Goal: Task Accomplishment & Management: Use online tool/utility

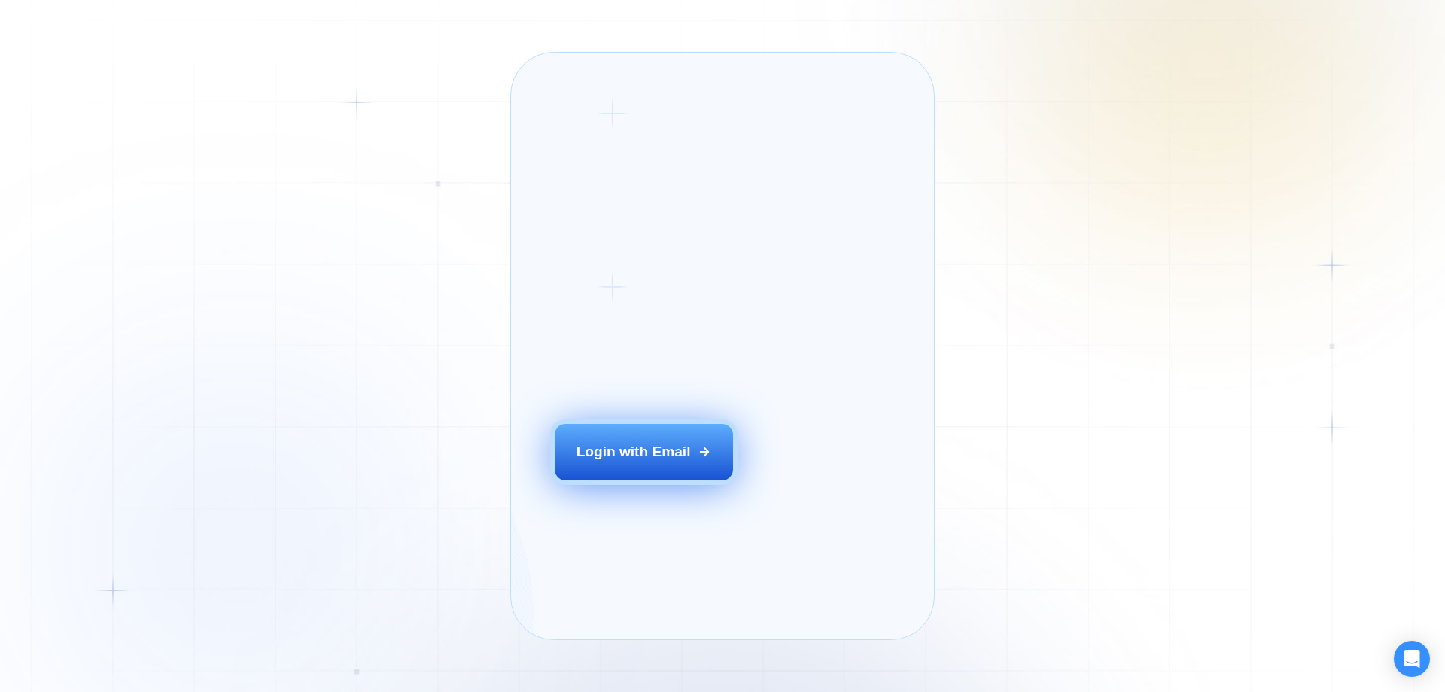
click at [621, 461] on div "Login with Email" at bounding box center [634, 452] width 114 height 20
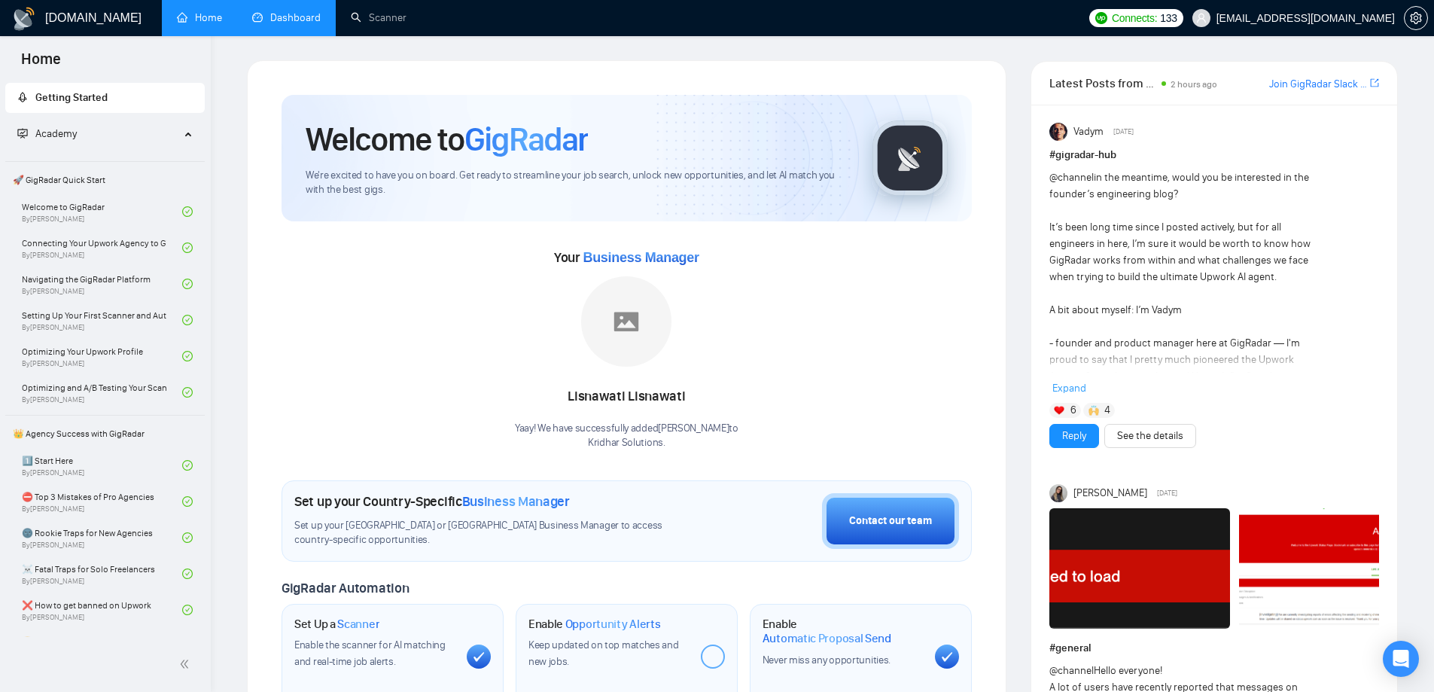
click at [264, 13] on link "Dashboard" at bounding box center [286, 17] width 68 height 13
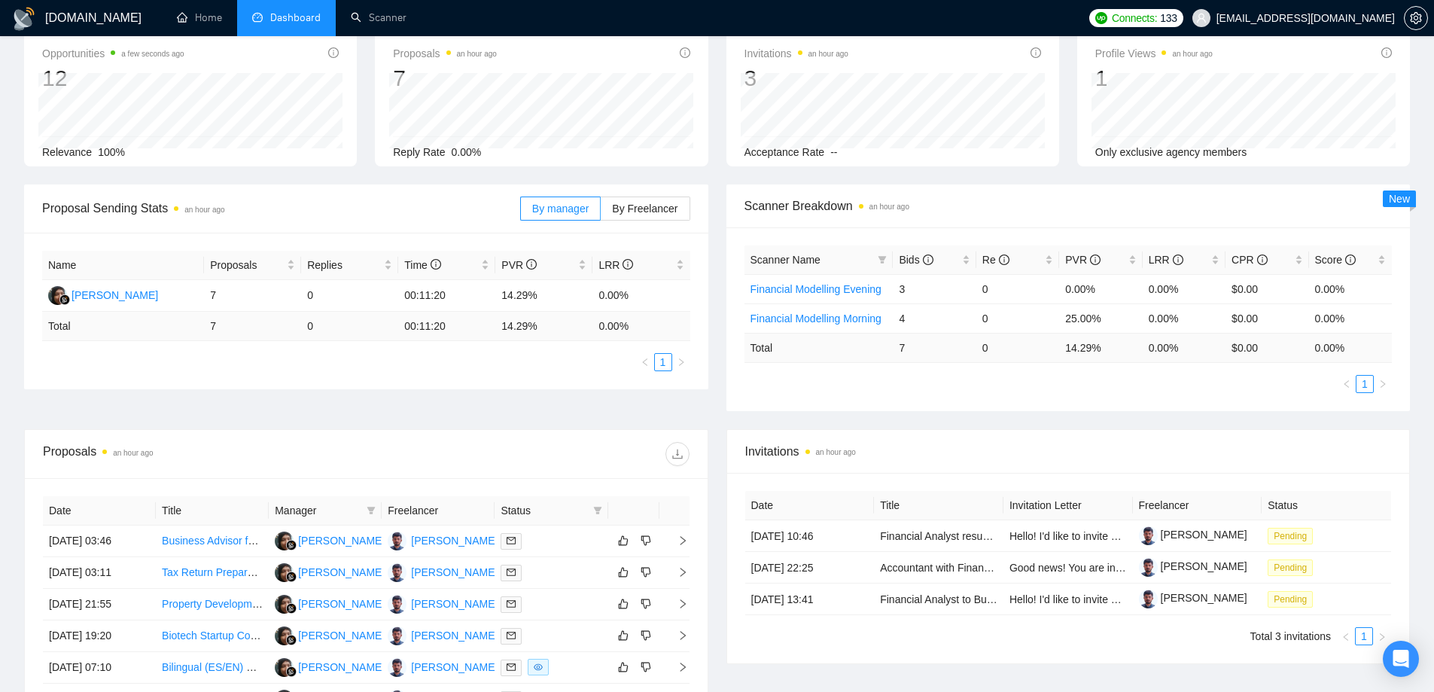
scroll to position [301, 0]
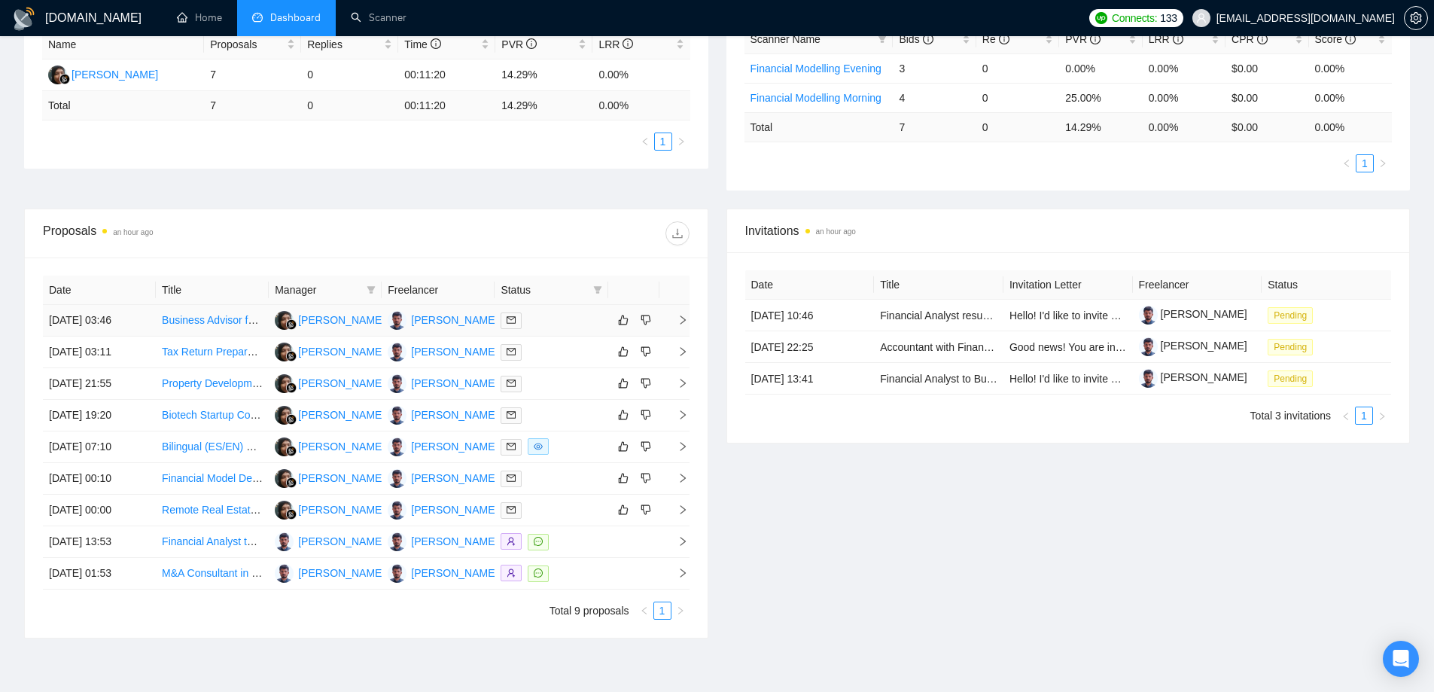
click at [202, 321] on link "Business Advisor for B2B/B2C Software Company" at bounding box center [279, 320] width 234 height 12
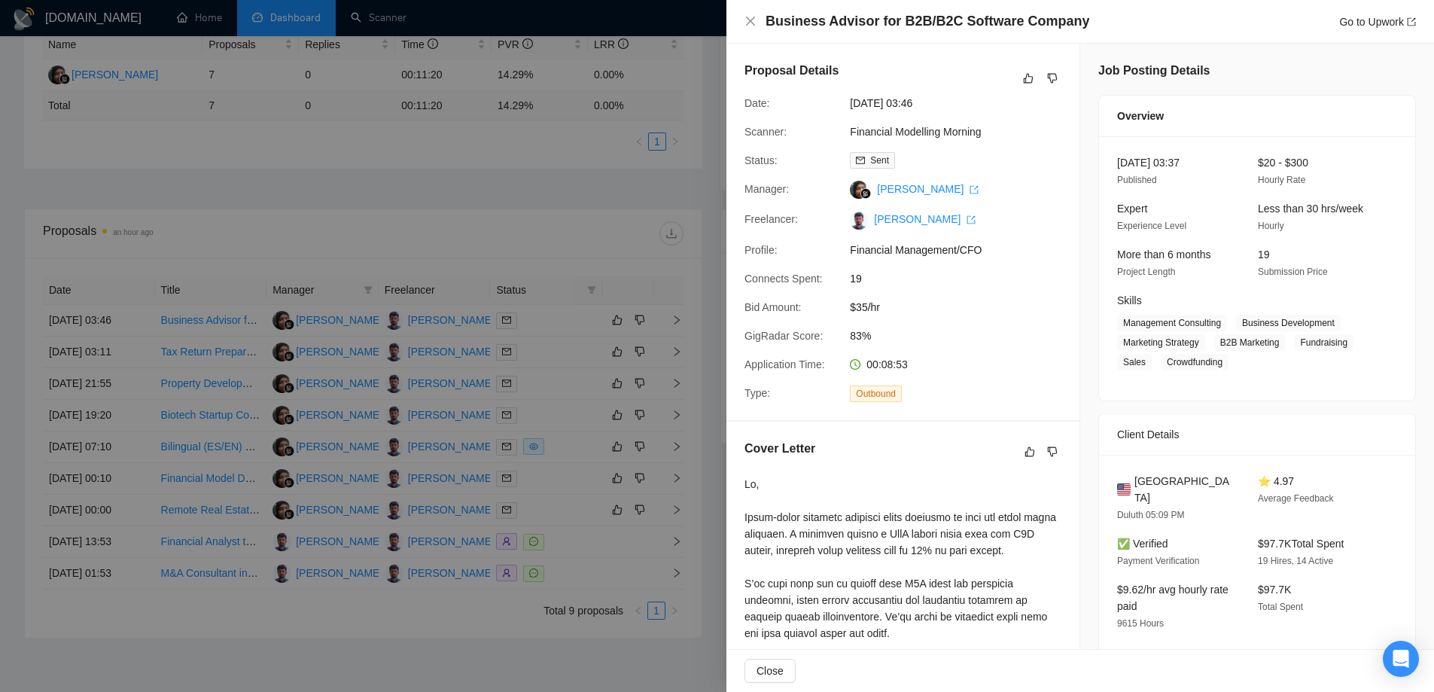
click at [491, 398] on div at bounding box center [717, 346] width 1434 height 692
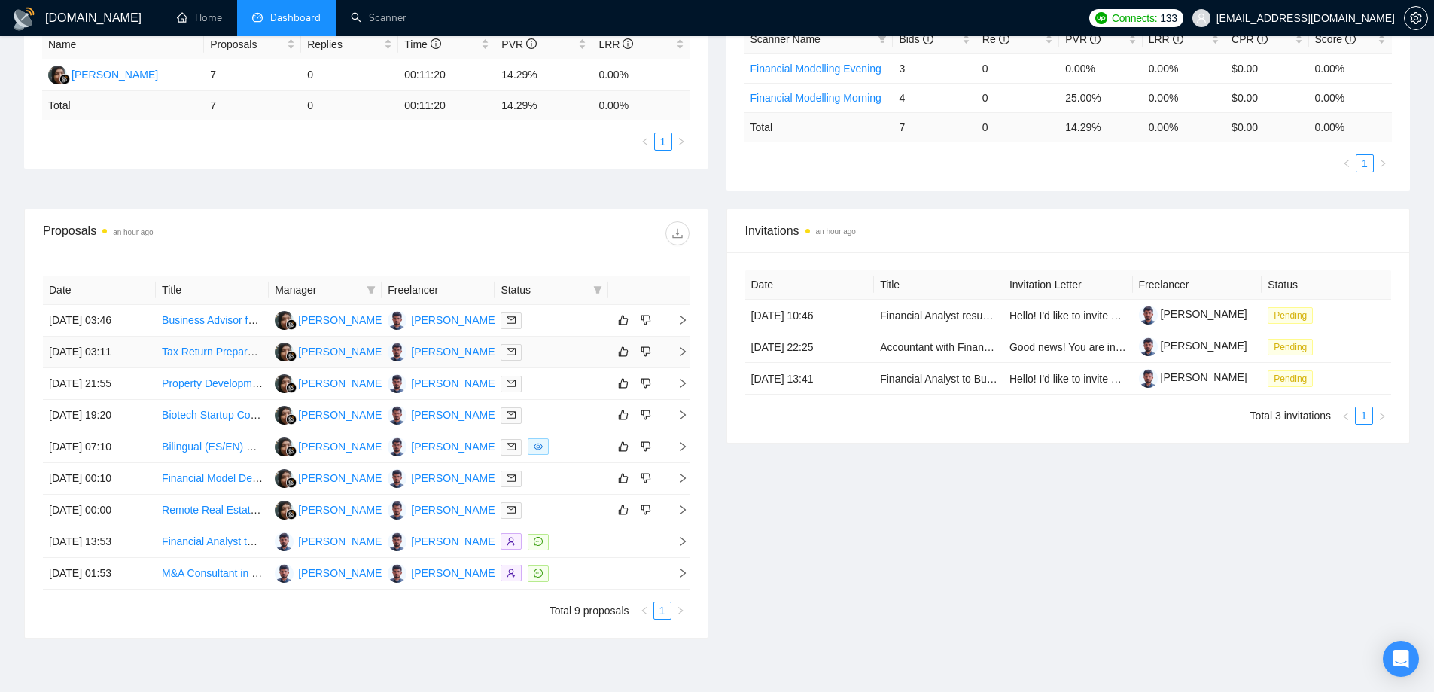
click at [218, 356] on link "Tax Return Preparation for Small C Corp" at bounding box center [256, 352] width 189 height 12
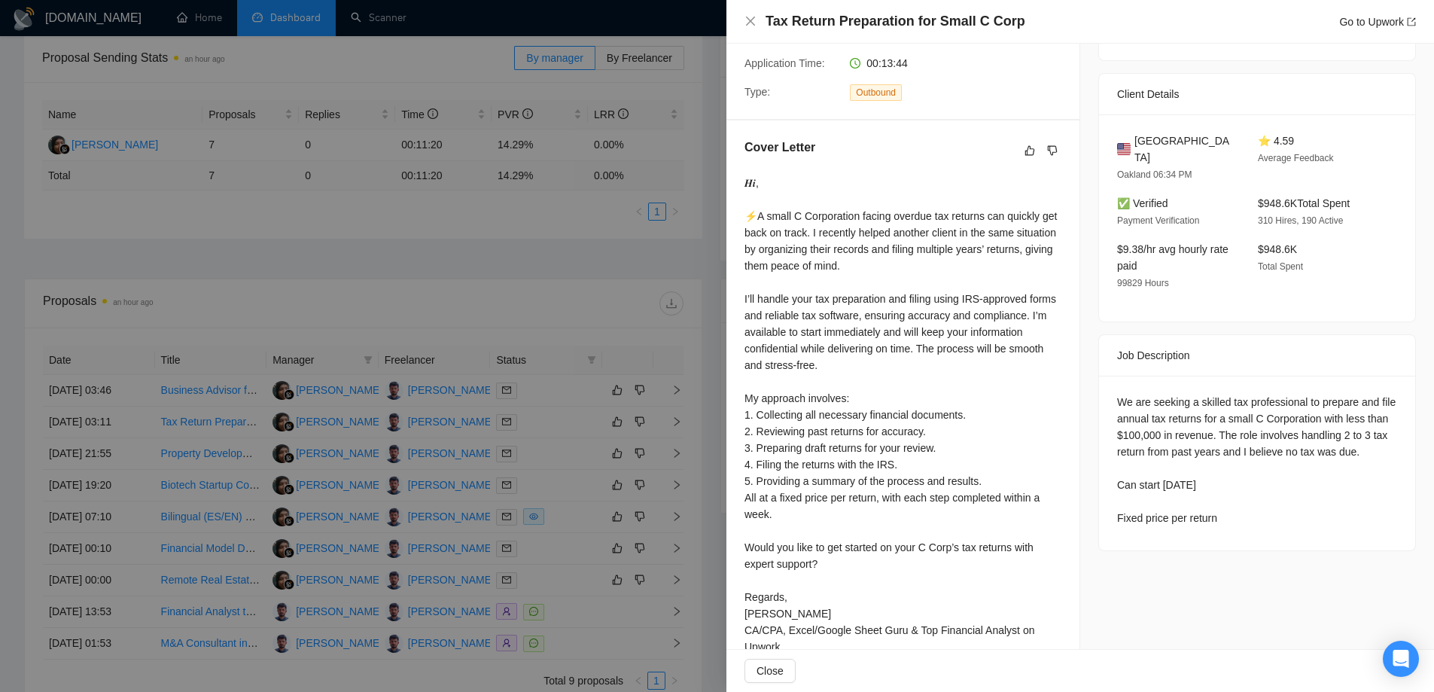
scroll to position [330, 0]
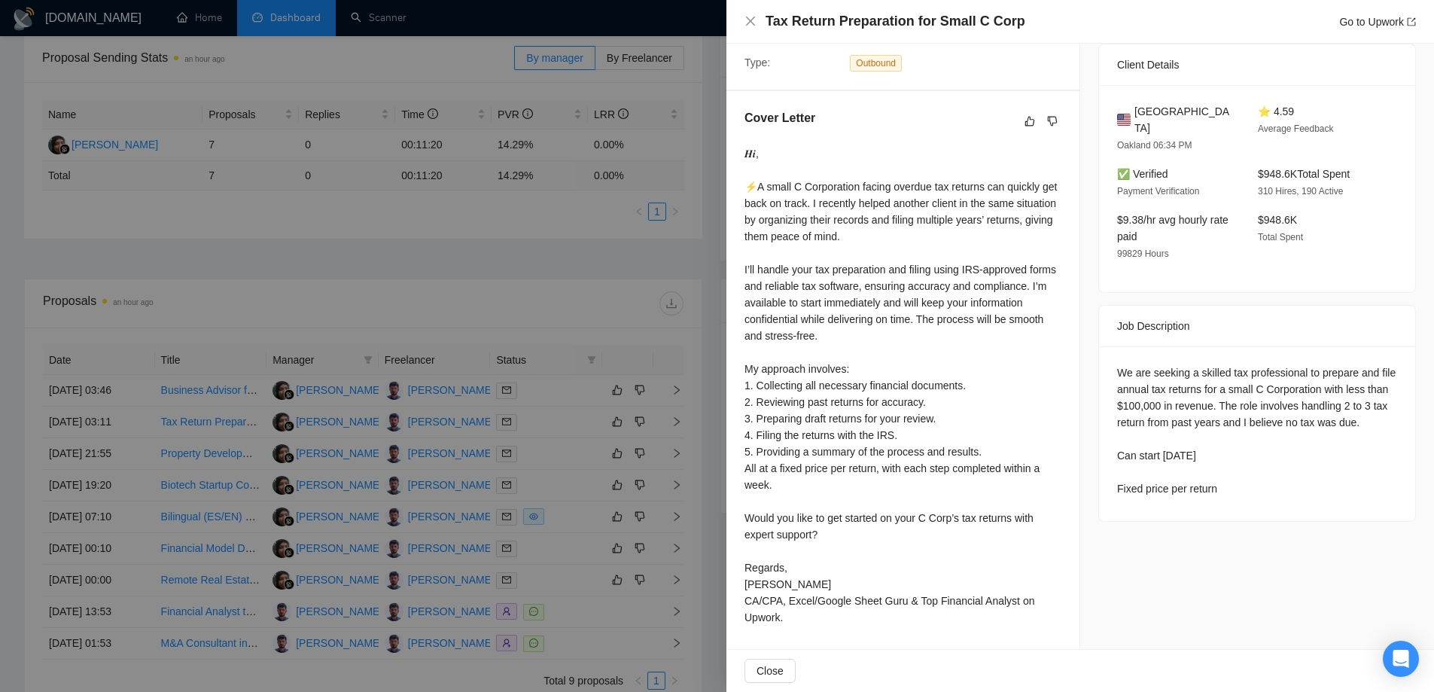
click at [504, 486] on div at bounding box center [717, 346] width 1434 height 692
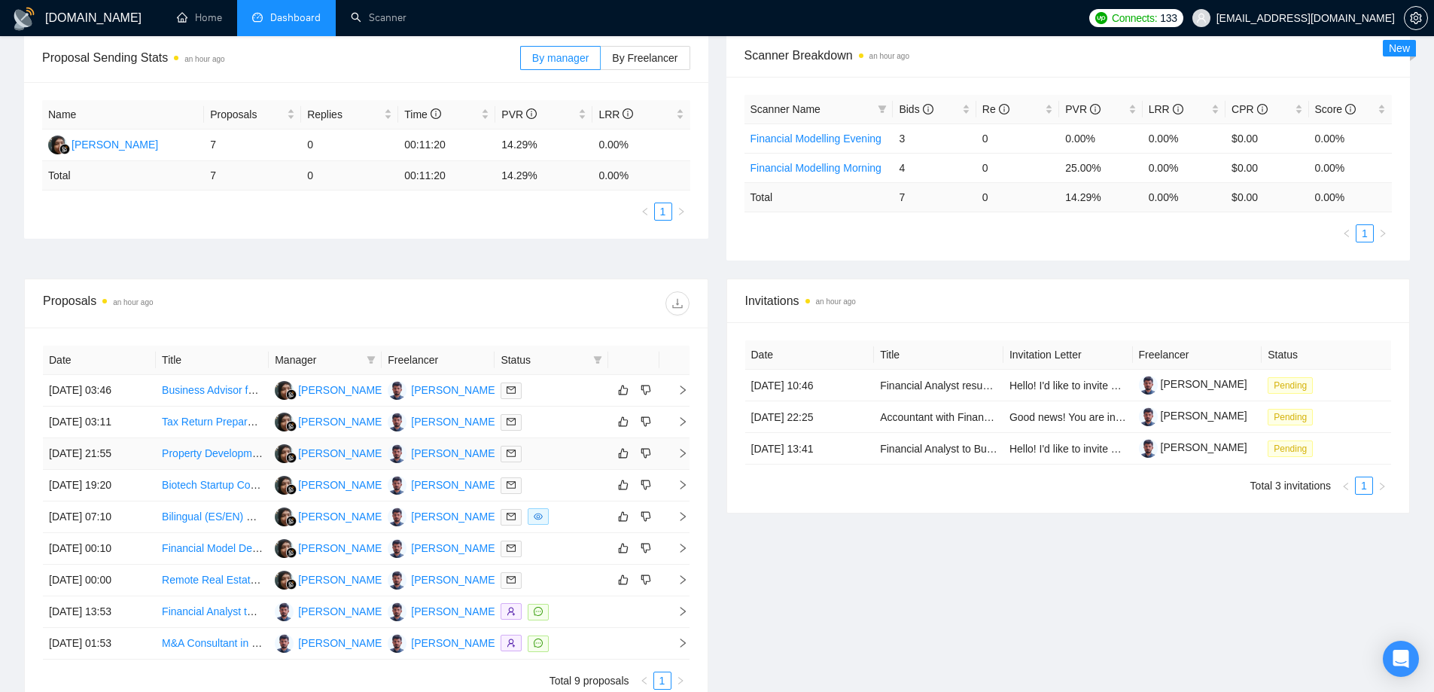
click at [234, 458] on link "Property Development Finance &amp; Ops Manager" at bounding box center [284, 453] width 245 height 12
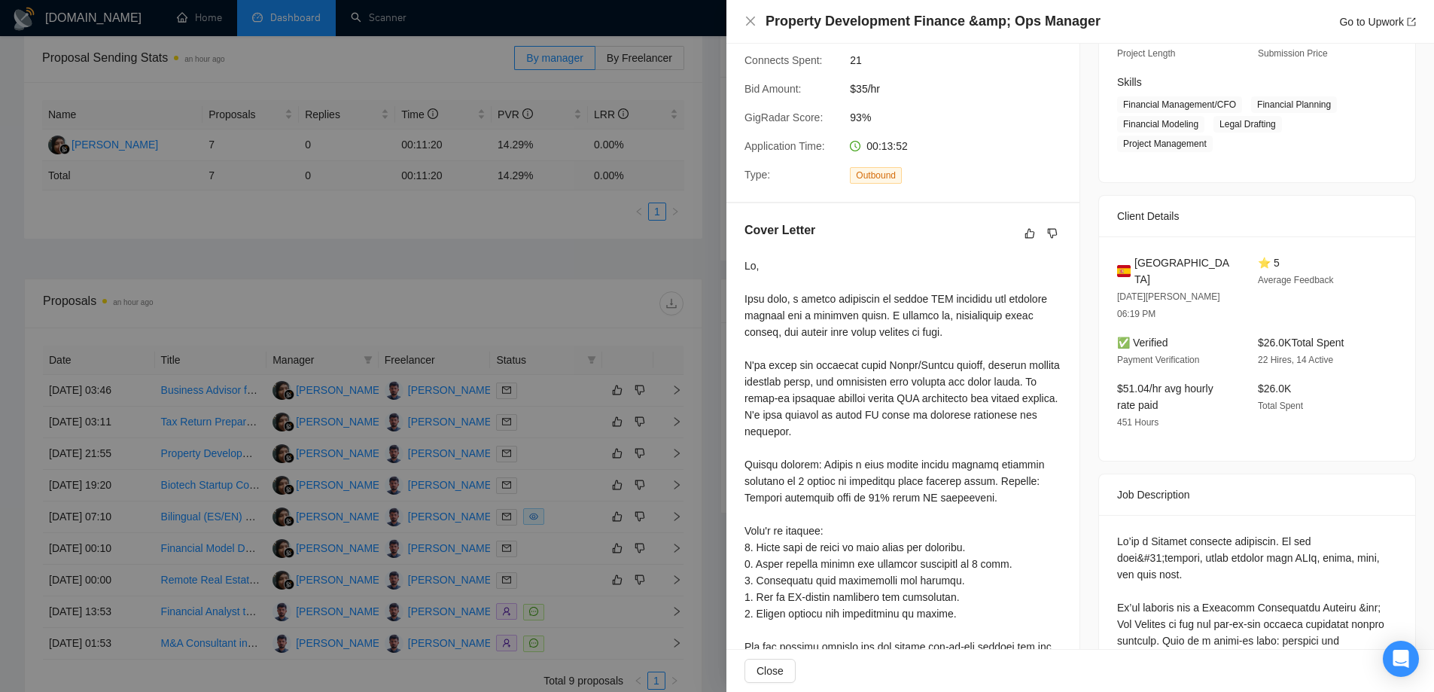
scroll to position [255, 0]
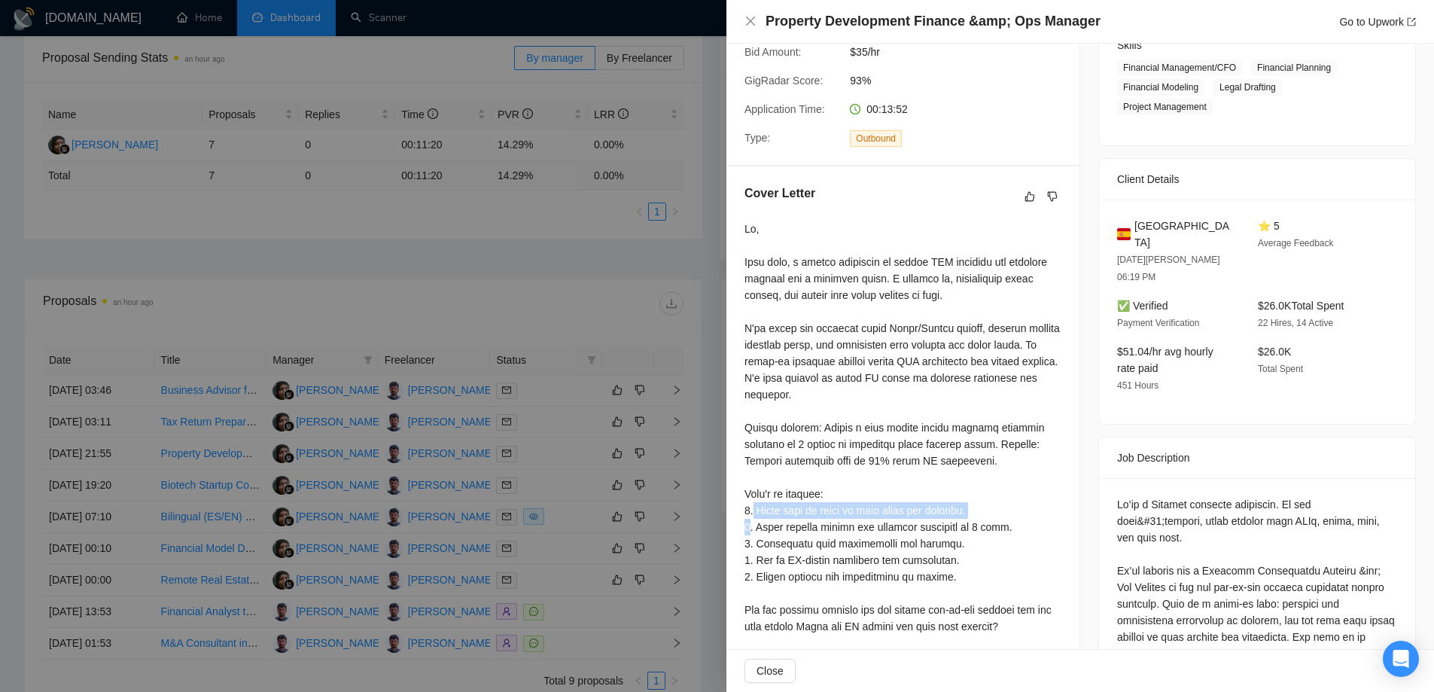
drag, startPoint x: 744, startPoint y: 506, endPoint x: 982, endPoint y: 505, distance: 237.9
click at [982, 505] on div at bounding box center [902, 469] width 317 height 497
drag, startPoint x: 757, startPoint y: 526, endPoint x: 967, endPoint y: 525, distance: 210.8
click at [967, 525] on div at bounding box center [902, 469] width 317 height 497
drag, startPoint x: 759, startPoint y: 541, endPoint x: 938, endPoint y: 541, distance: 179.2
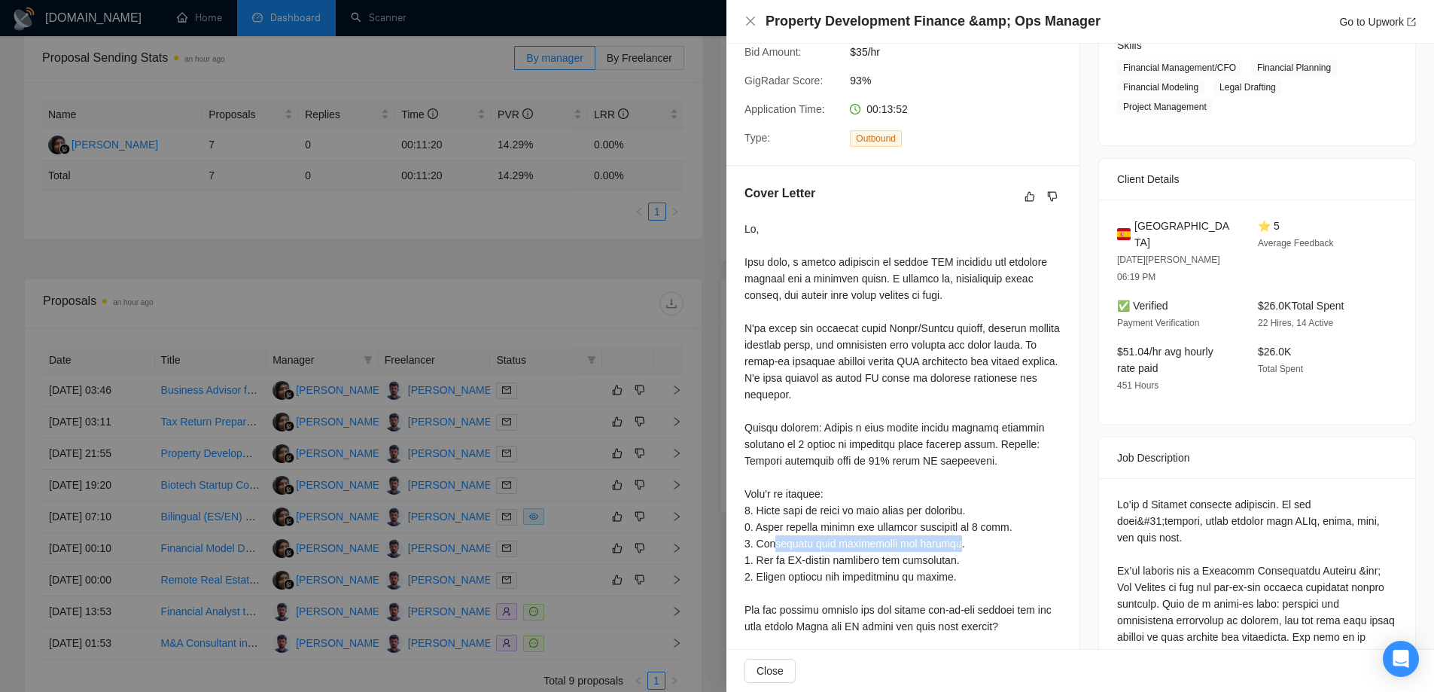
click at [938, 541] on div at bounding box center [902, 469] width 317 height 497
drag, startPoint x: 753, startPoint y: 561, endPoint x: 851, endPoint y: 560, distance: 97.9
click at [871, 559] on div at bounding box center [902, 469] width 317 height 497
drag, startPoint x: 757, startPoint y: 576, endPoint x: 918, endPoint y: 578, distance: 161.9
click at [918, 578] on div at bounding box center [902, 469] width 317 height 497
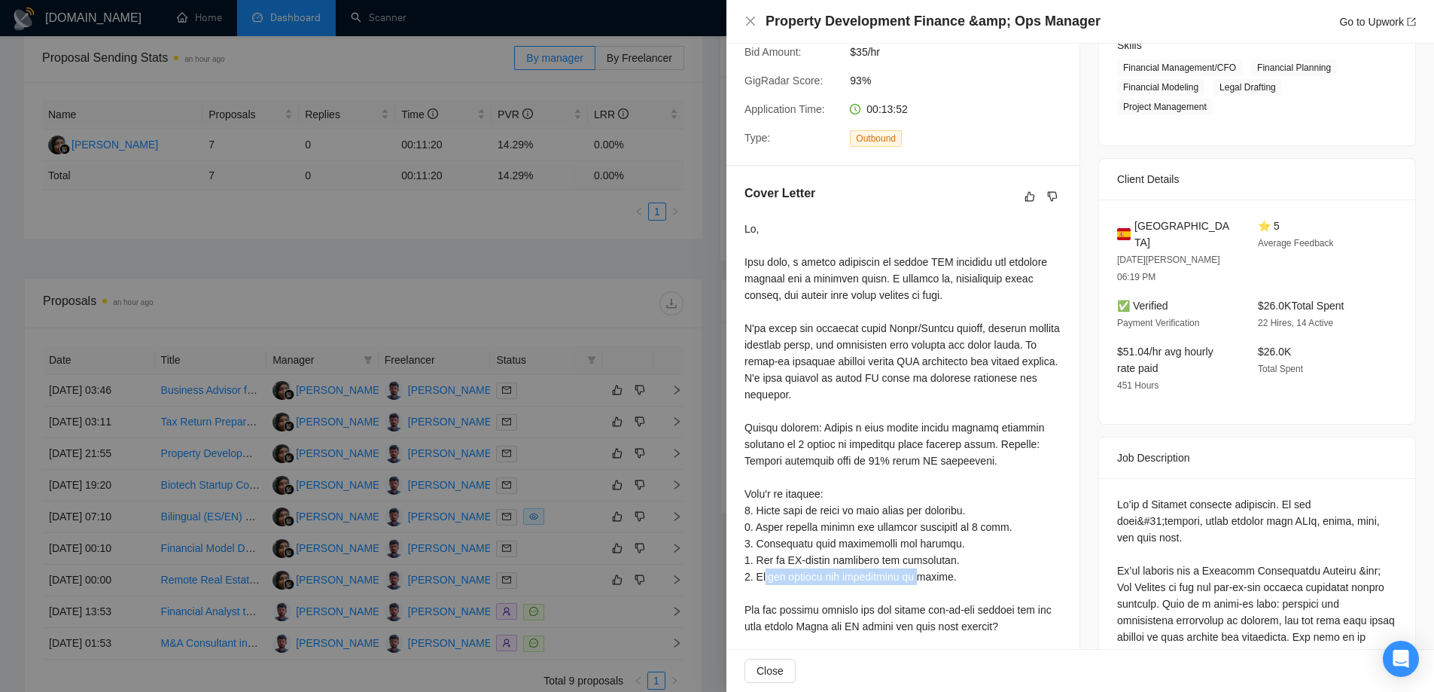
click at [918, 578] on div at bounding box center [902, 469] width 317 height 497
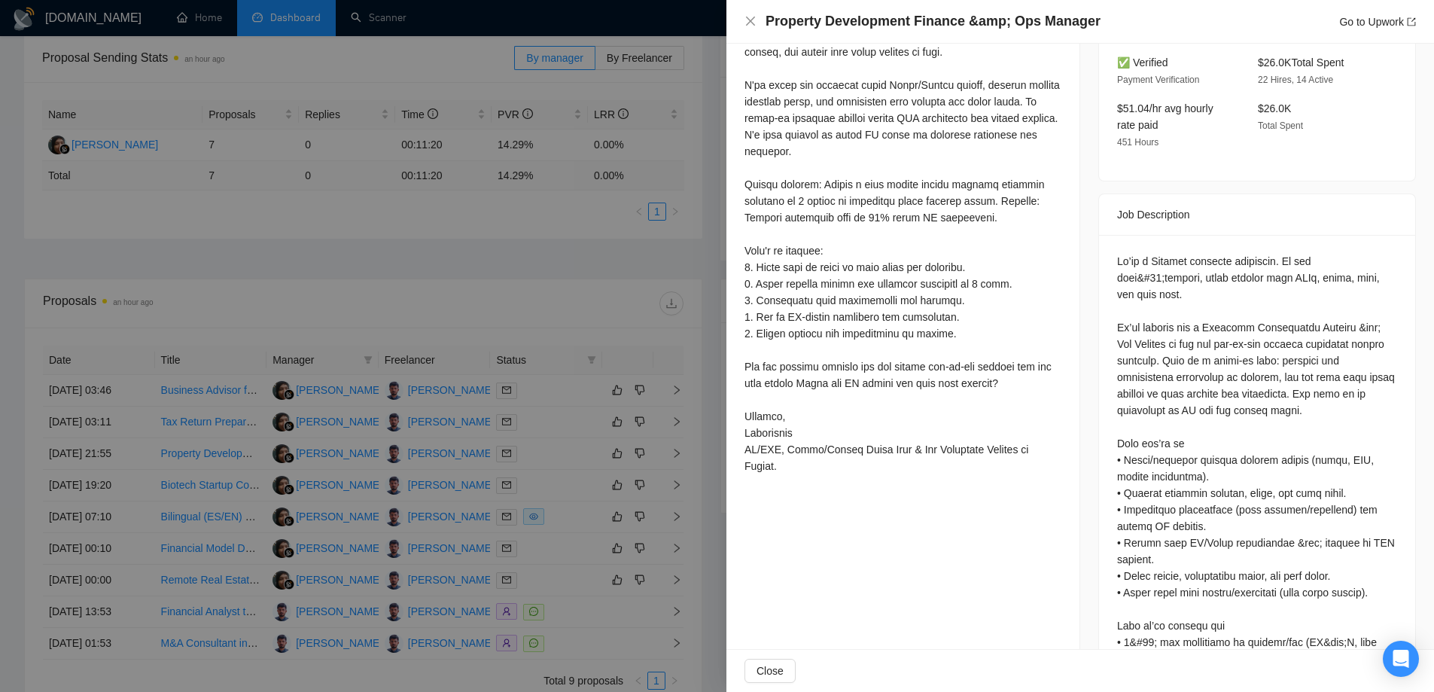
scroll to position [301, 0]
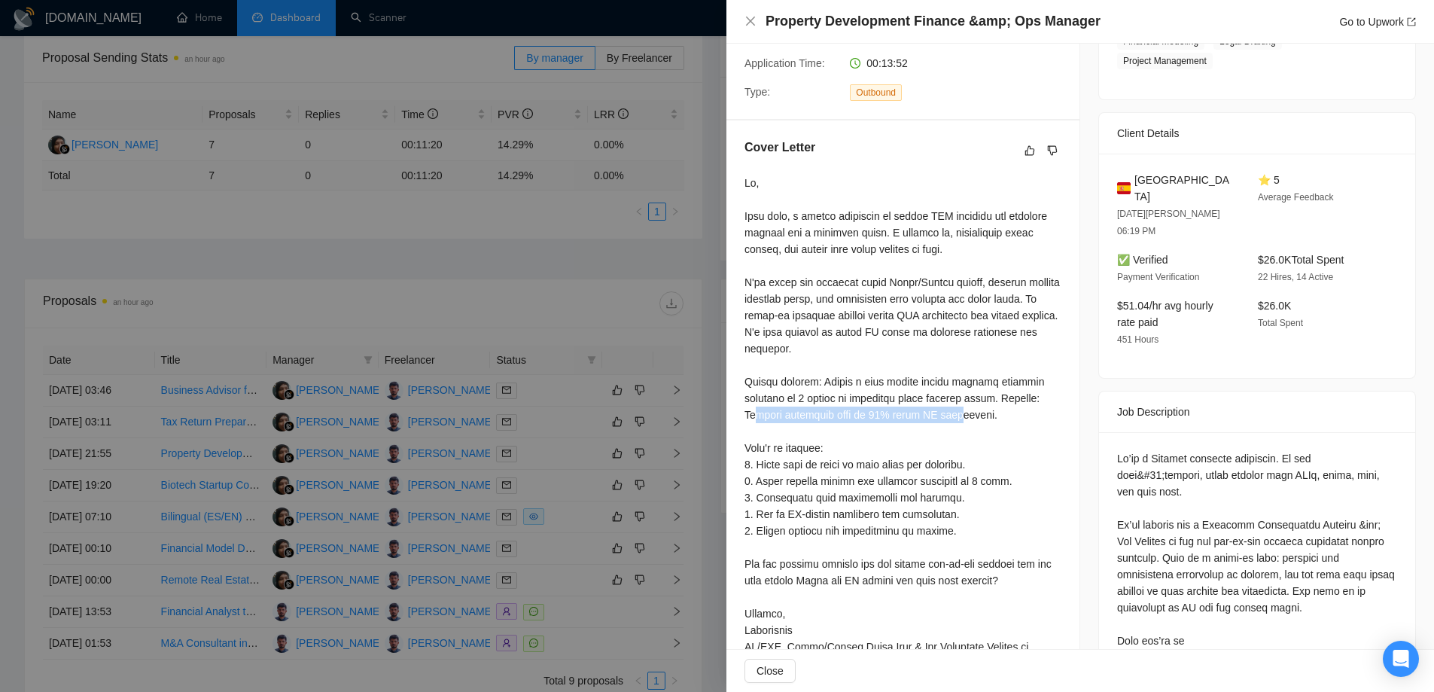
drag, startPoint x: 736, startPoint y: 416, endPoint x: 948, endPoint y: 412, distance: 211.6
click at [948, 412] on div "Cover Letter" at bounding box center [902, 407] width 353 height 575
click at [948, 412] on div at bounding box center [902, 423] width 317 height 497
click at [616, 468] on div at bounding box center [717, 346] width 1434 height 692
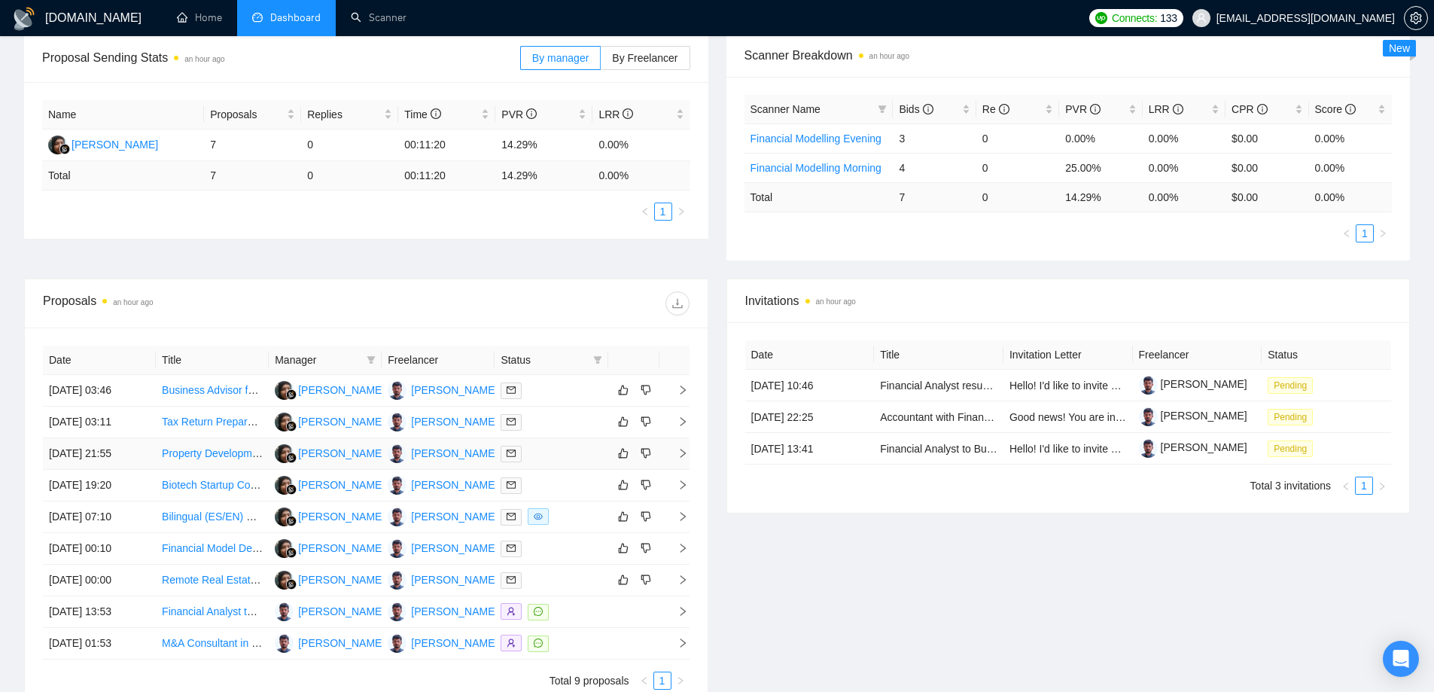
scroll to position [306, 0]
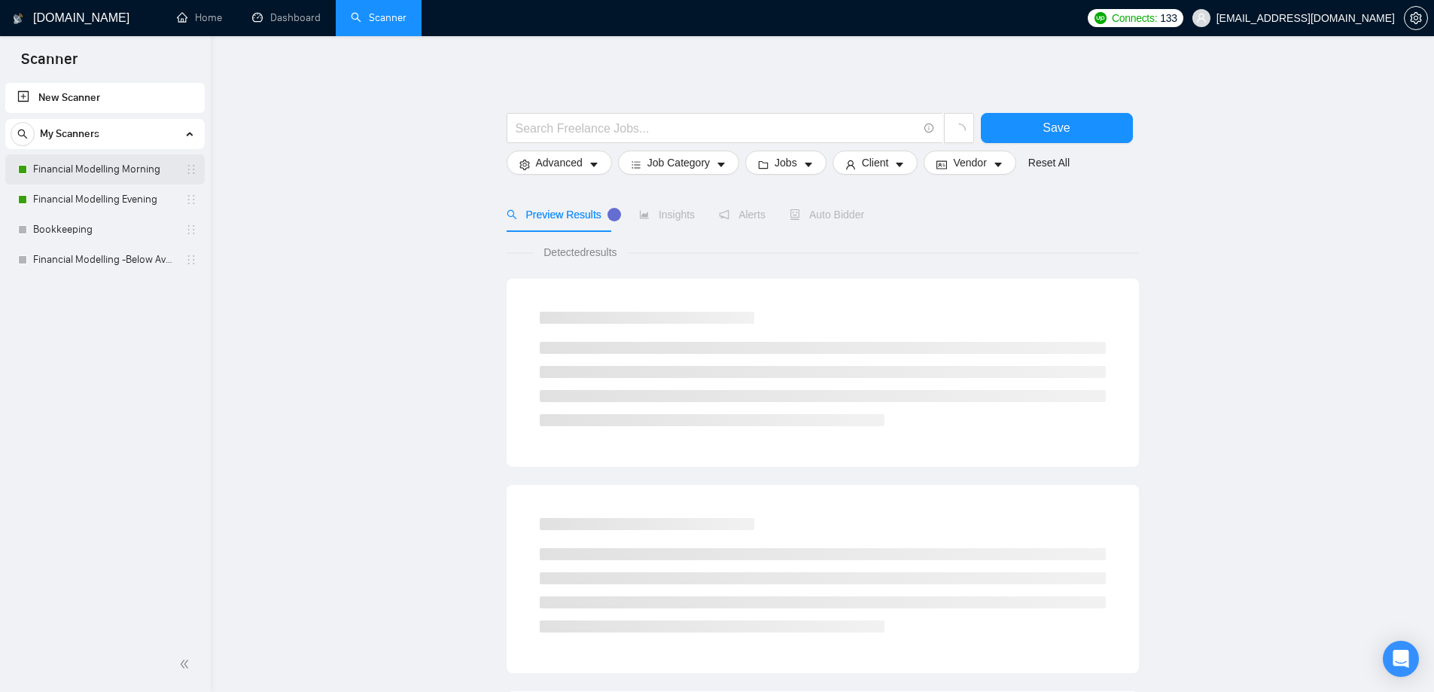
click at [117, 161] on link "Financial Modelling Morning" at bounding box center [104, 169] width 143 height 30
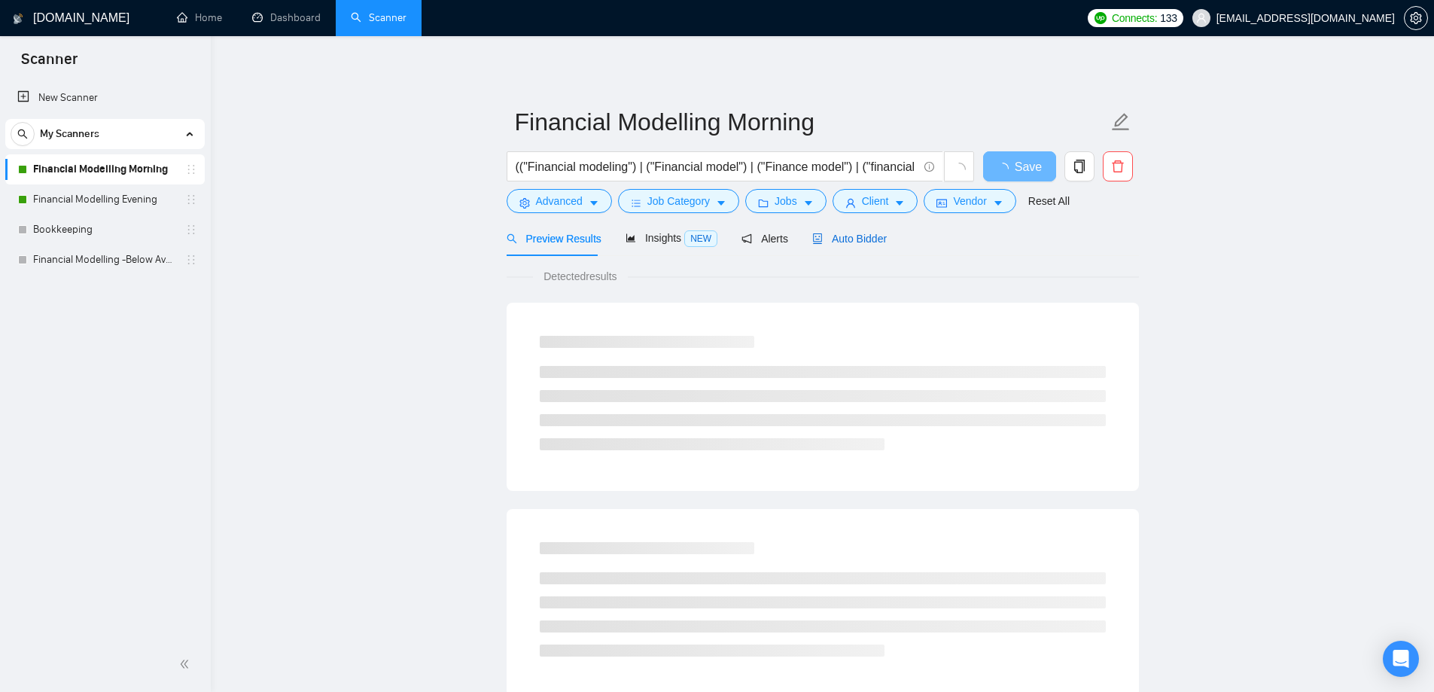
click at [864, 239] on span "Auto Bidder" at bounding box center [849, 239] width 75 height 12
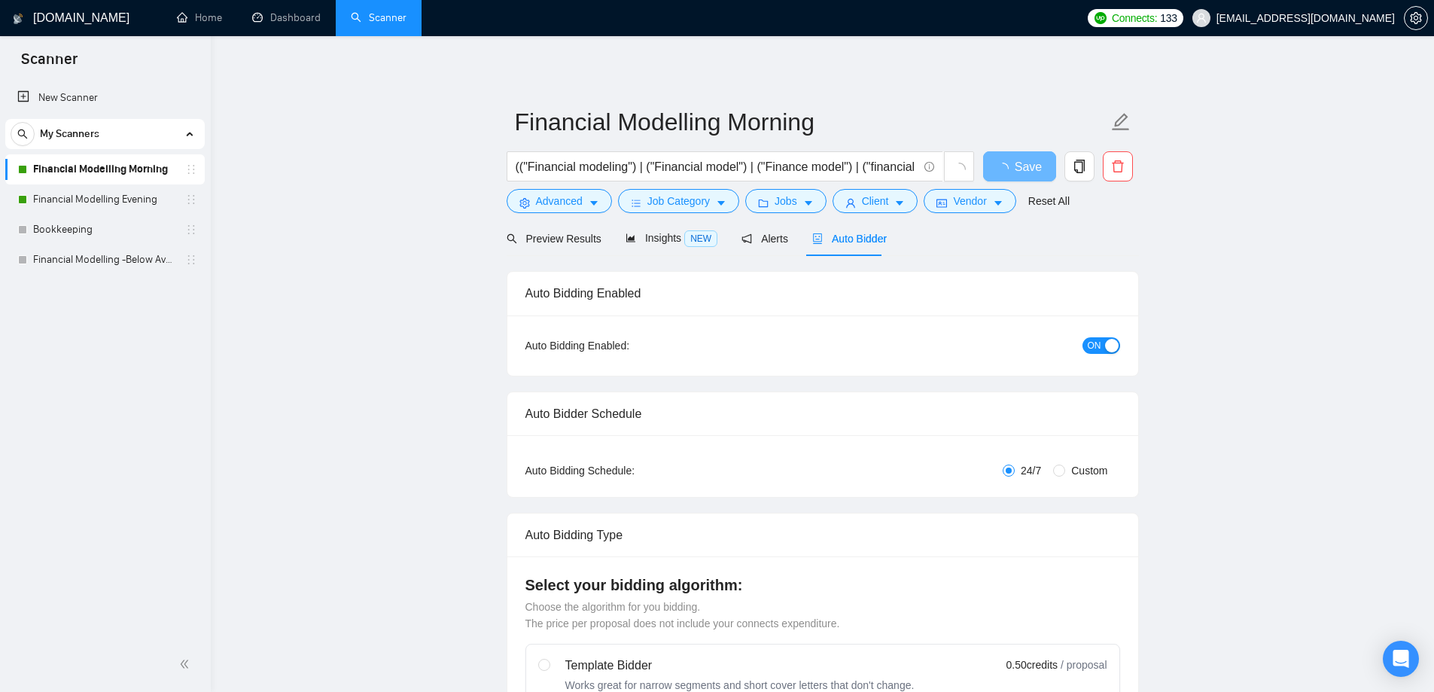
radio input "false"
radio input "true"
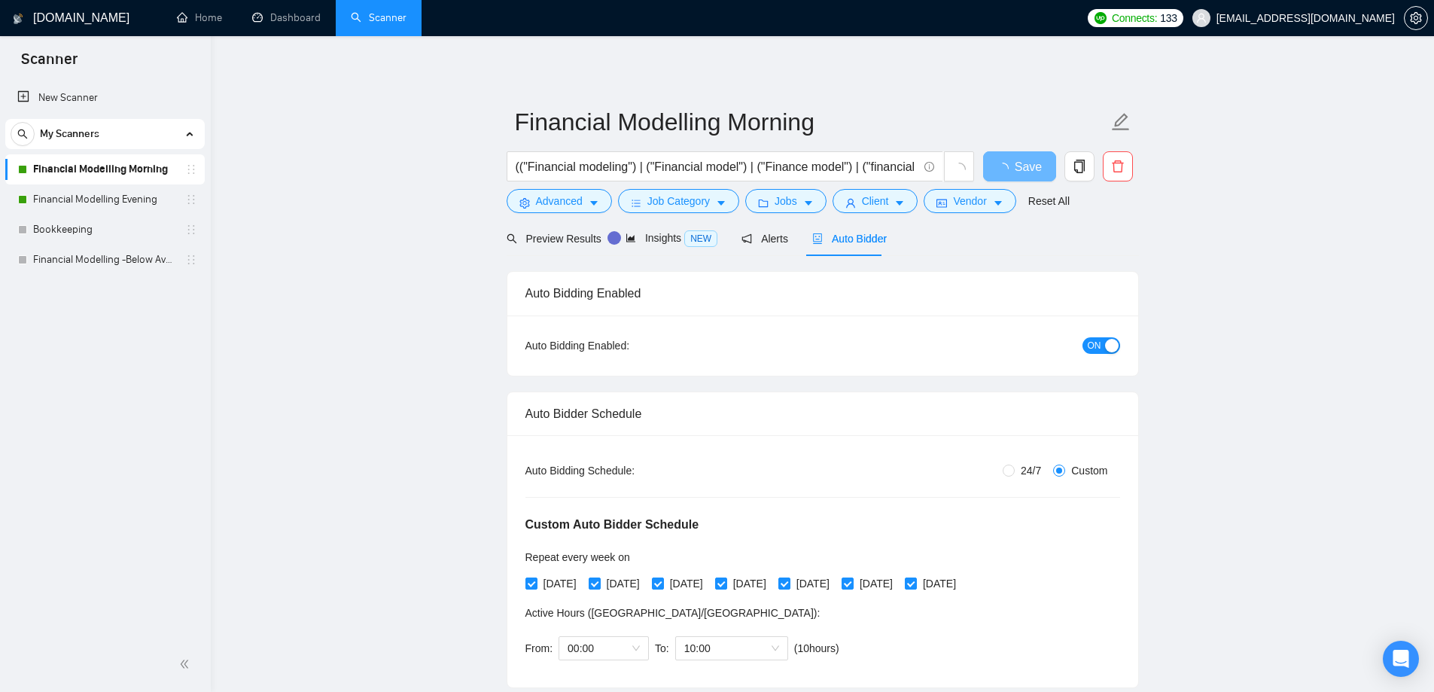
click at [851, 249] on div "Auto Bidder" at bounding box center [849, 238] width 75 height 35
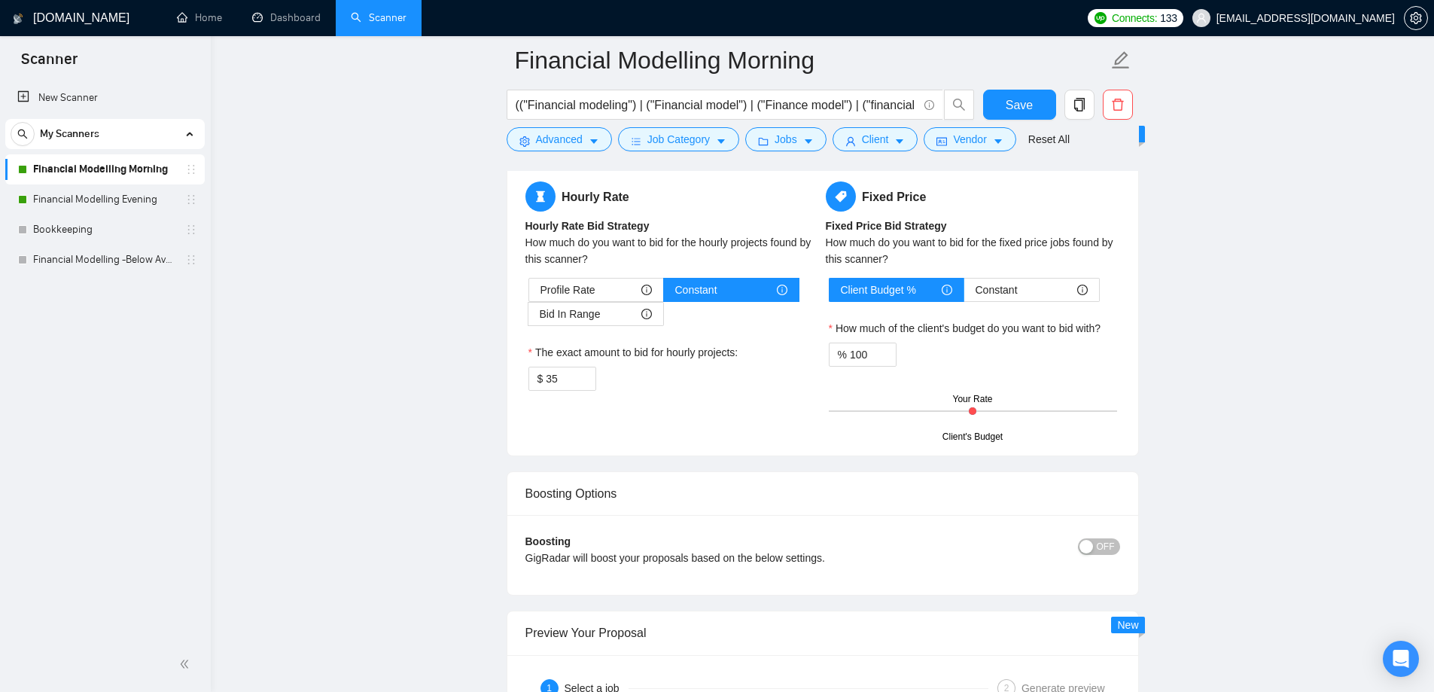
scroll to position [2710, 0]
click at [565, 376] on input "35" at bounding box center [570, 378] width 49 height 23
click at [743, 447] on div "Hourly Rate Hourly Rate Bid Strategy How much do you want to bid for the hourly…" at bounding box center [822, 309] width 631 height 292
click at [568, 381] on input "29" at bounding box center [570, 378] width 49 height 23
click at [656, 398] on div "Hourly Rate Hourly Rate Bid Strategy How much do you want to bid for the hourly…" at bounding box center [672, 294] width 300 height 227
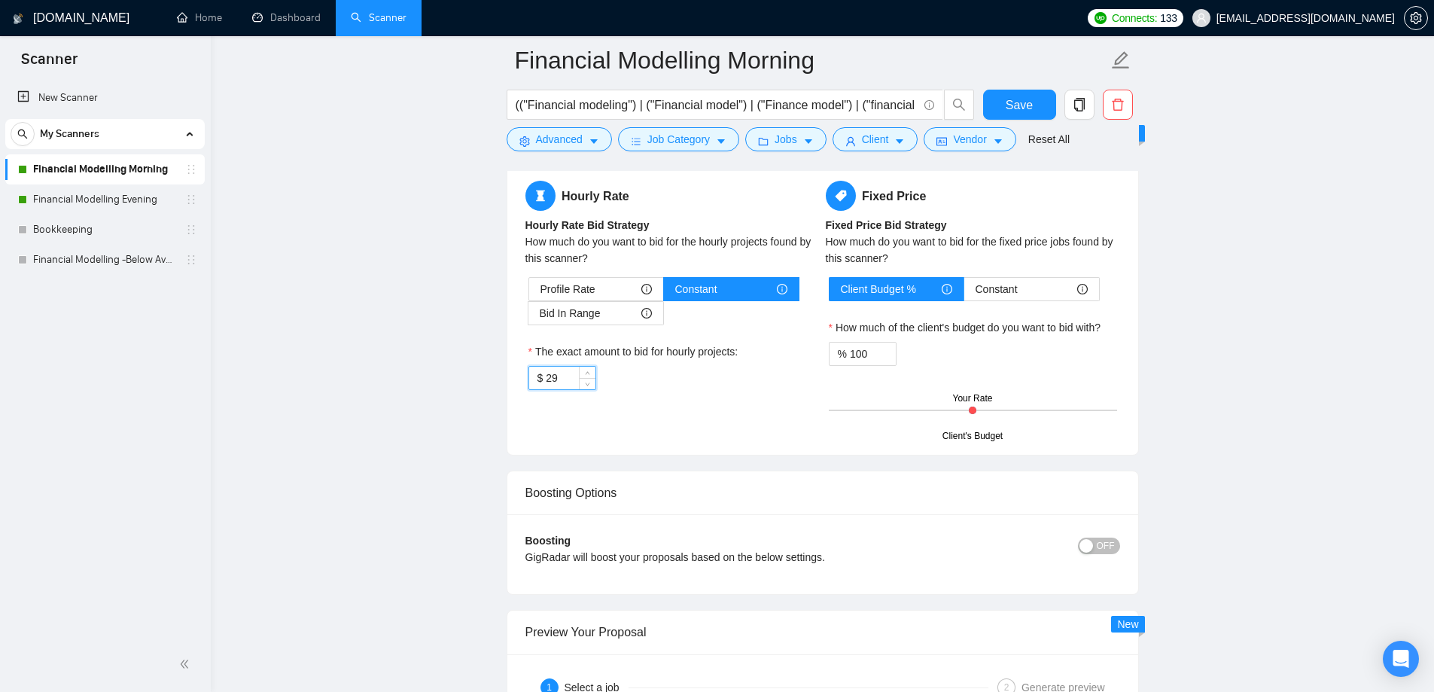
click at [556, 373] on input "29" at bounding box center [570, 378] width 49 height 23
type input "30"
click at [590, 368] on span "Increase Value" at bounding box center [587, 374] width 17 height 14
click at [723, 354] on label "The exact amount to bid for hourly projects:" at bounding box center [633, 351] width 210 height 17
click at [595, 367] on input "30" at bounding box center [570, 378] width 49 height 23
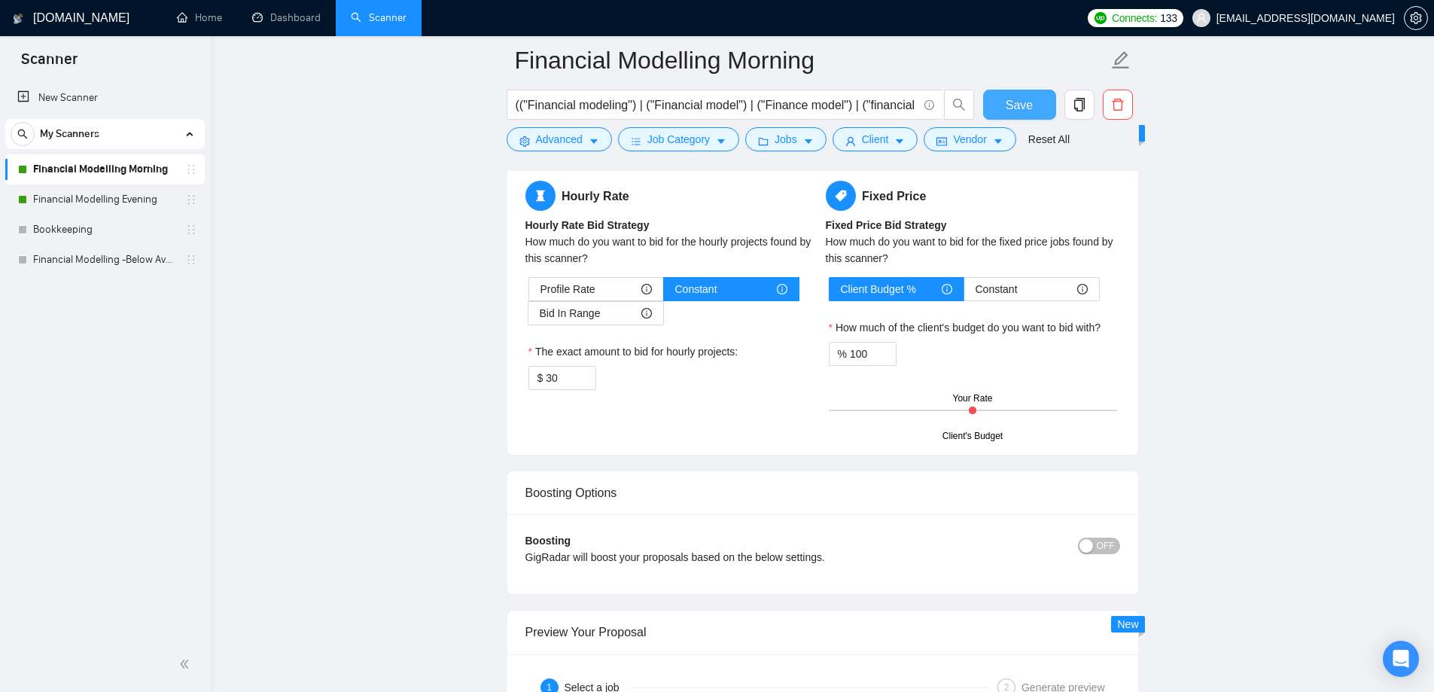
click at [1032, 118] on button "Save" at bounding box center [1019, 105] width 73 height 30
click at [574, 374] on input "30" at bounding box center [570, 378] width 49 height 23
type input "29"
click at [589, 385] on span "down" at bounding box center [587, 383] width 9 height 9
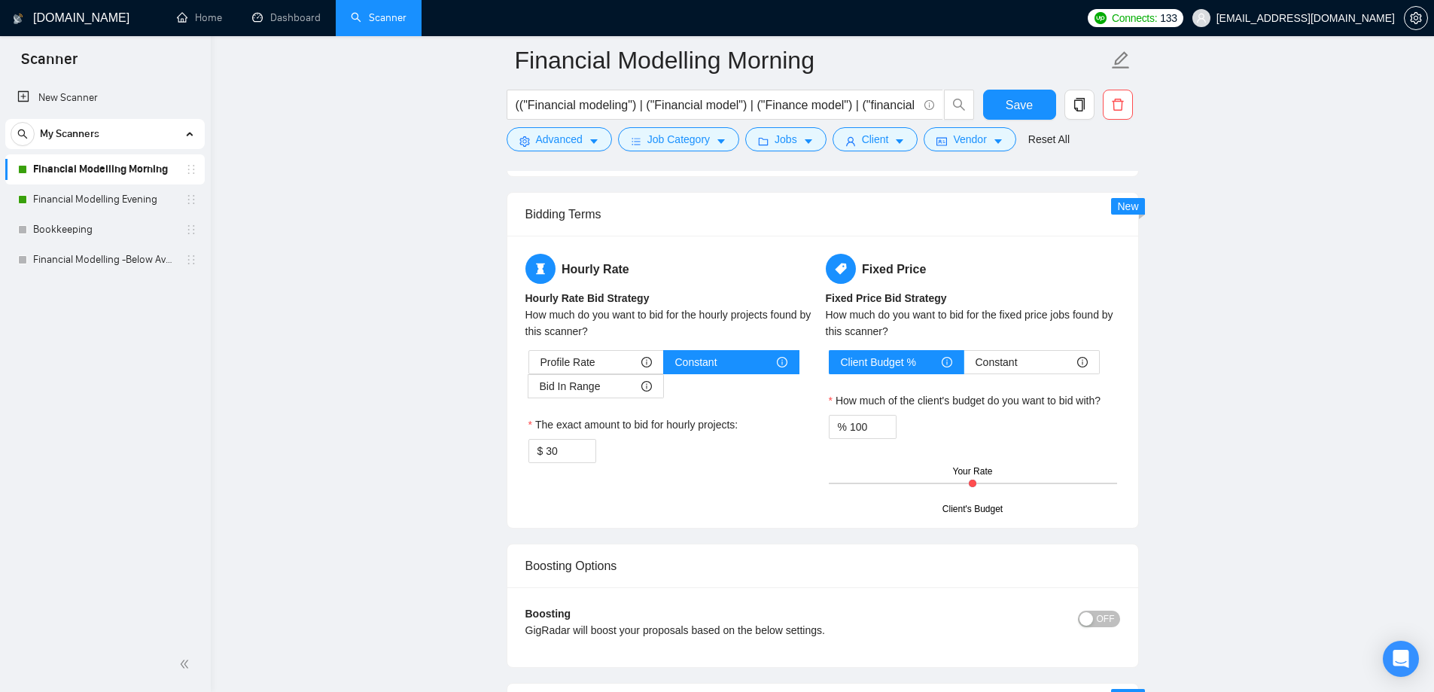
scroll to position [2635, 0]
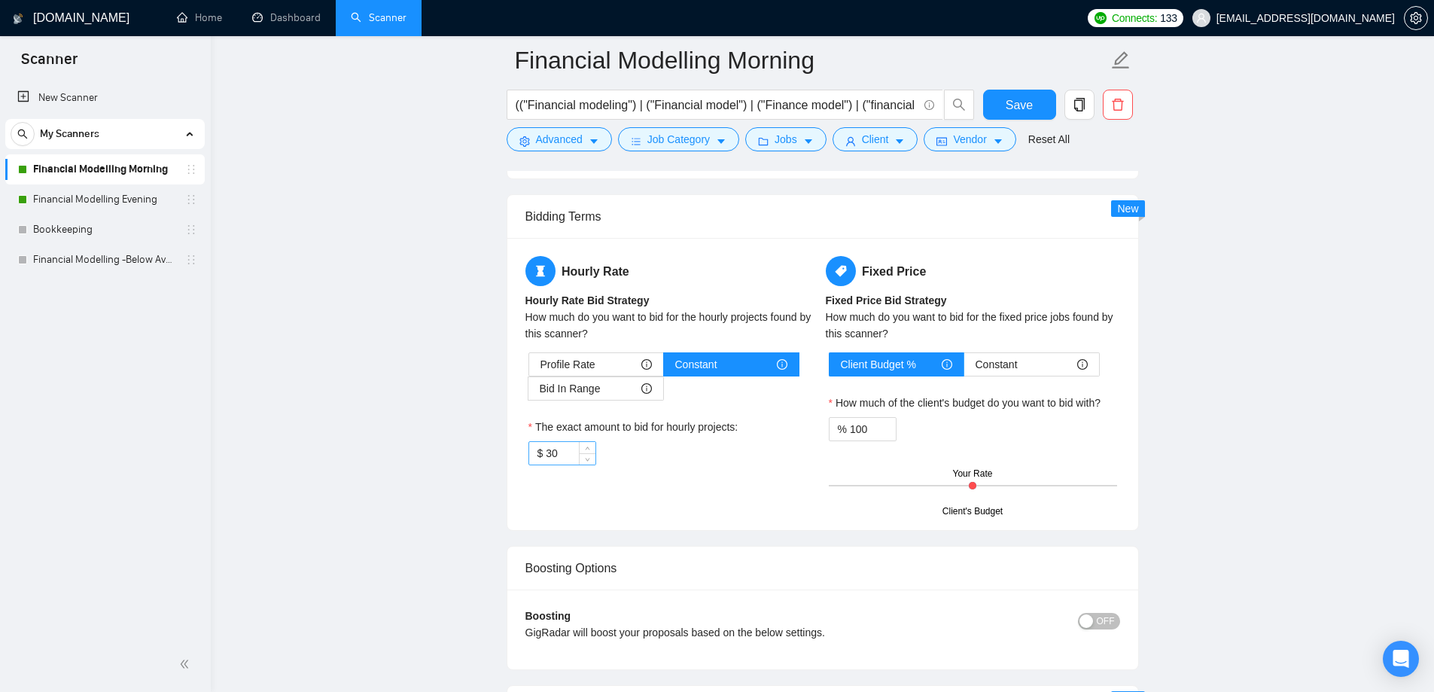
click at [565, 454] on input "30" at bounding box center [570, 453] width 49 height 23
click at [576, 464] on input "30" at bounding box center [570, 453] width 49 height 23
type input "29"
click at [580, 461] on span "Decrease Value" at bounding box center [587, 458] width 17 height 14
click at [1018, 105] on span "Save" at bounding box center [1019, 105] width 27 height 19
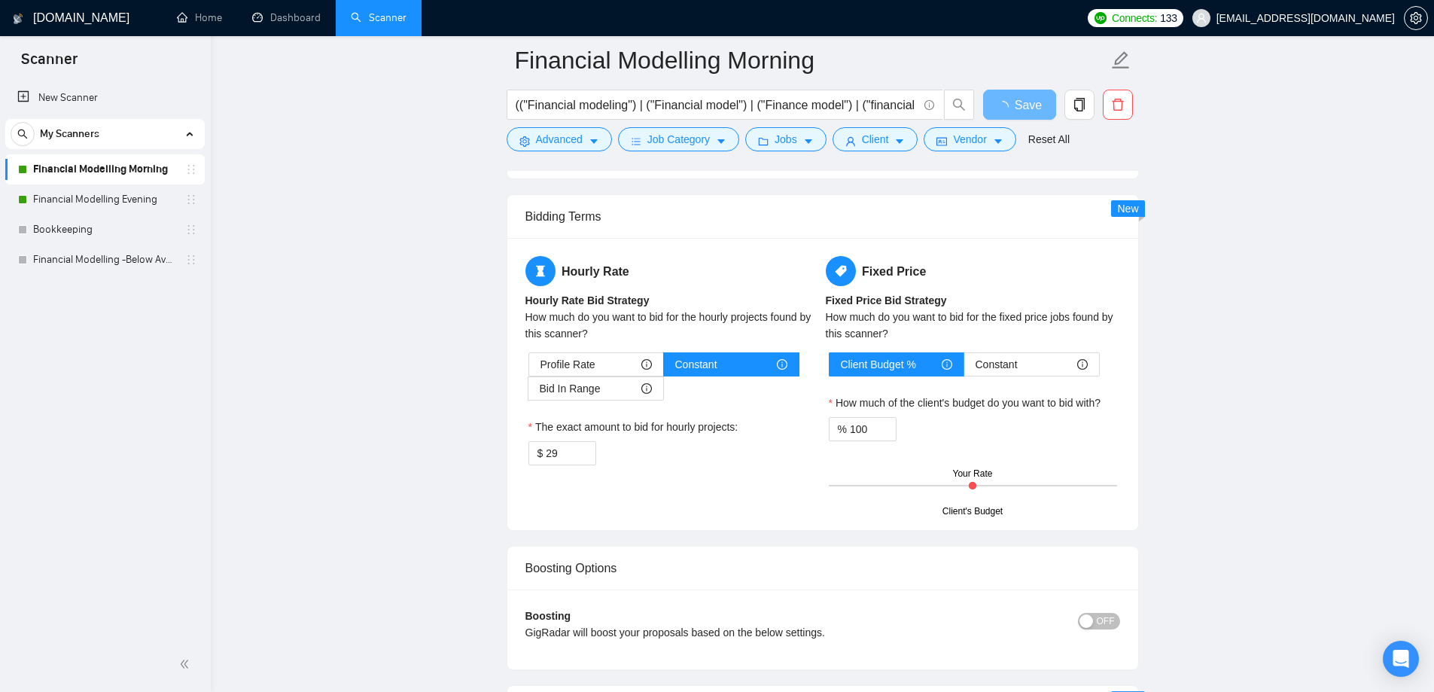
scroll to position [3011, 0]
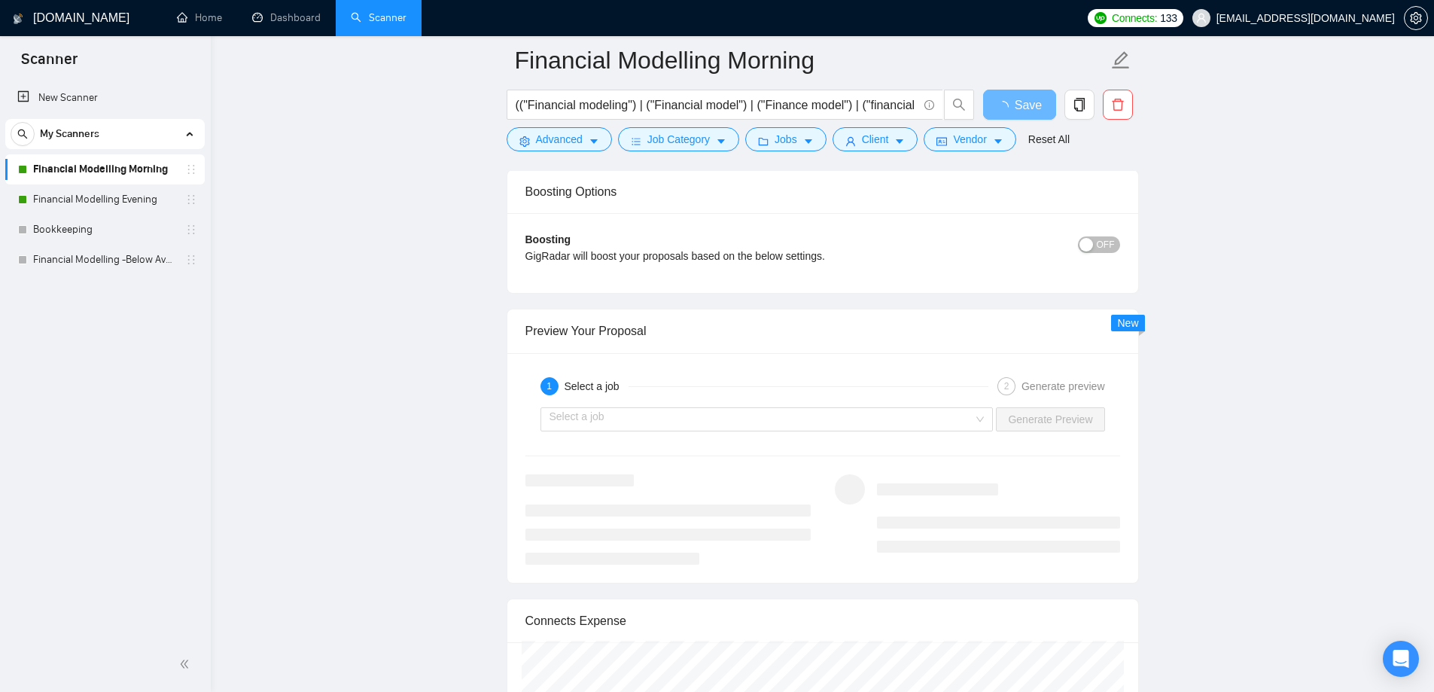
click at [601, 395] on div "1 Select a job 2 Generate preview" at bounding box center [822, 386] width 595 height 30
click at [632, 423] on input "search" at bounding box center [762, 419] width 425 height 23
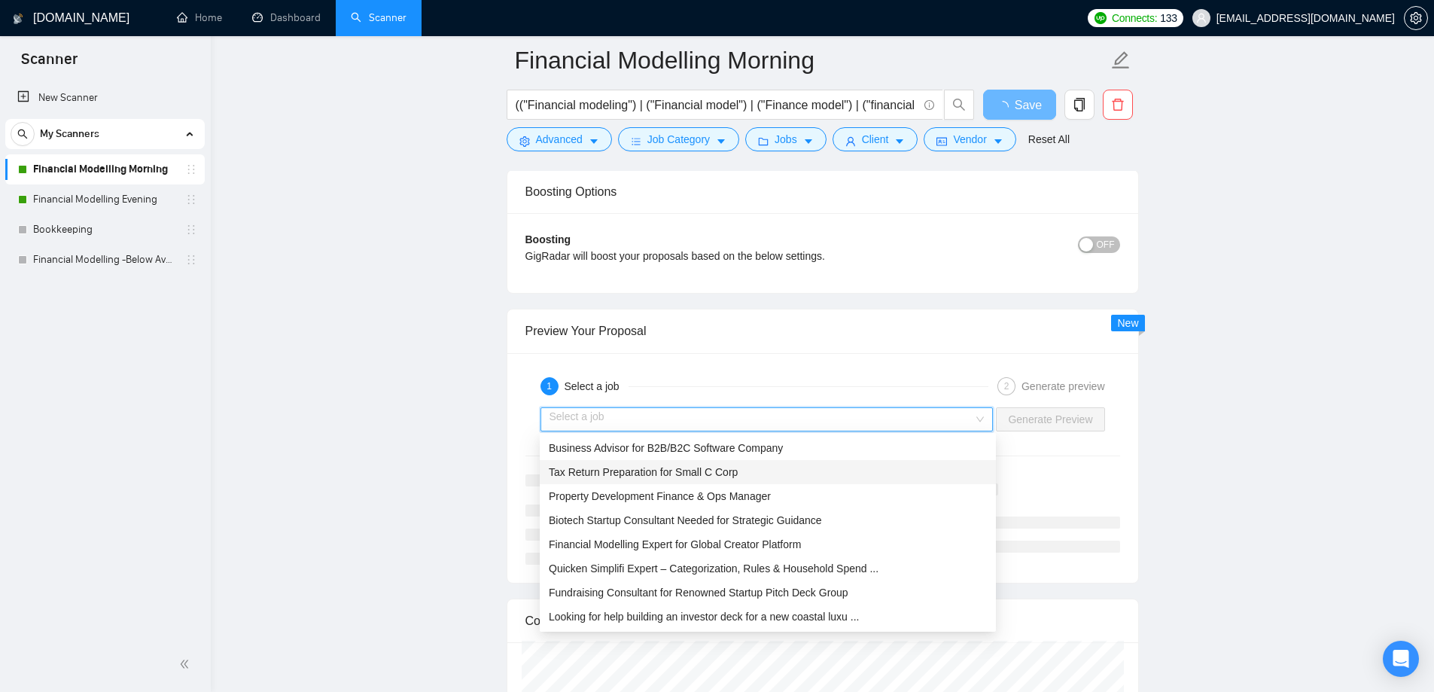
click at [665, 478] on span "Tax Return Preparation for Small C Corp" at bounding box center [643, 472] width 189 height 12
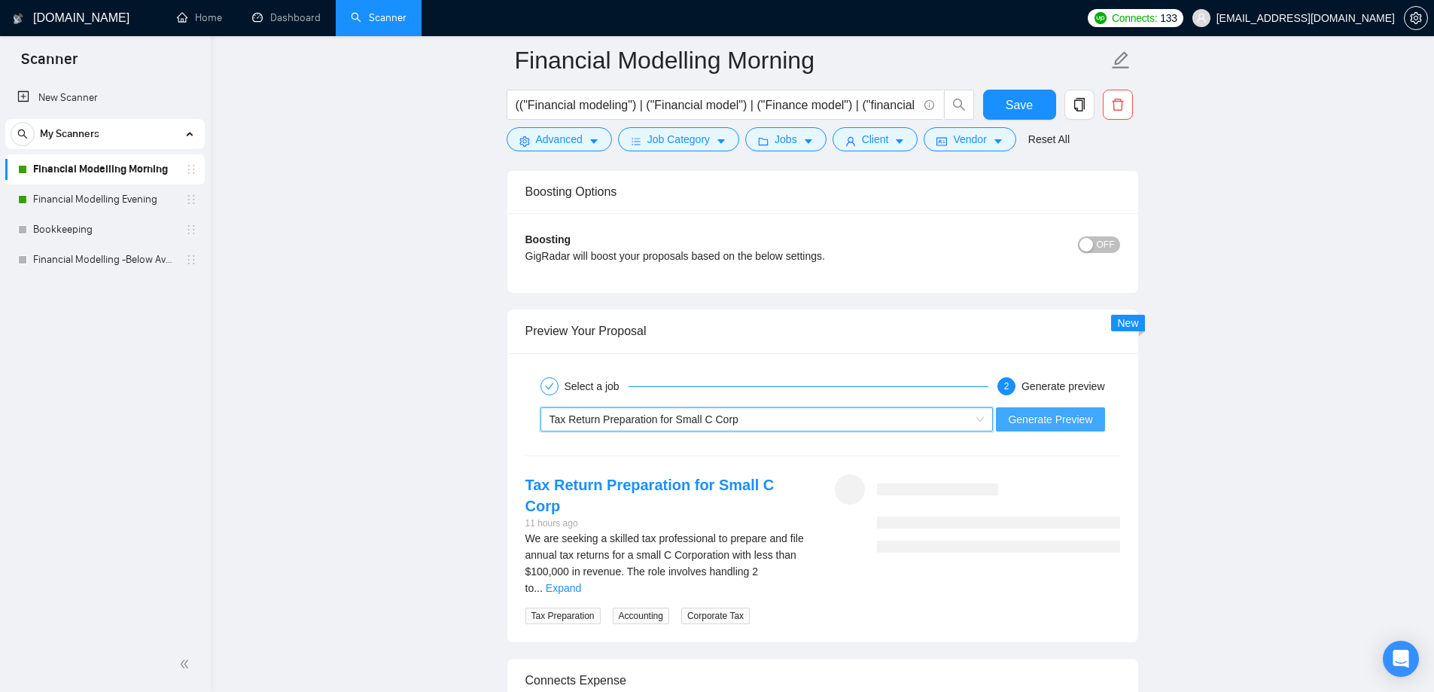
click at [1051, 421] on span "Generate Preview" at bounding box center [1050, 419] width 84 height 17
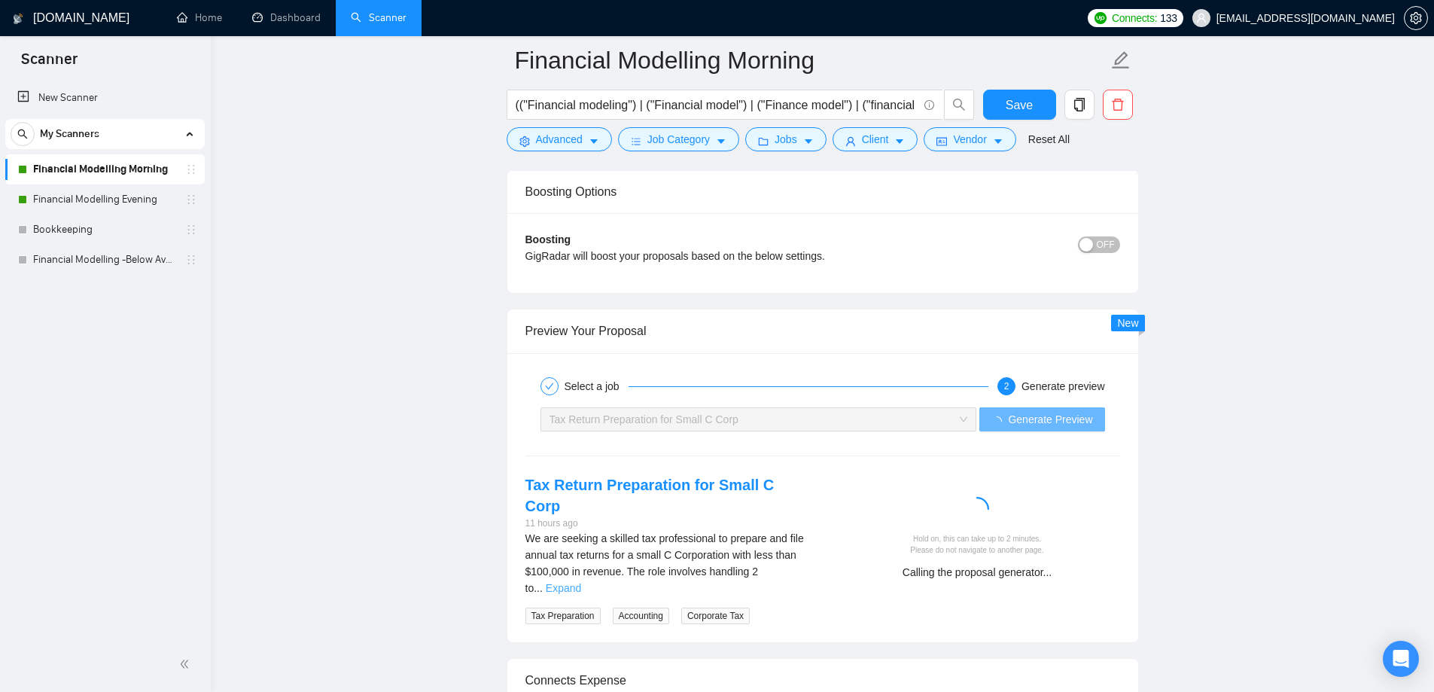
click at [581, 582] on link "Expand" at bounding box center [563, 588] width 35 height 12
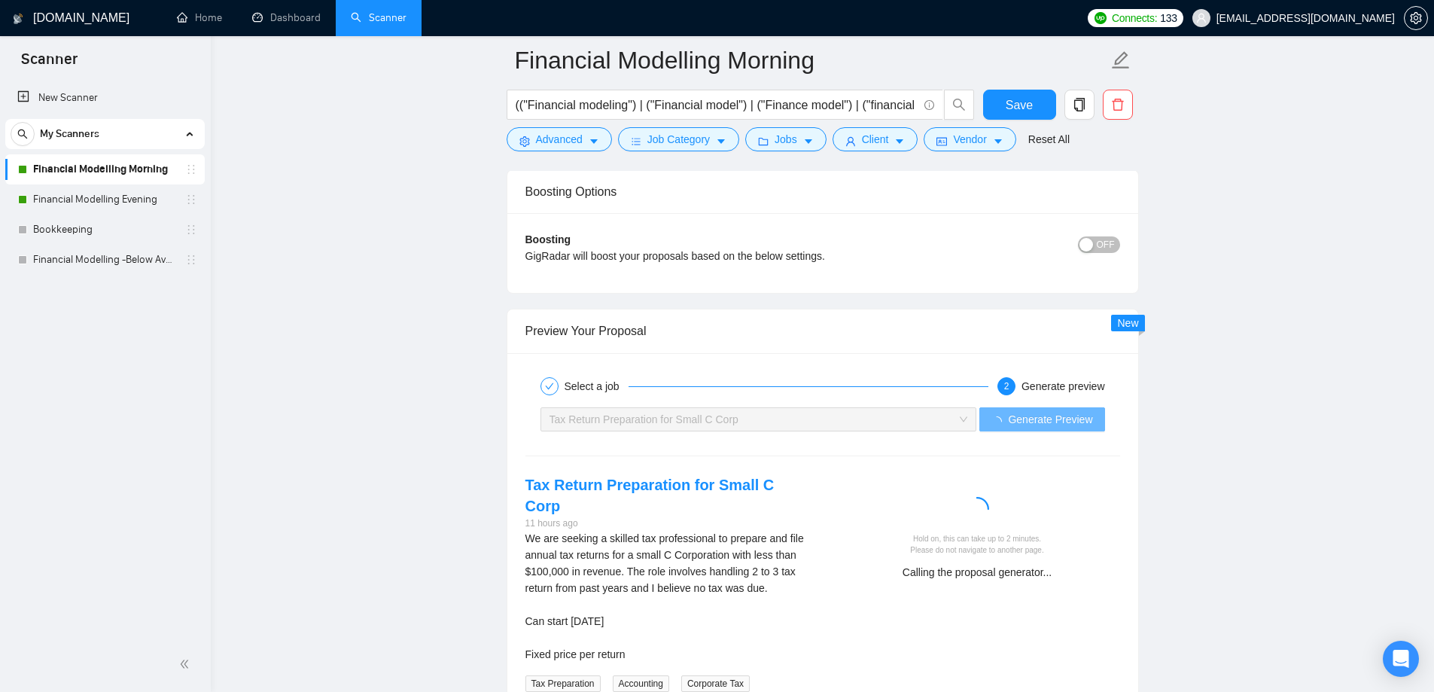
click at [676, 543] on div "We are seeking a skilled tax professional to prepare and file annual tax return…" at bounding box center [667, 596] width 285 height 132
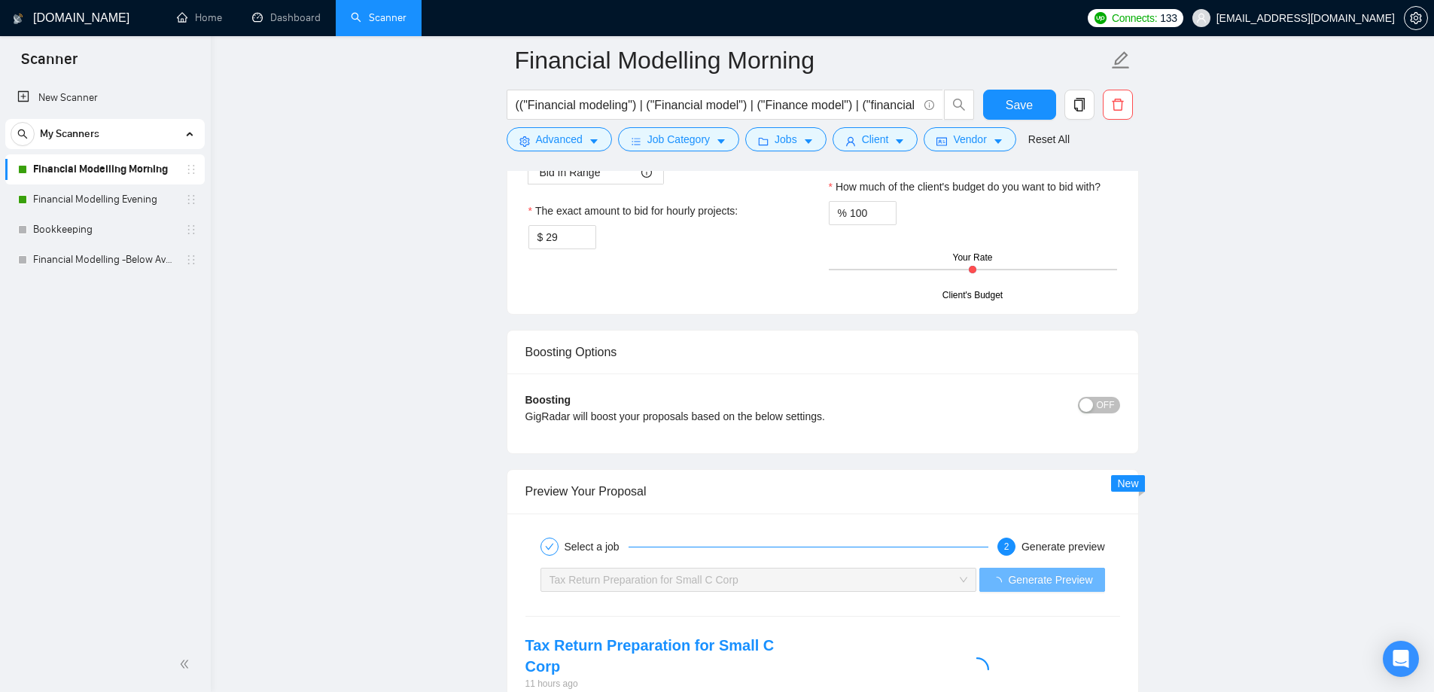
scroll to position [2710, 0]
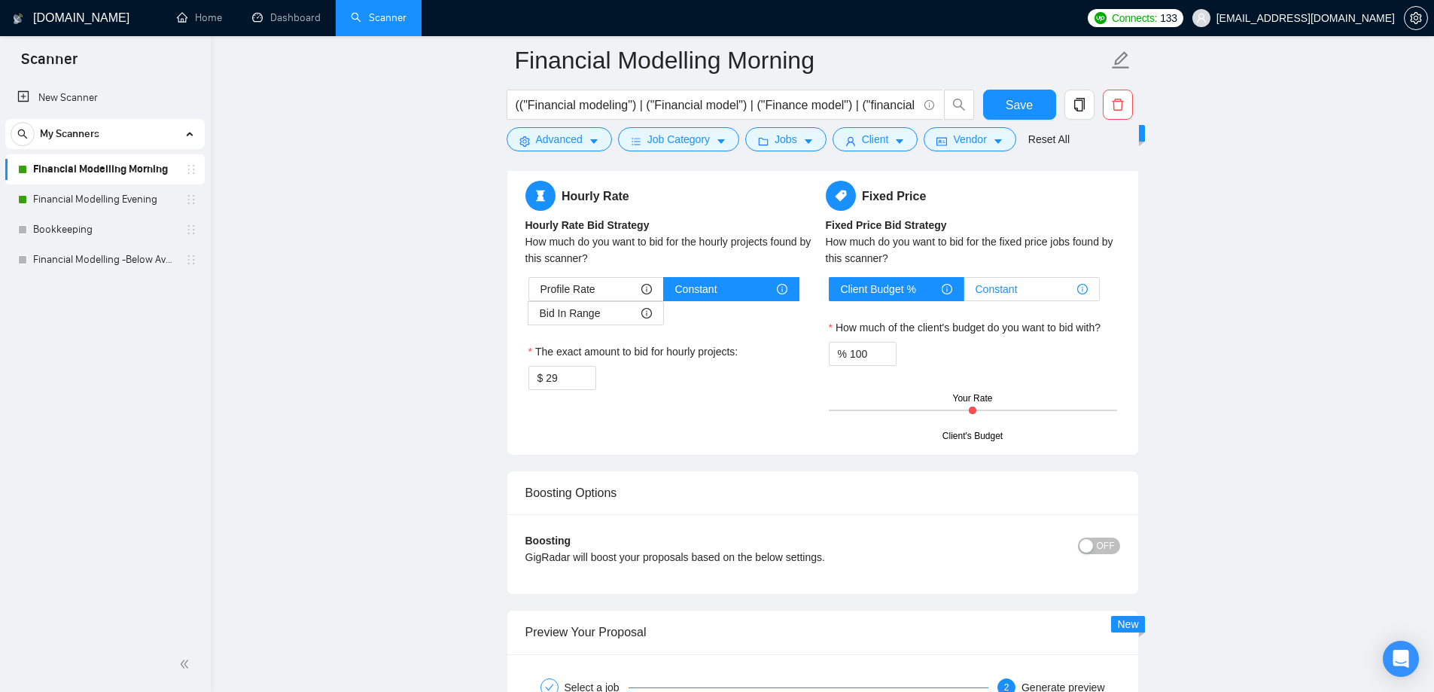
click at [1016, 291] on span "Constant" at bounding box center [997, 289] width 42 height 23
click at [964, 293] on input "Constant" at bounding box center [964, 293] width 0 height 0
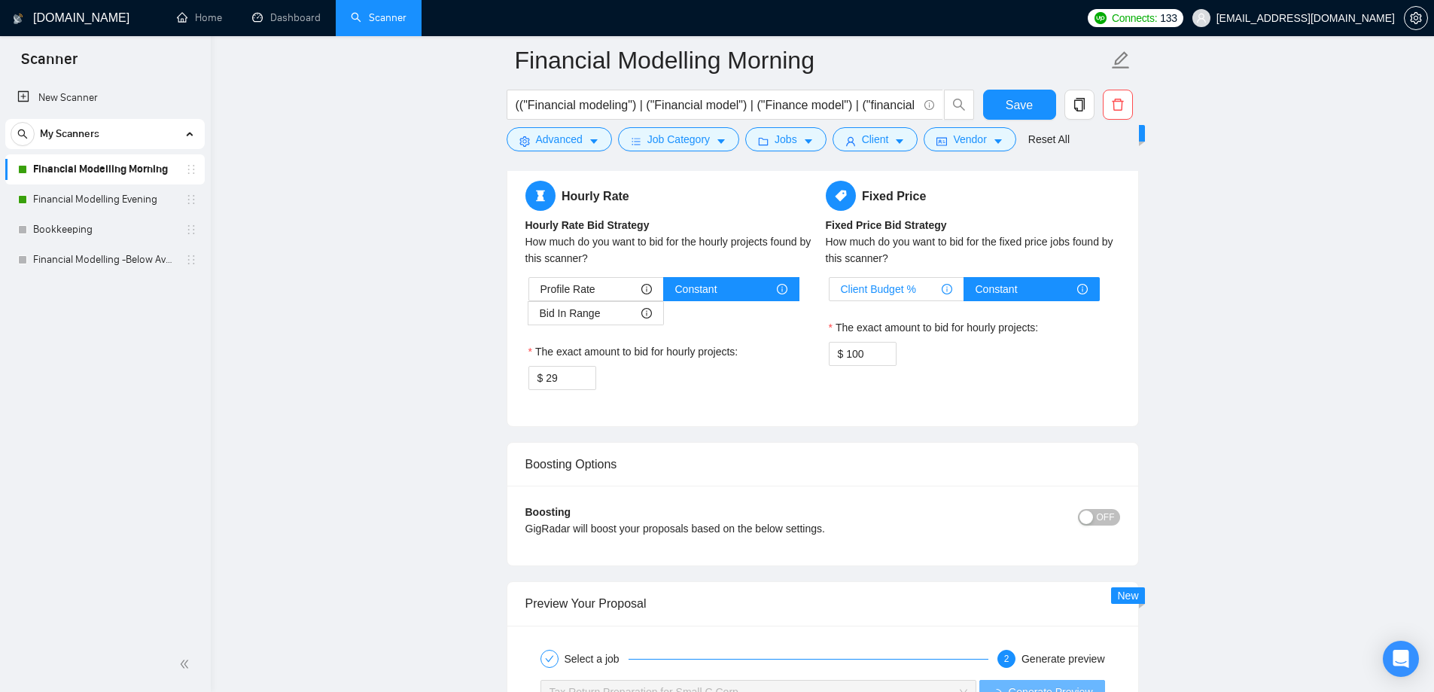
click at [903, 289] on span "Client Budget %" at bounding box center [878, 289] width 75 height 23
click at [830, 293] on input "Client Budget %" at bounding box center [830, 293] width 0 height 0
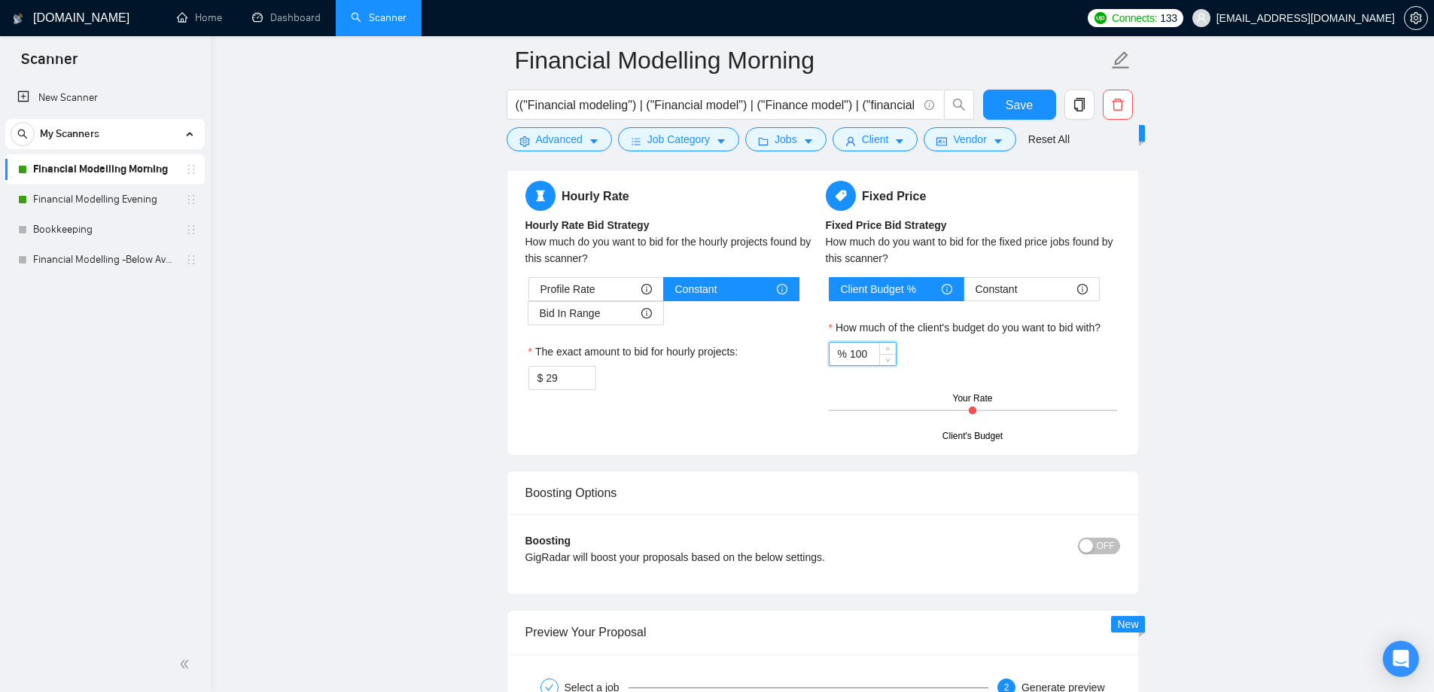
click at [866, 352] on input "100" at bounding box center [873, 353] width 46 height 23
type input "1"
type input "96"
click at [1055, 357] on div "% 96" at bounding box center [973, 354] width 288 height 24
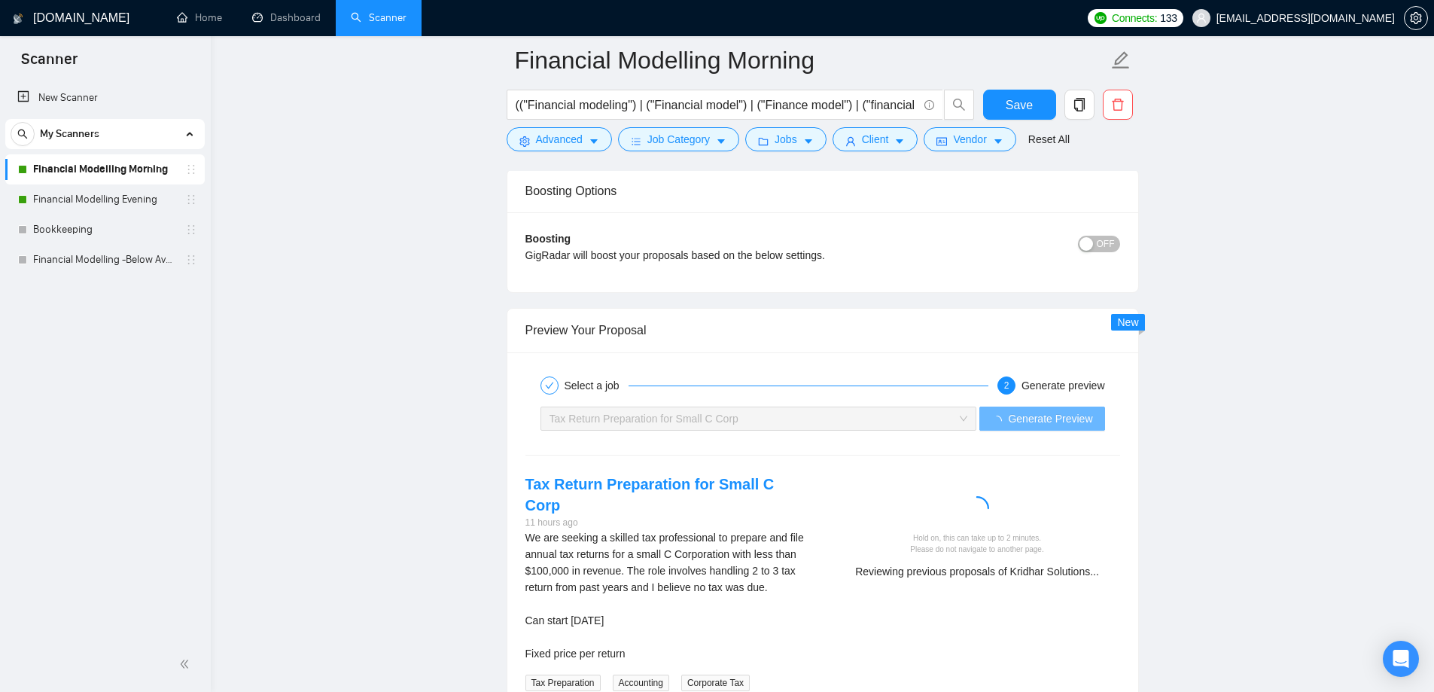
scroll to position [3011, 0]
click at [1010, 114] on button "Save" at bounding box center [1019, 105] width 73 height 30
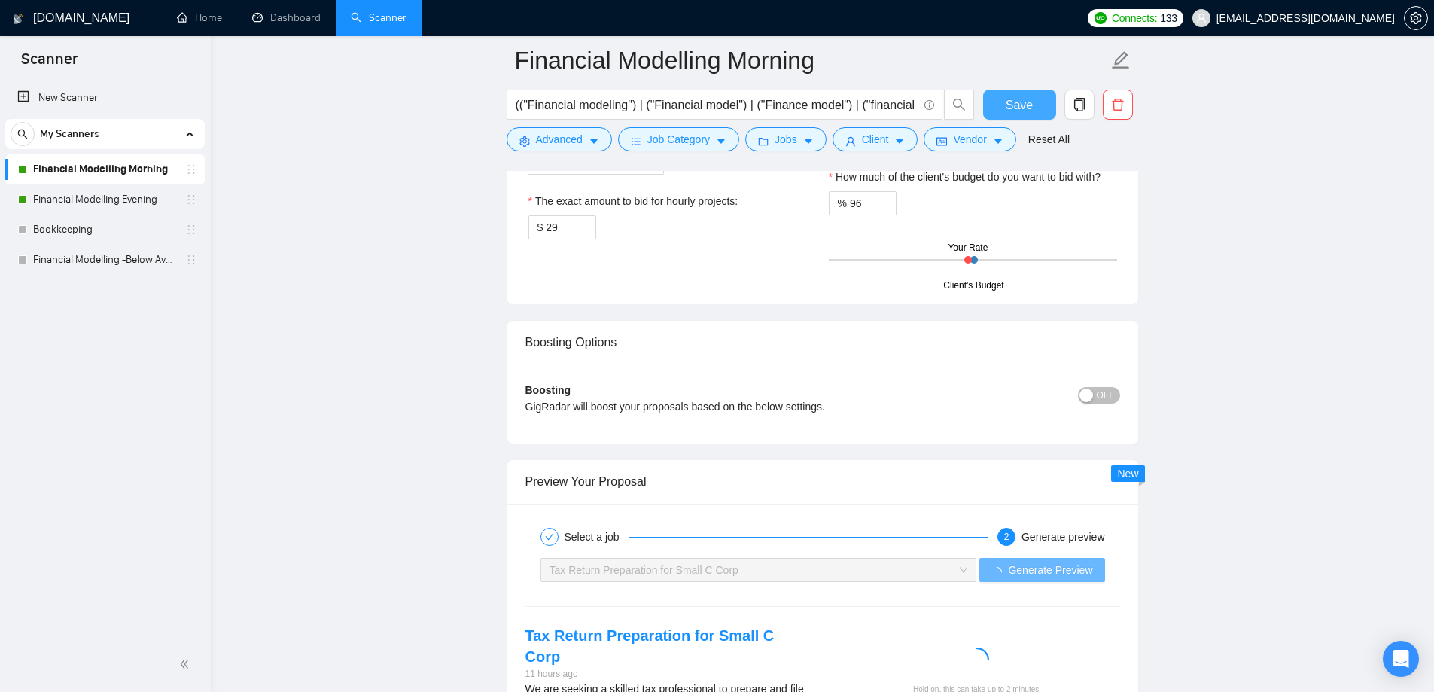
scroll to position [3162, 0]
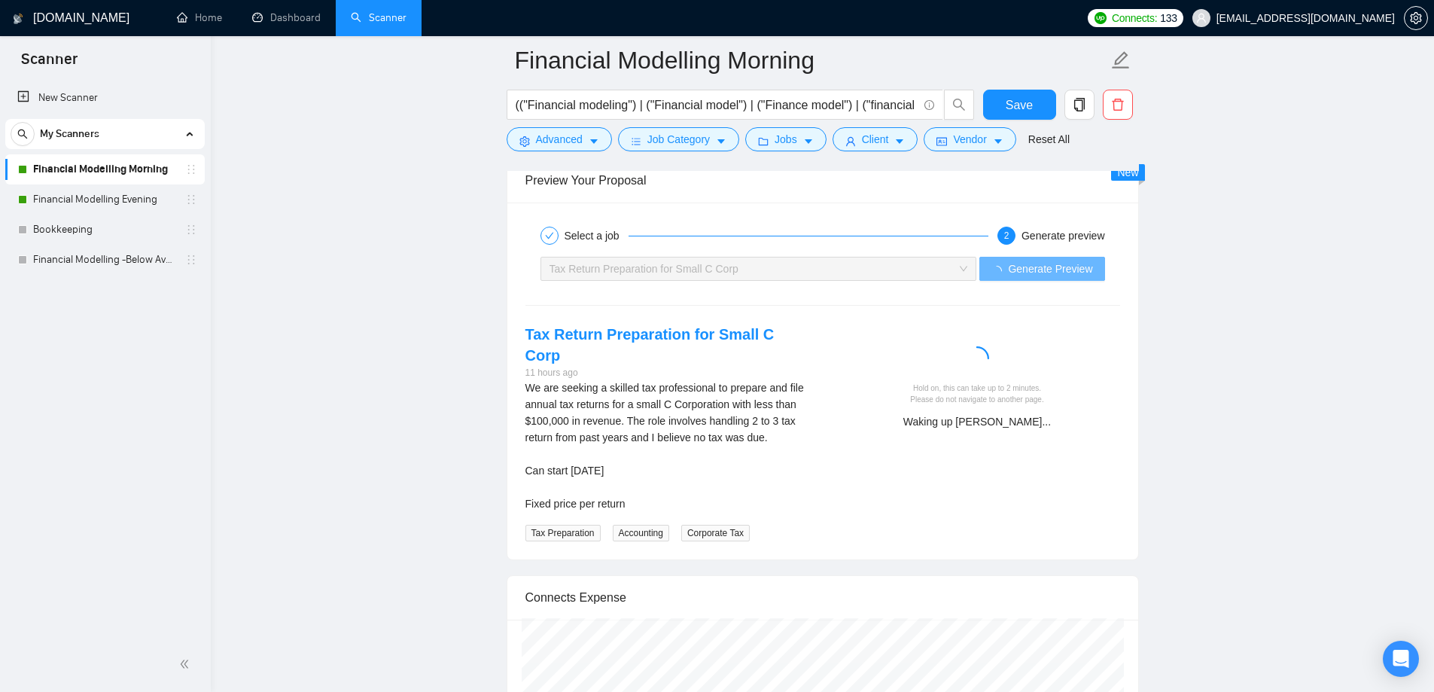
drag, startPoint x: 912, startPoint y: 419, endPoint x: 1051, endPoint y: 424, distance: 139.3
click at [1051, 424] on div "Waking up [PERSON_NAME]..." at bounding box center [977, 421] width 273 height 17
drag, startPoint x: 999, startPoint y: 424, endPoint x: 906, endPoint y: 440, distance: 94.8
click at [906, 440] on div "Tax Return Preparation for Small C Corp 11 hours ago We are seeking a skilled t…" at bounding box center [822, 433] width 619 height 218
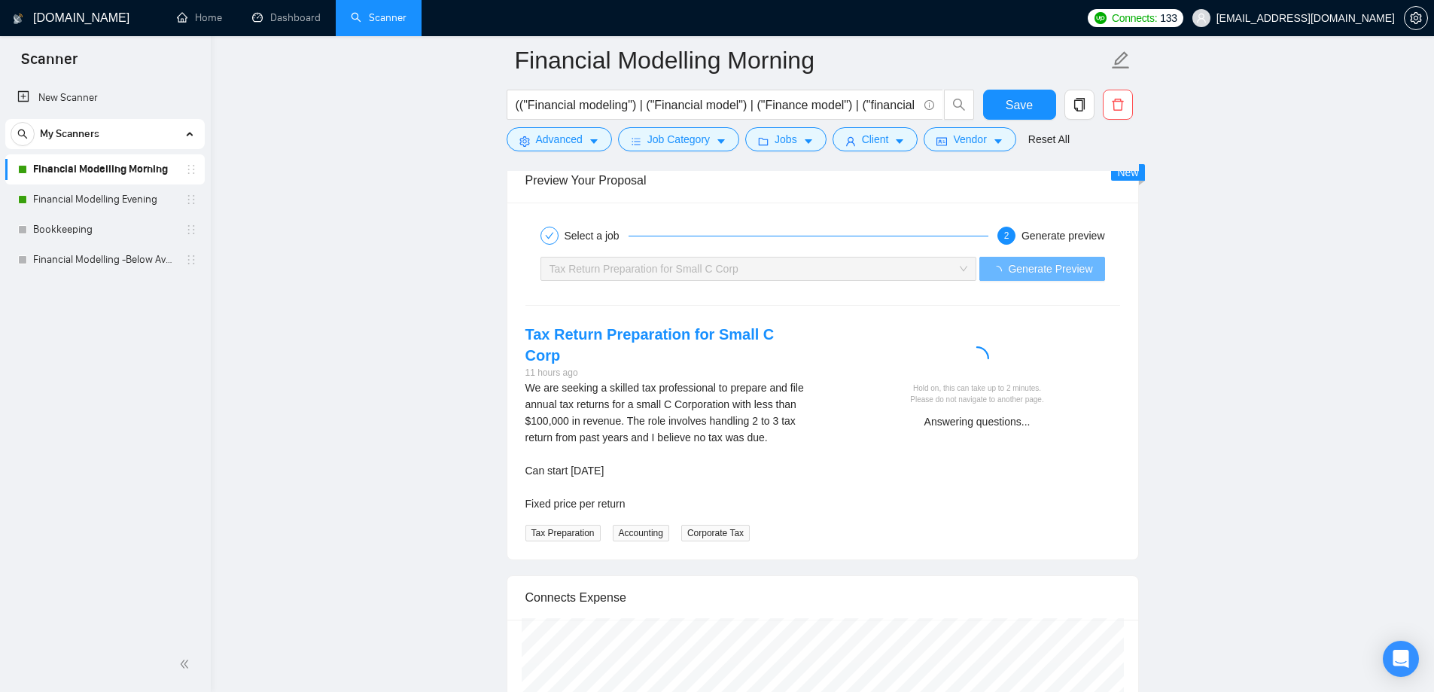
click at [943, 420] on div "Answering questions..." at bounding box center [977, 421] width 273 height 17
click at [971, 422] on div "Answering questions..." at bounding box center [977, 421] width 273 height 17
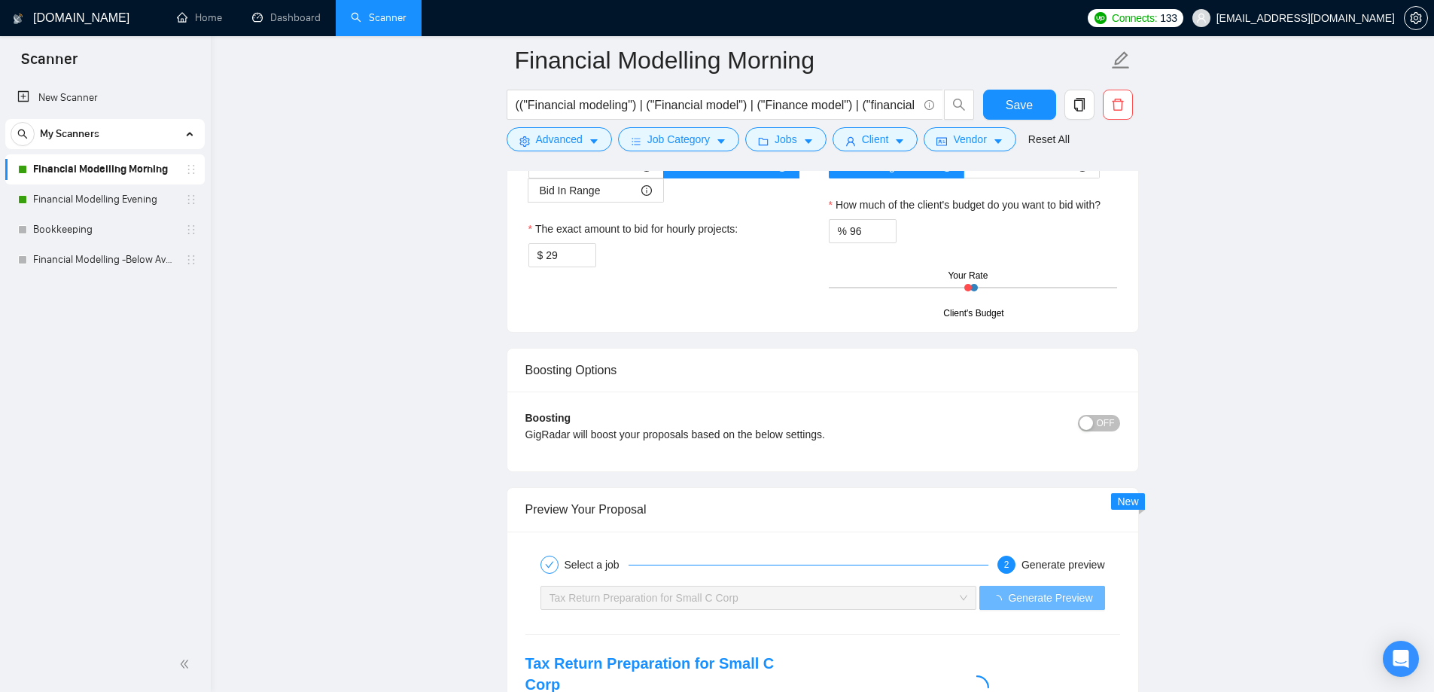
scroll to position [3086, 0]
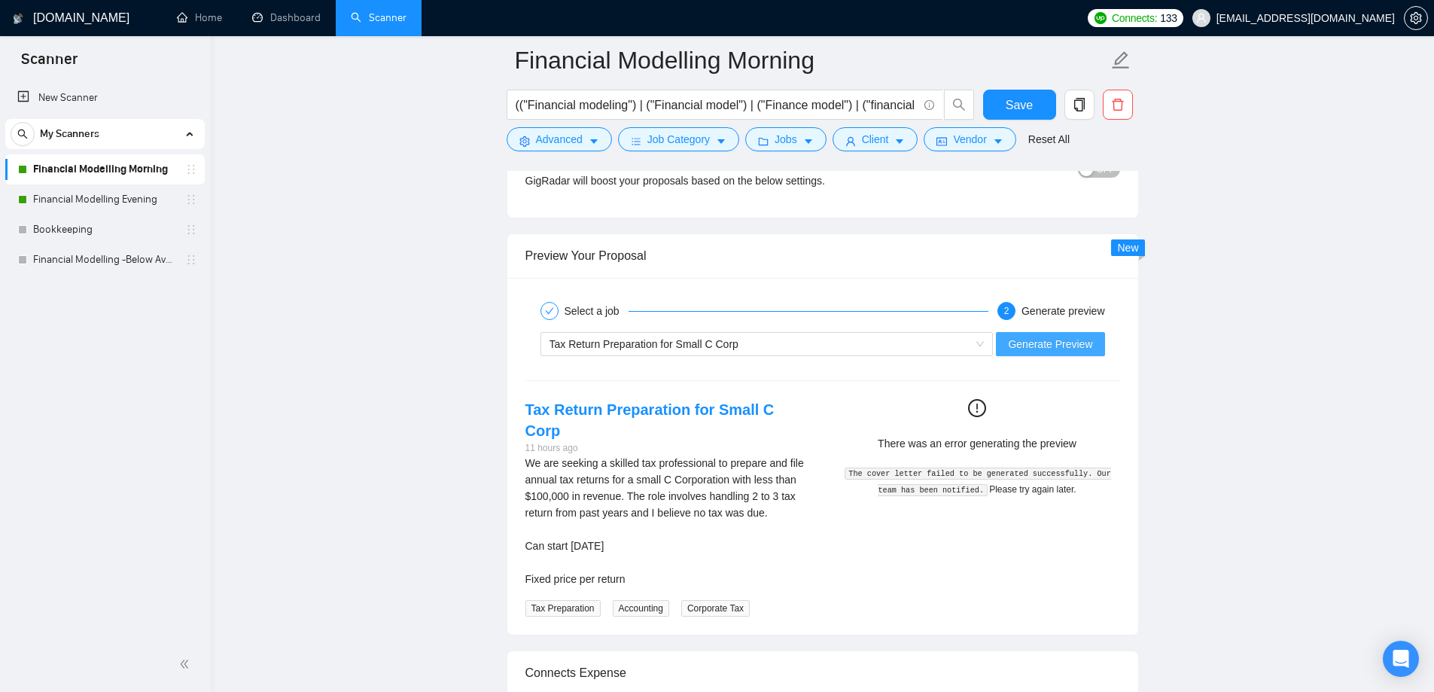
drag, startPoint x: 1044, startPoint y: 348, endPoint x: 1012, endPoint y: 348, distance: 31.6
click at [1042, 348] on span "Generate Preview" at bounding box center [1050, 344] width 84 height 17
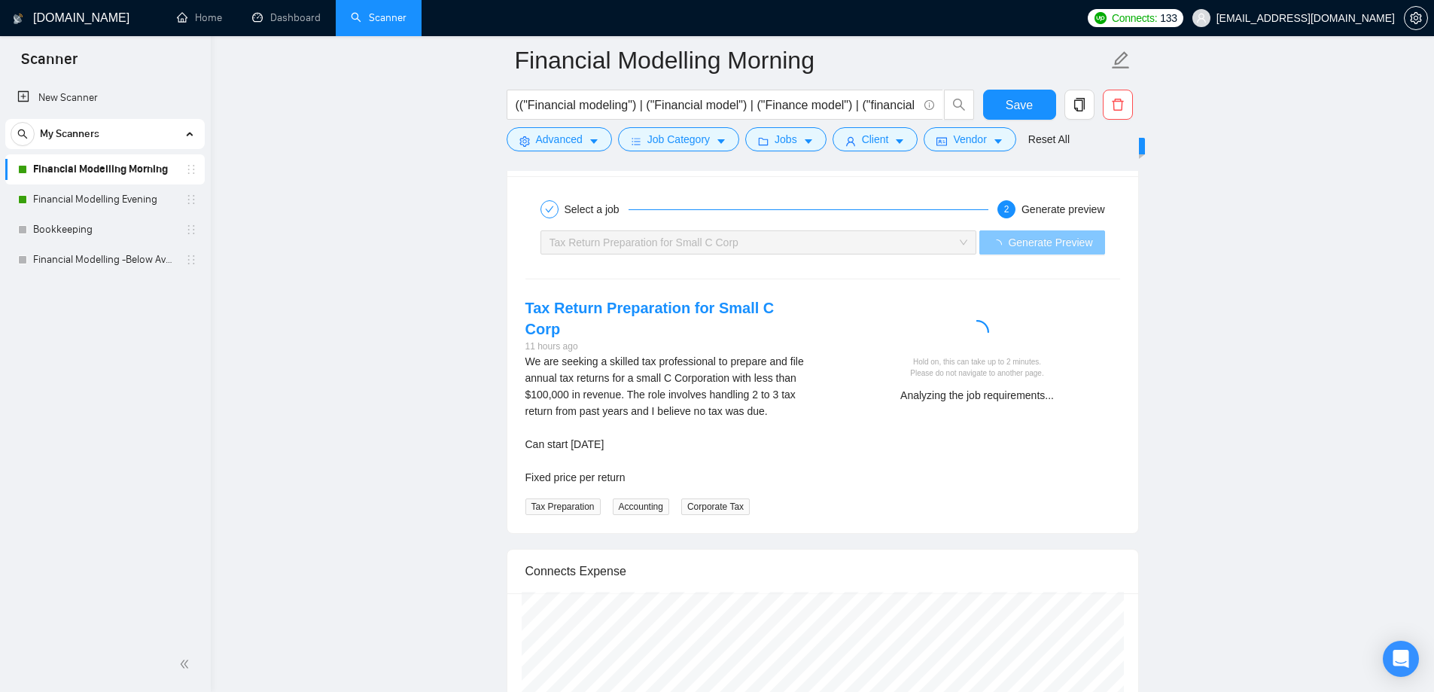
scroll to position [3162, 0]
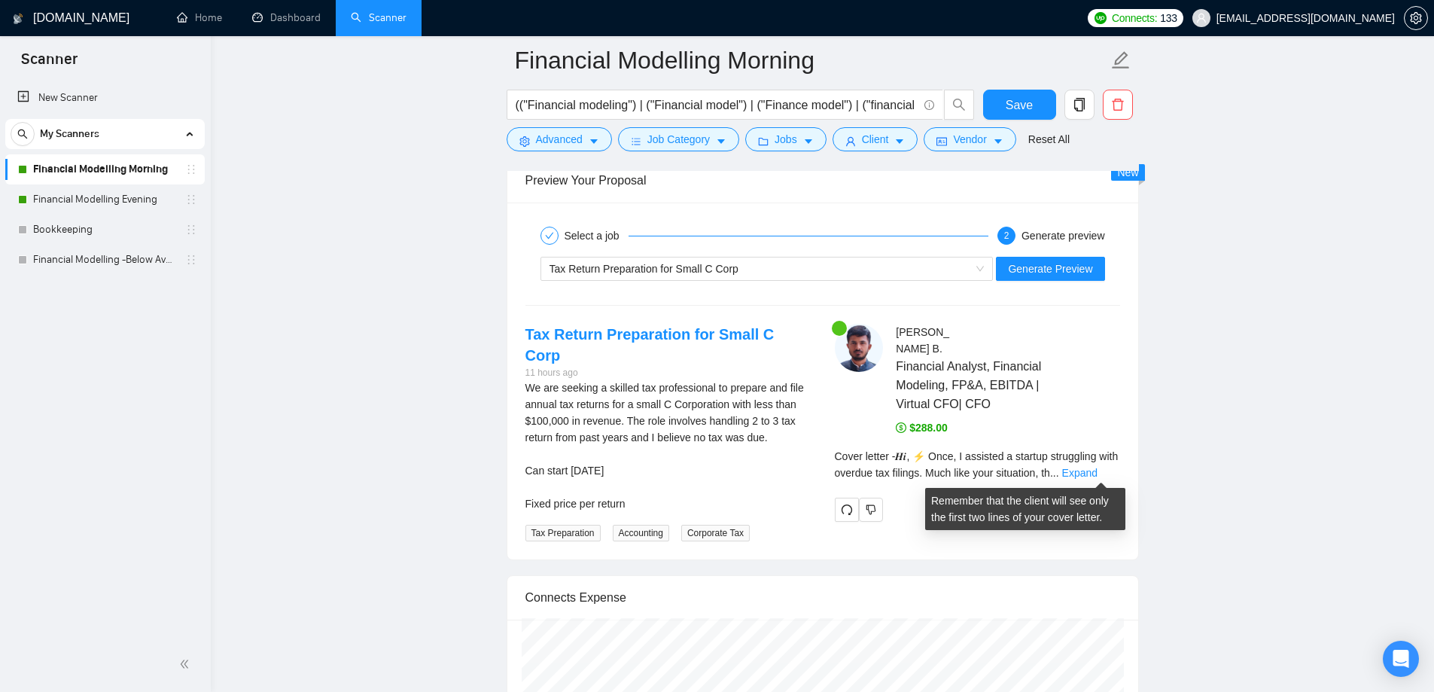
click at [1103, 460] on div "Cover letter - 𝑯𝒊, ⚡ Once, I assisted a startup struggling with overdue tax fil…" at bounding box center [977, 464] width 285 height 33
click at [979, 464] on span "Cover letter - 𝑯𝒊, ⚡ Once, I assisted a startup struggling with overdue tax fil…" at bounding box center [977, 464] width 284 height 29
click at [1097, 476] on link "Expand" at bounding box center [1079, 473] width 35 height 12
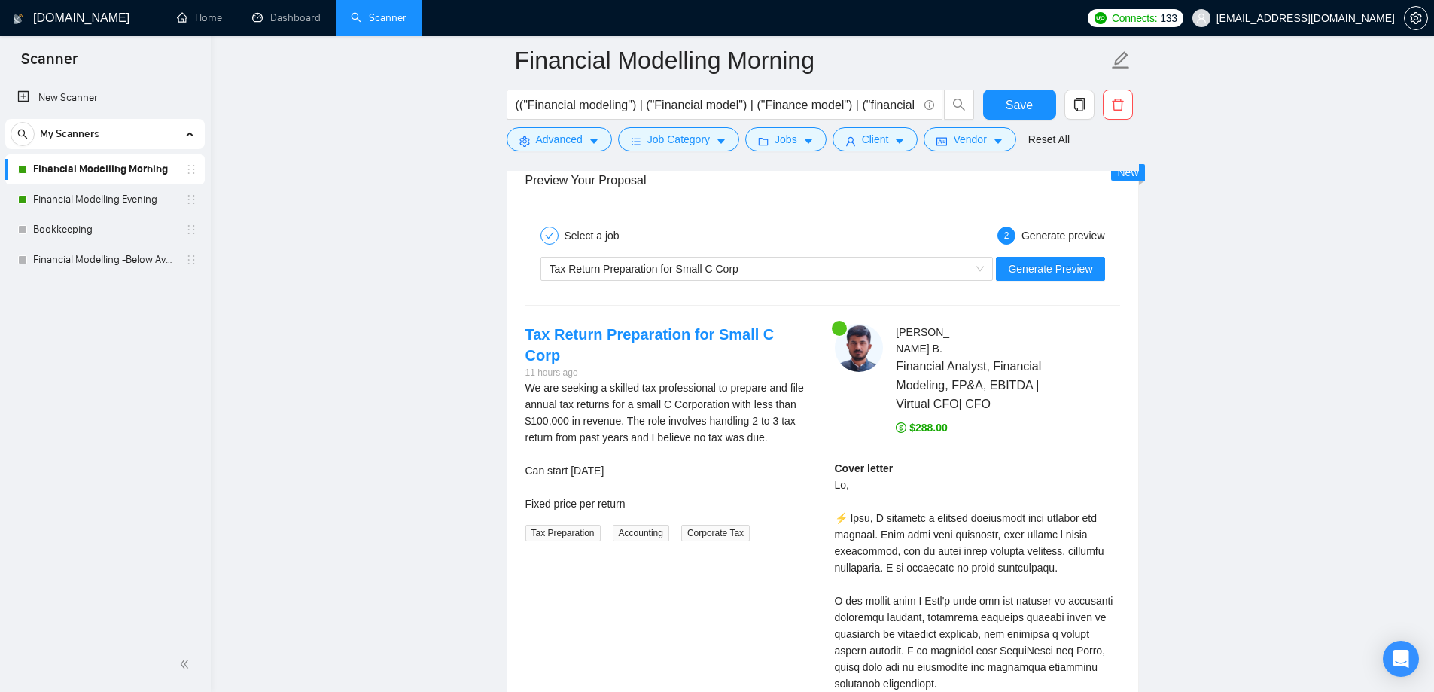
click at [1027, 455] on div "[PERSON_NAME] Financial Analyst, Financial Modeling, FP&A, EBITDA | Virtual CFO…" at bounding box center [977, 685] width 309 height 723
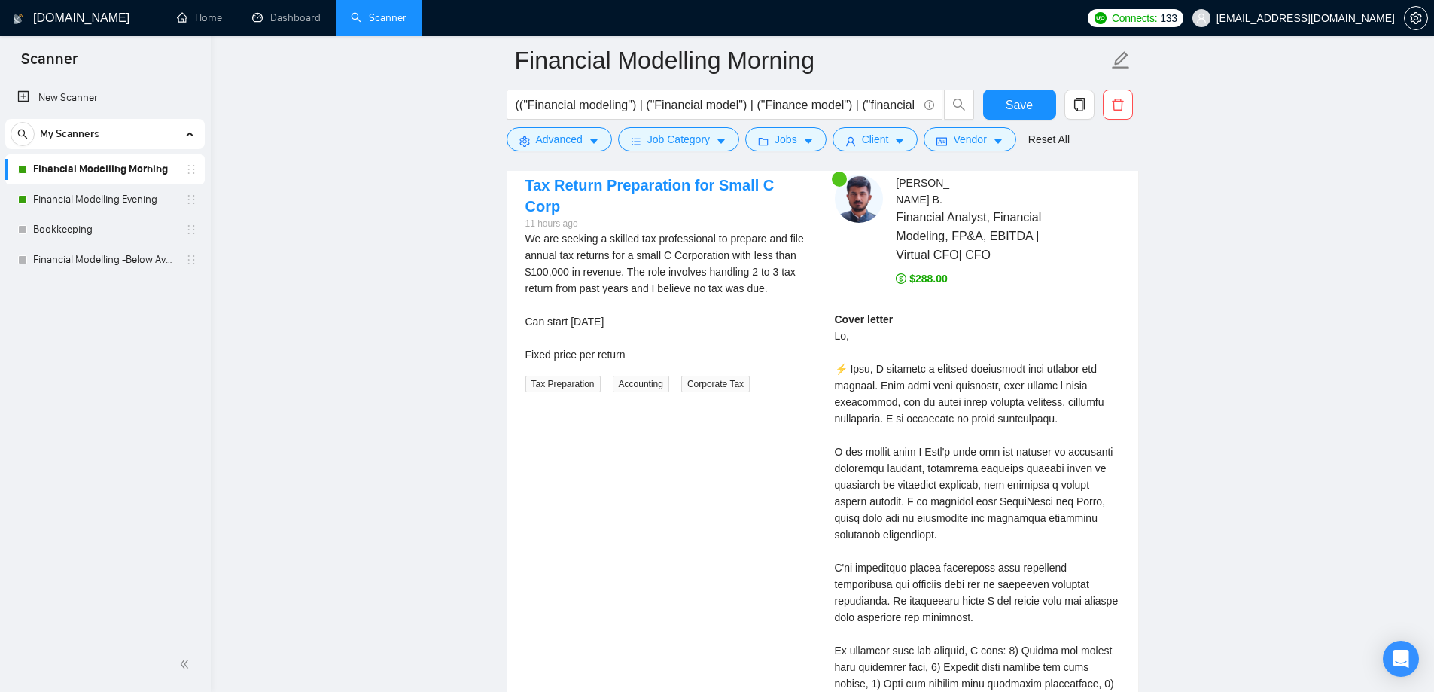
scroll to position [3312, 0]
drag, startPoint x: 866, startPoint y: 384, endPoint x: 1017, endPoint y: 404, distance: 152.7
click at [1017, 404] on div "Cover letter" at bounding box center [977, 582] width 285 height 546
click at [899, 422] on div "Cover letter" at bounding box center [977, 582] width 285 height 546
drag, startPoint x: 890, startPoint y: 403, endPoint x: 1040, endPoint y: 416, distance: 149.6
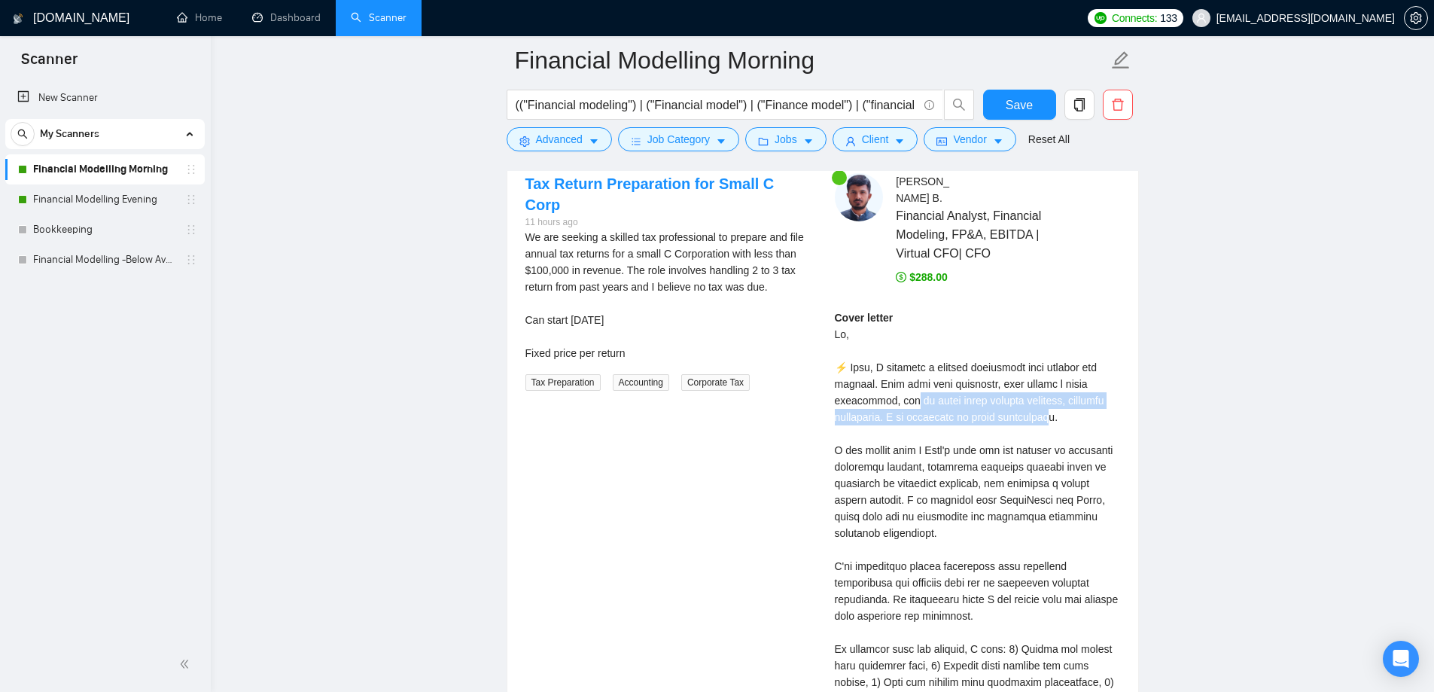
click at [1041, 415] on div "Cover letter" at bounding box center [977, 582] width 285 height 546
click at [901, 443] on div "Cover letter" at bounding box center [977, 582] width 285 height 546
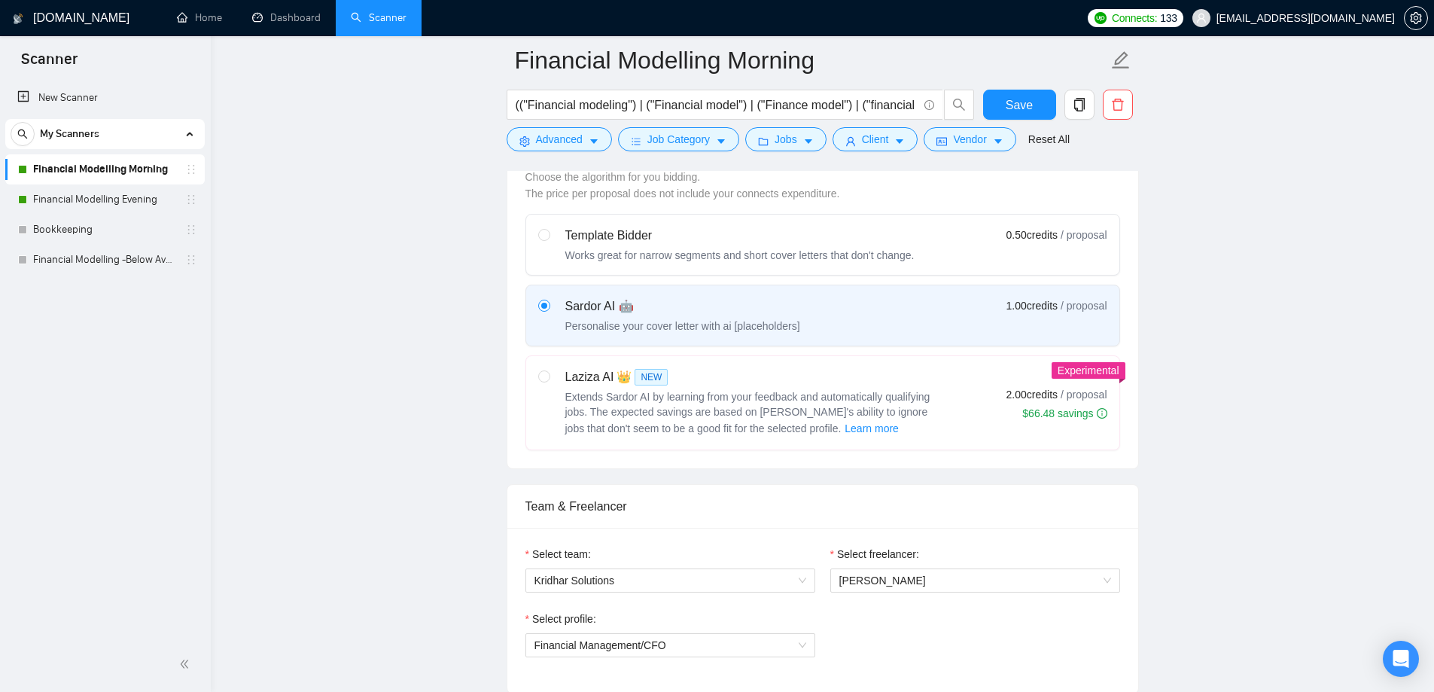
scroll to position [376, 0]
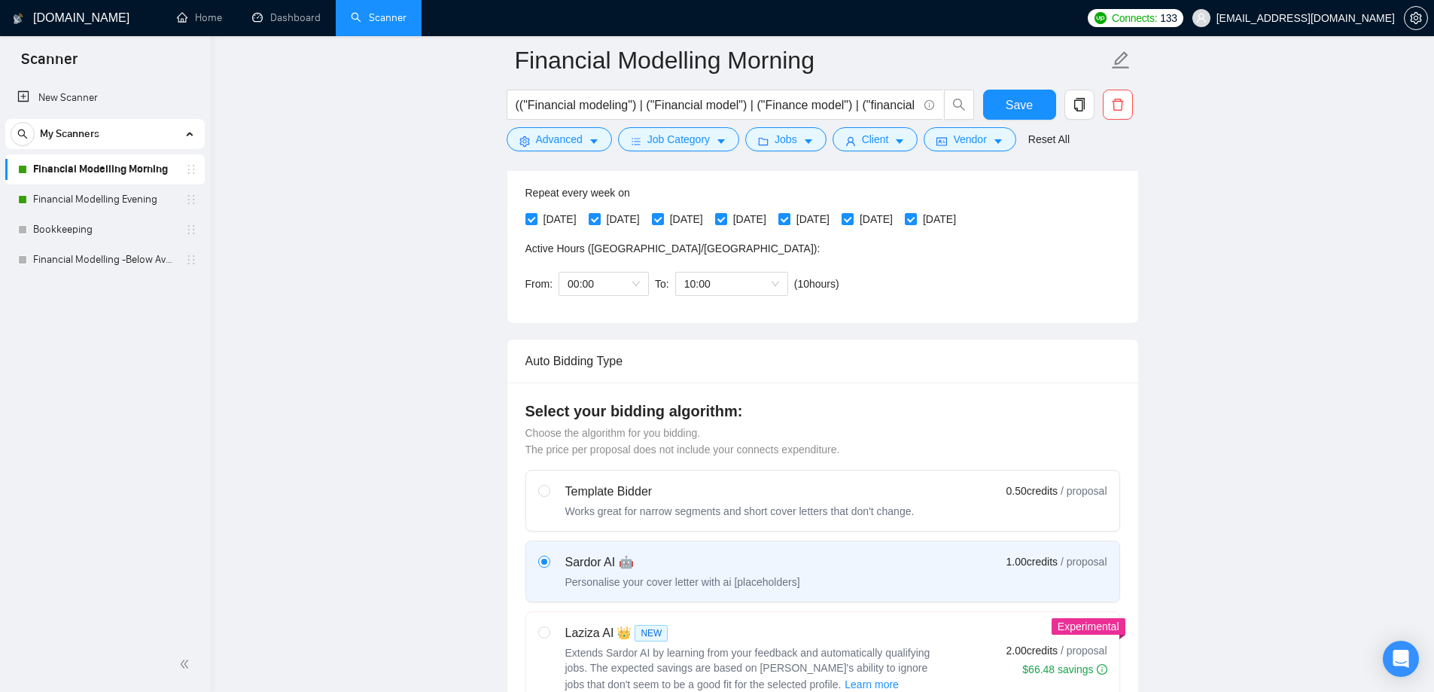
click at [587, 626] on div "Laziza AI 👑 NEW" at bounding box center [753, 633] width 376 height 18
click at [549, 626] on input "radio" at bounding box center [543, 631] width 11 height 11
radio input "true"
radio input "false"
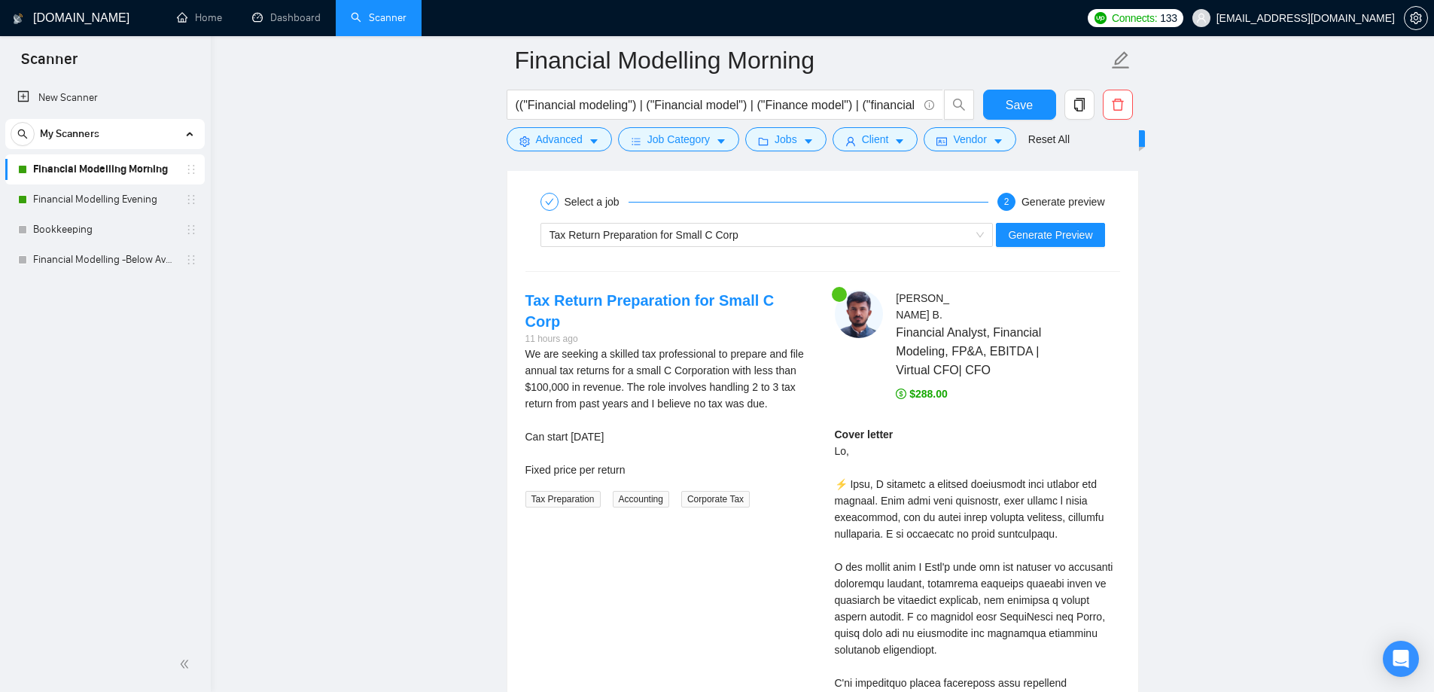
scroll to position [3162, 0]
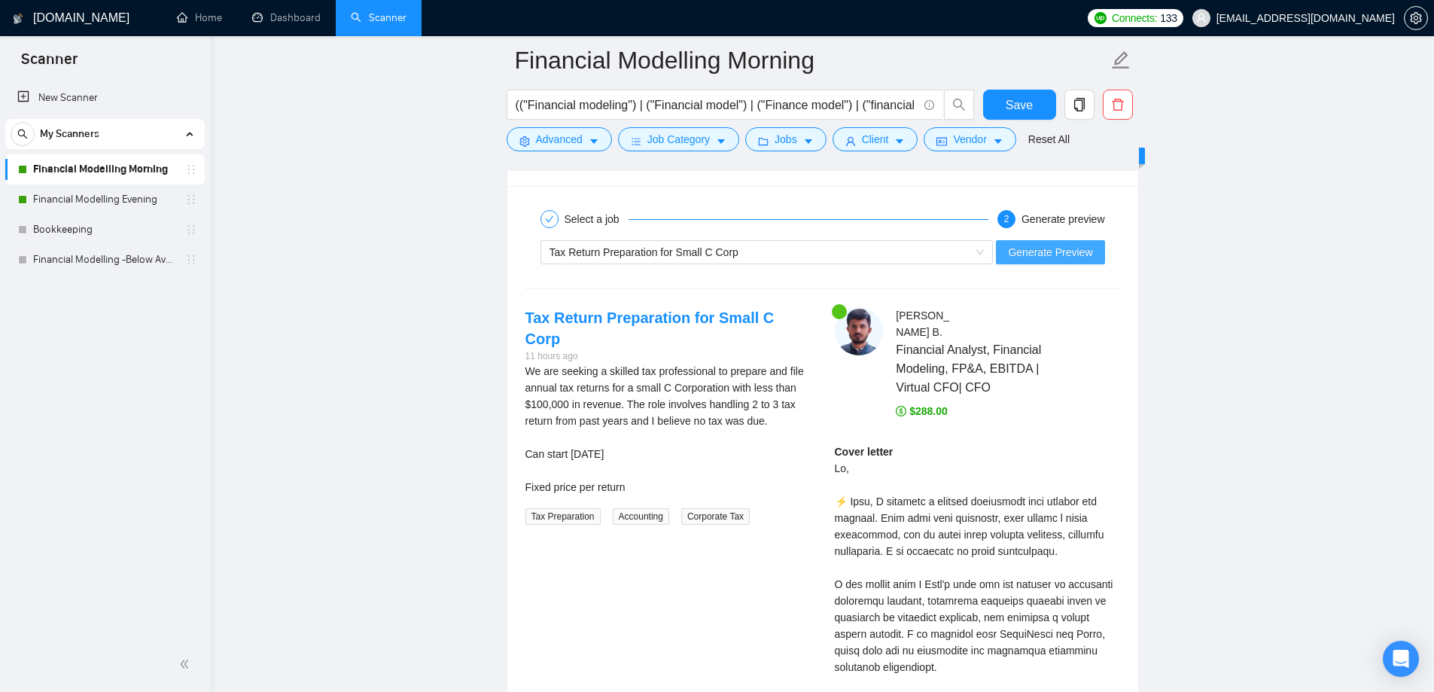
click at [1043, 261] on button "Generate Preview" at bounding box center [1050, 252] width 108 height 24
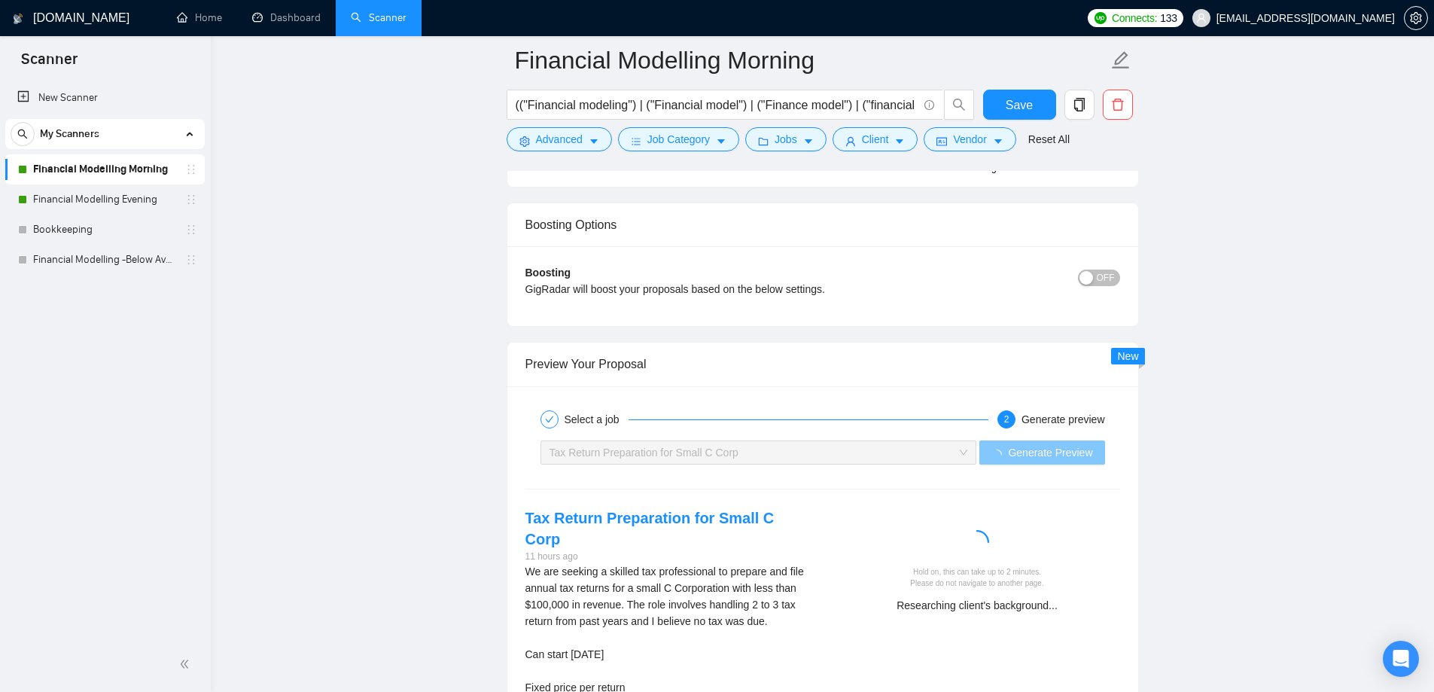
scroll to position [3086, 0]
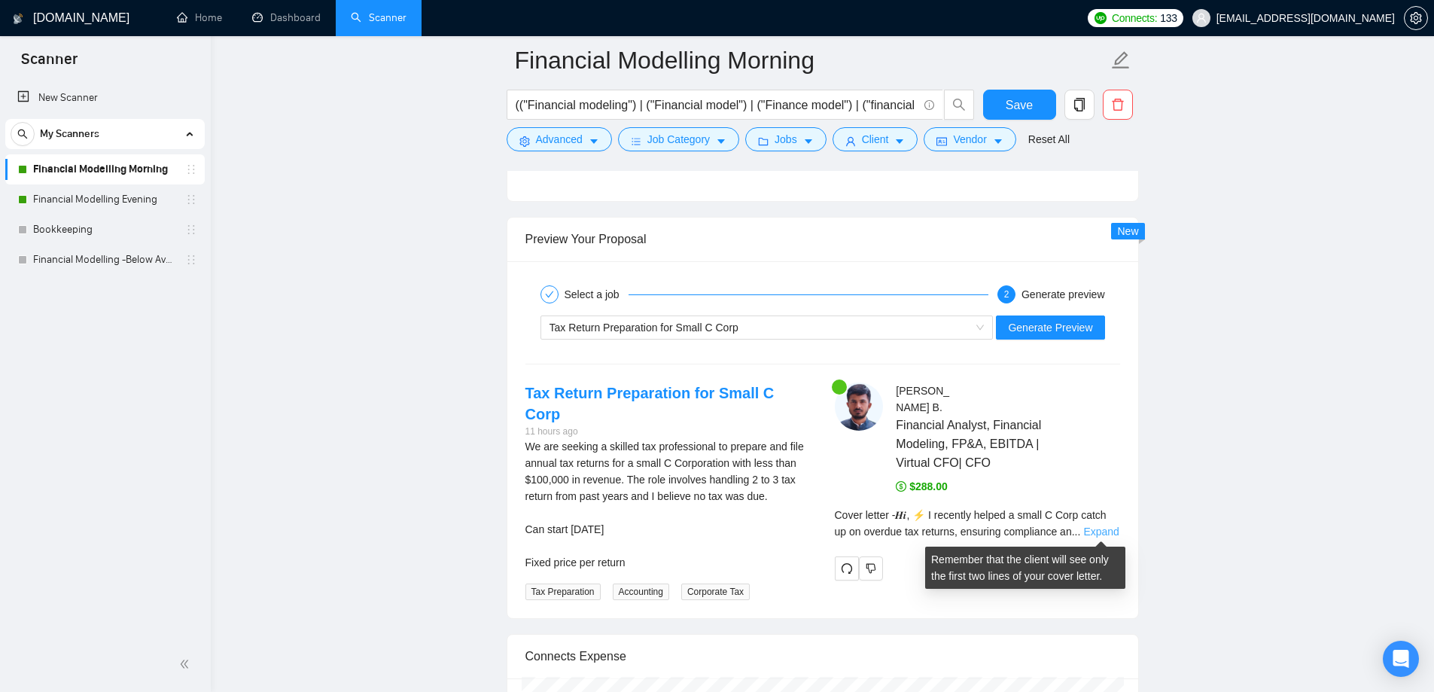
click at [1087, 531] on link "Expand" at bounding box center [1100, 531] width 35 height 12
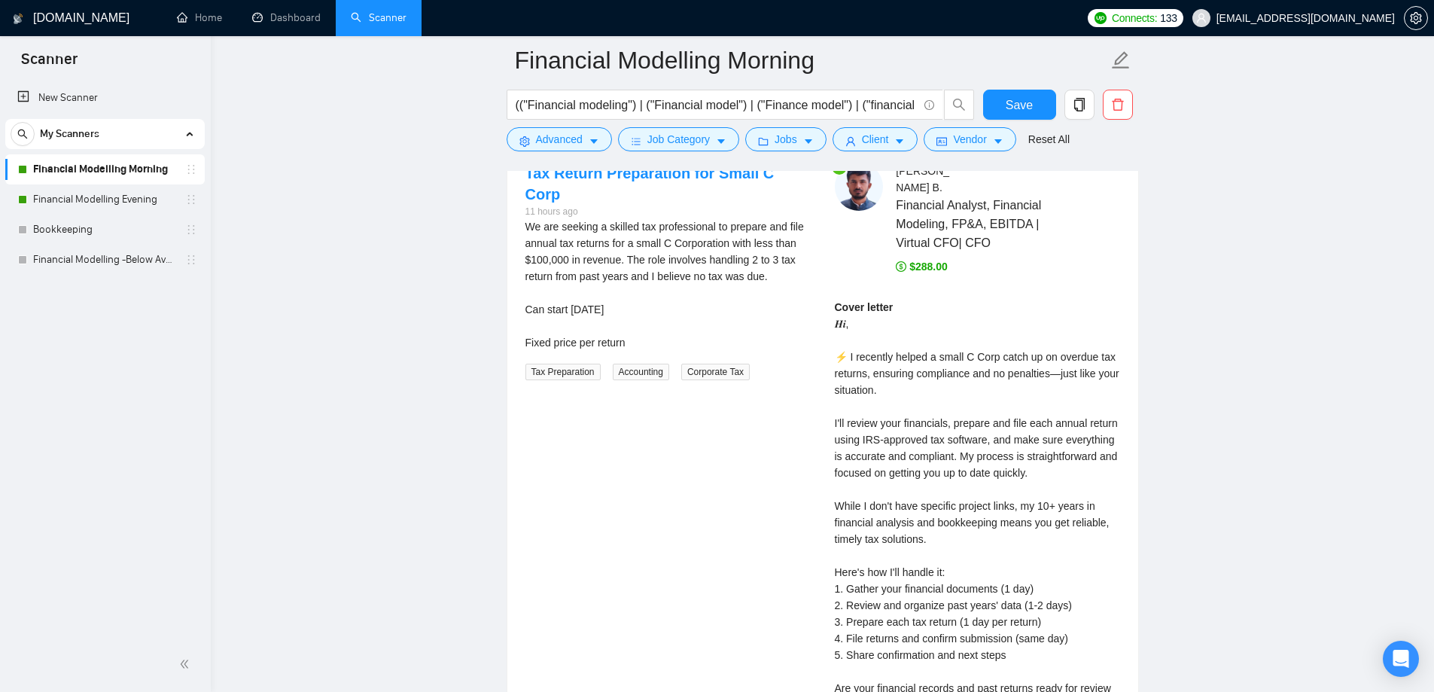
scroll to position [3312, 0]
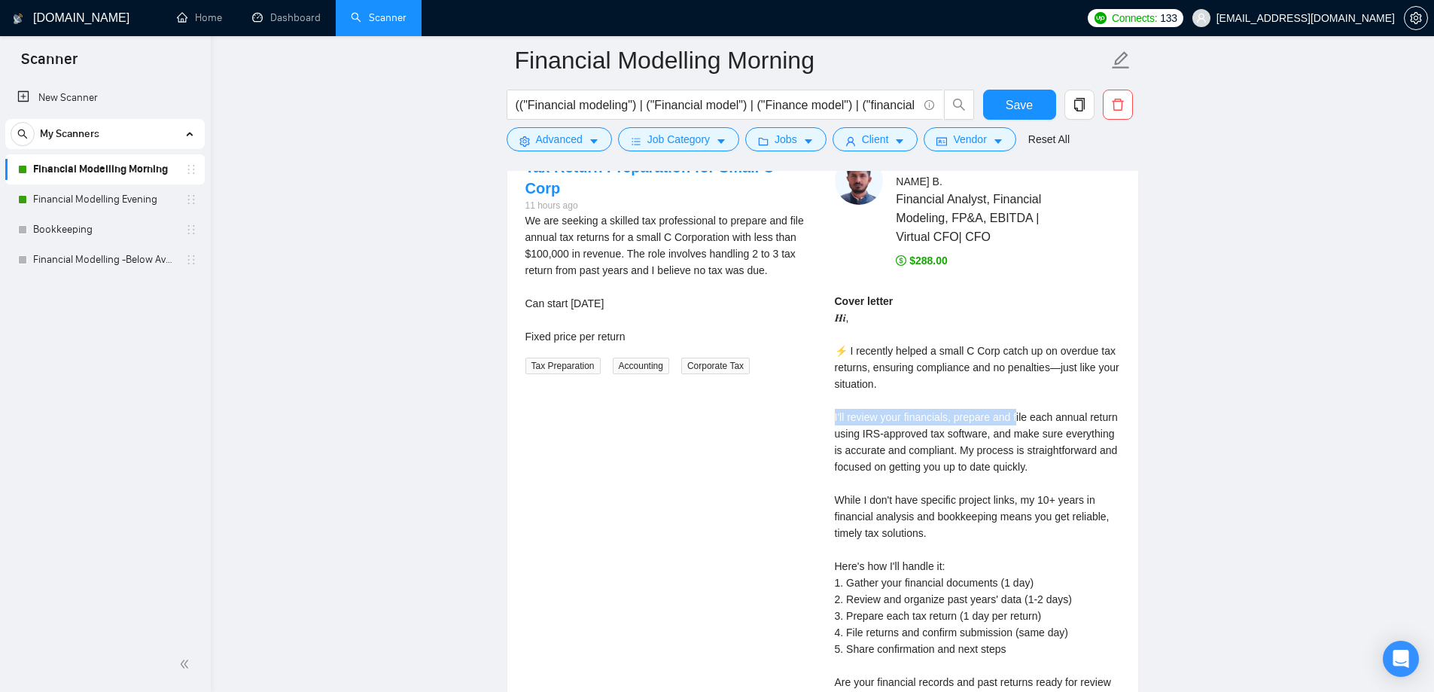
drag, startPoint x: 835, startPoint y: 416, endPoint x: 1058, endPoint y: 425, distance: 223.0
click at [1046, 422] on div "Cover letter 𝑯𝒊, ⚡ I recently helped a small C Corp catch up on overdue tax ret…" at bounding box center [977, 541] width 285 height 497
click at [1058, 425] on div "Cover letter 𝑯𝒊, ⚡ I recently helped a small C Corp catch up on overdue tax ret…" at bounding box center [977, 541] width 285 height 497
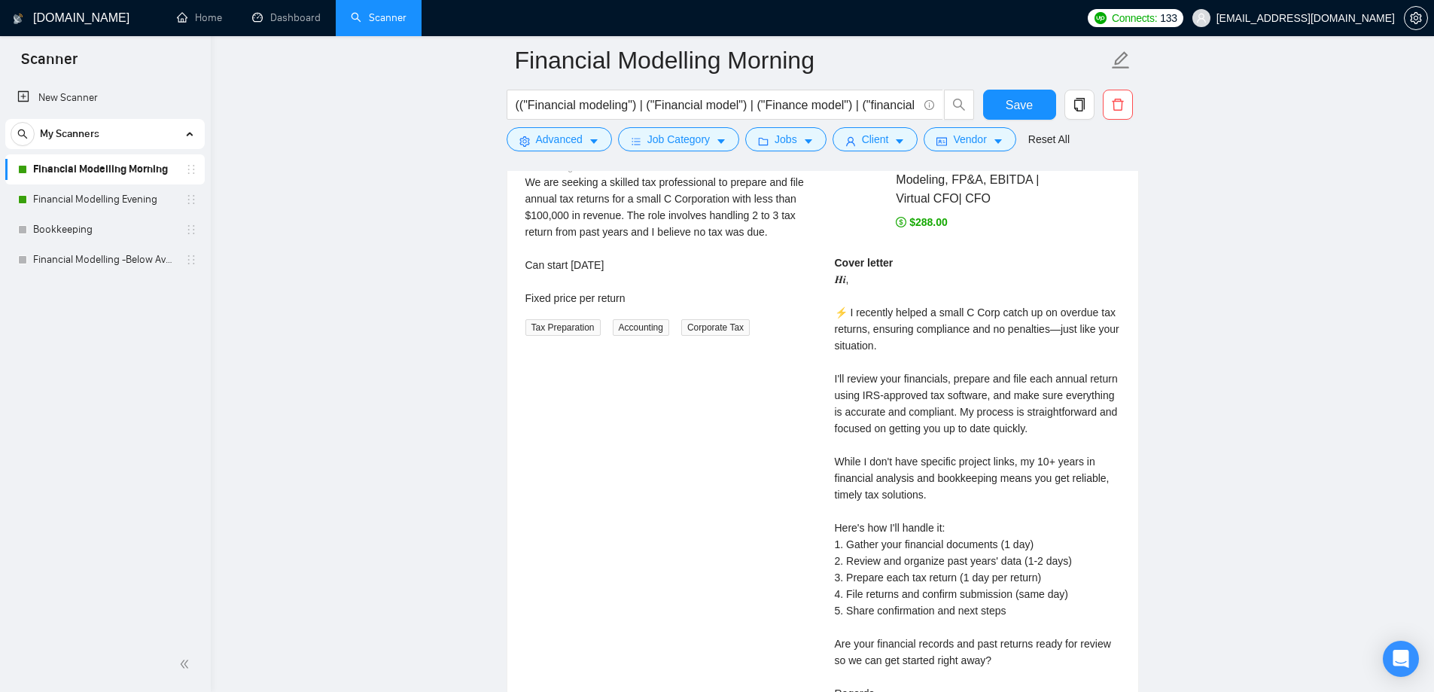
scroll to position [3387, 0]
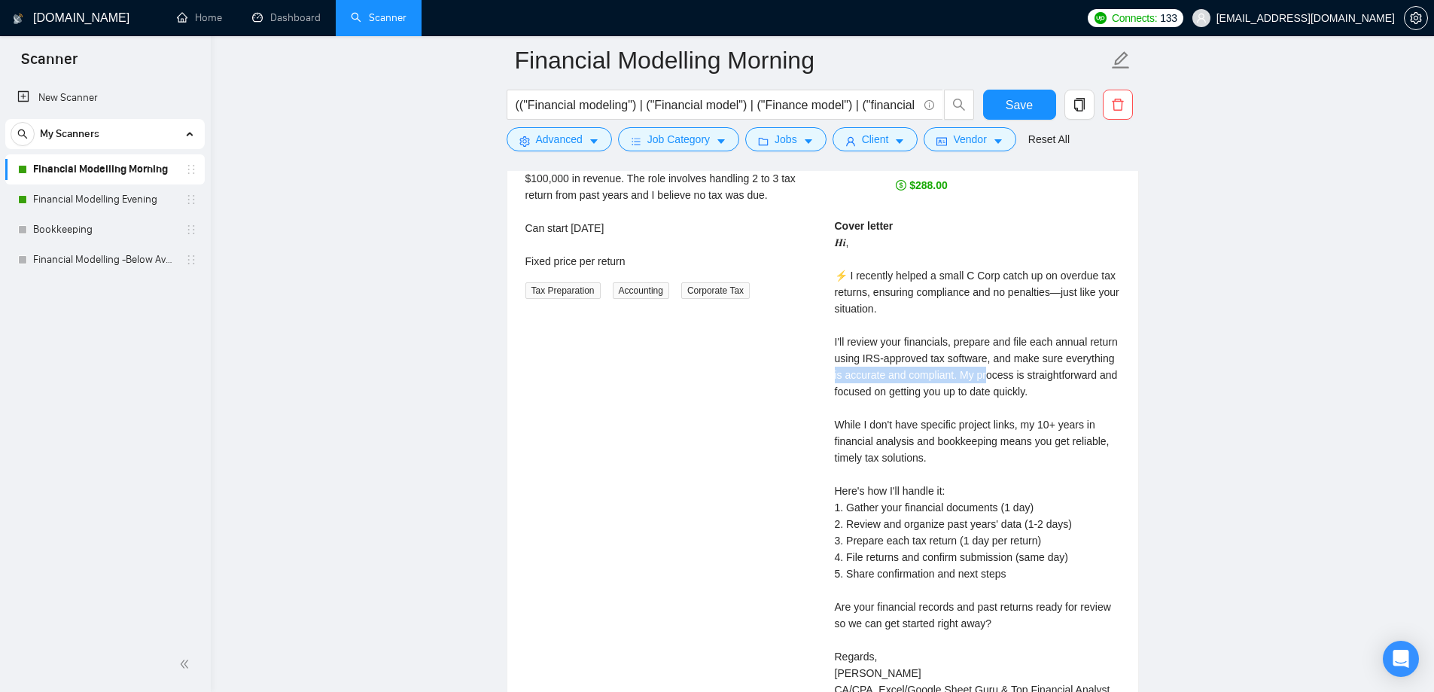
drag, startPoint x: 831, startPoint y: 377, endPoint x: 988, endPoint y: 373, distance: 157.4
click at [988, 373] on div "[PERSON_NAME] Financial Analyst, Financial Modeling, FP&A, EBITDA | Virtual CFO…" at bounding box center [977, 418] width 309 height 674
click at [967, 405] on div "Cover letter 𝑯𝒊, ⚡ I recently helped a small C Corp catch up on overdue tax ret…" at bounding box center [977, 466] width 285 height 497
drag, startPoint x: 852, startPoint y: 422, endPoint x: 977, endPoint y: 421, distance: 125.0
click at [976, 421] on div "[PERSON_NAME] Financial Analyst, Financial Modeling, FP&A, EBITDA | Virtual CFO…" at bounding box center [977, 418] width 309 height 674
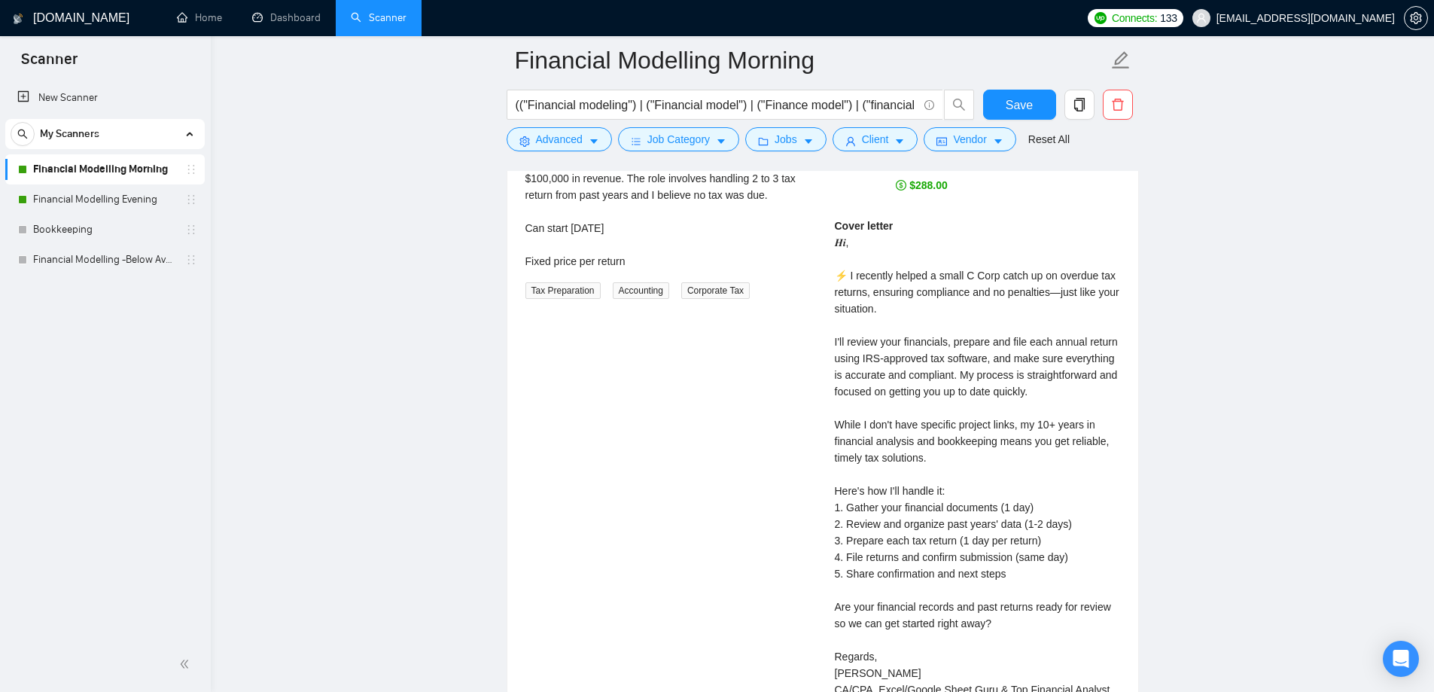
click at [1001, 421] on div "Cover letter 𝑯𝒊, ⚡ I recently helped a small C Corp catch up on overdue tax ret…" at bounding box center [977, 466] width 285 height 497
drag, startPoint x: 1018, startPoint y: 423, endPoint x: 1073, endPoint y: 423, distance: 55.7
click at [1073, 423] on div "Cover letter 𝑯𝒊, ⚡ I recently helped a small C Corp catch up on overdue tax ret…" at bounding box center [977, 466] width 285 height 497
drag, startPoint x: 838, startPoint y: 440, endPoint x: 998, endPoint y: 440, distance: 160.3
click at [998, 440] on div "Cover letter 𝑯𝒊, ⚡ I recently helped a small C Corp catch up on overdue tax ret…" at bounding box center [977, 466] width 285 height 497
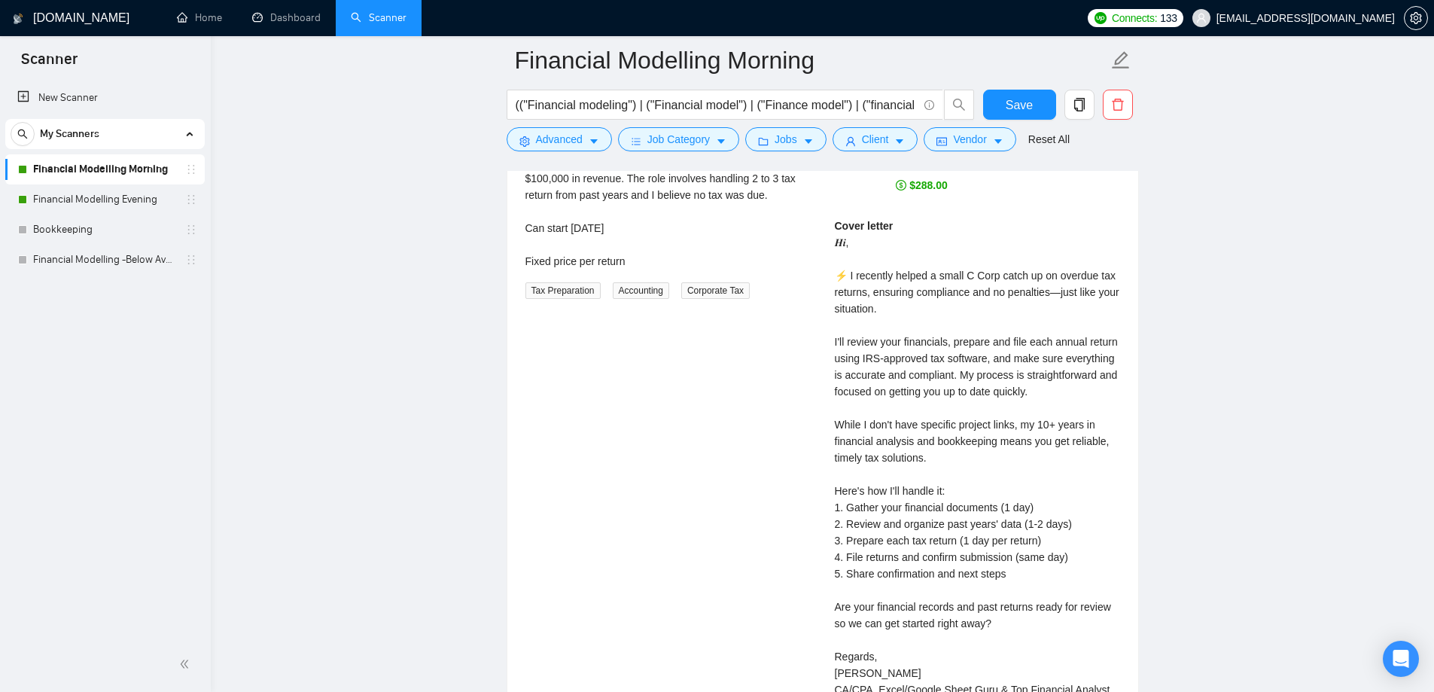
click at [879, 462] on div "Cover letter 𝑯𝒊, ⚡ I recently helped a small C Corp catch up on overdue tax ret…" at bounding box center [977, 466] width 285 height 497
drag, startPoint x: 834, startPoint y: 459, endPoint x: 937, endPoint y: 455, distance: 103.2
click at [937, 455] on div "Cover letter 𝑯𝒊, ⚡ I recently helped a small C Corp catch up on overdue tax ret…" at bounding box center [977, 466] width 285 height 497
click at [970, 458] on div "Cover letter 𝑯𝒊, ⚡ I recently helped a small C Corp catch up on overdue tax ret…" at bounding box center [977, 466] width 285 height 497
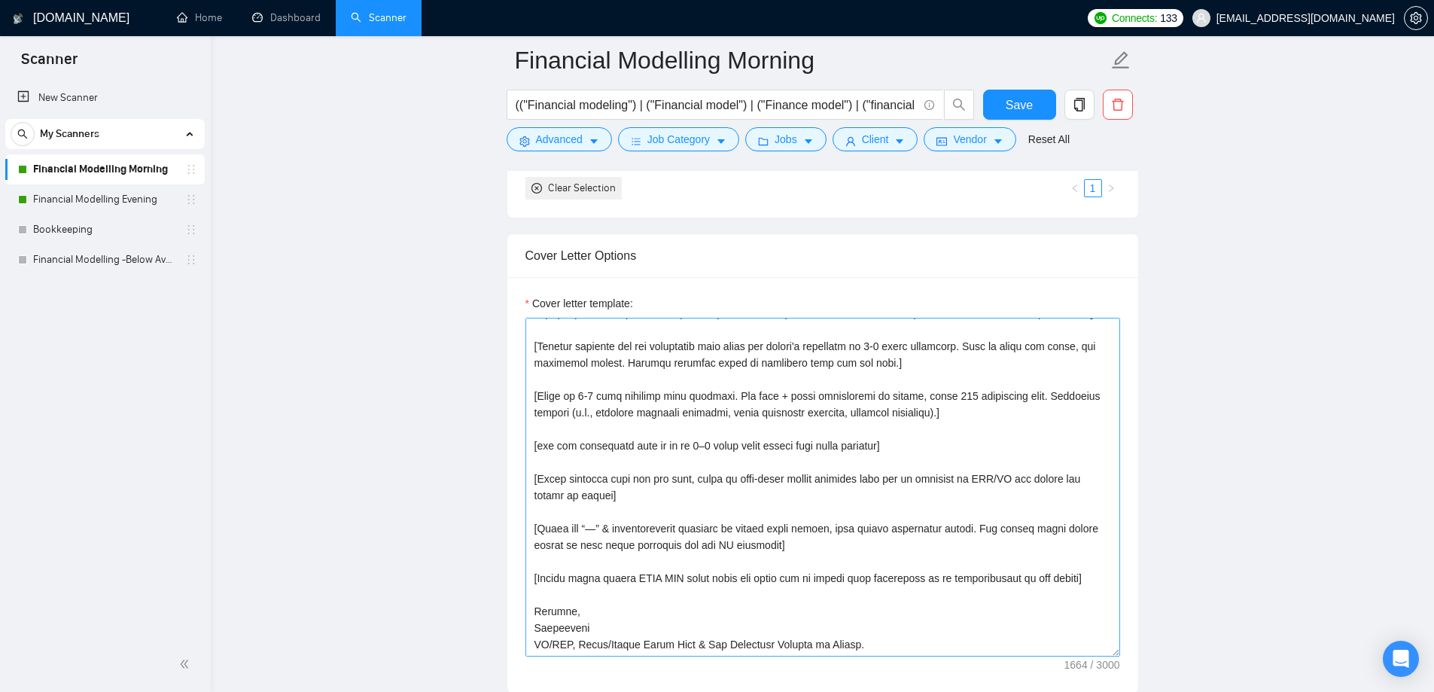
scroll to position [1957, 0]
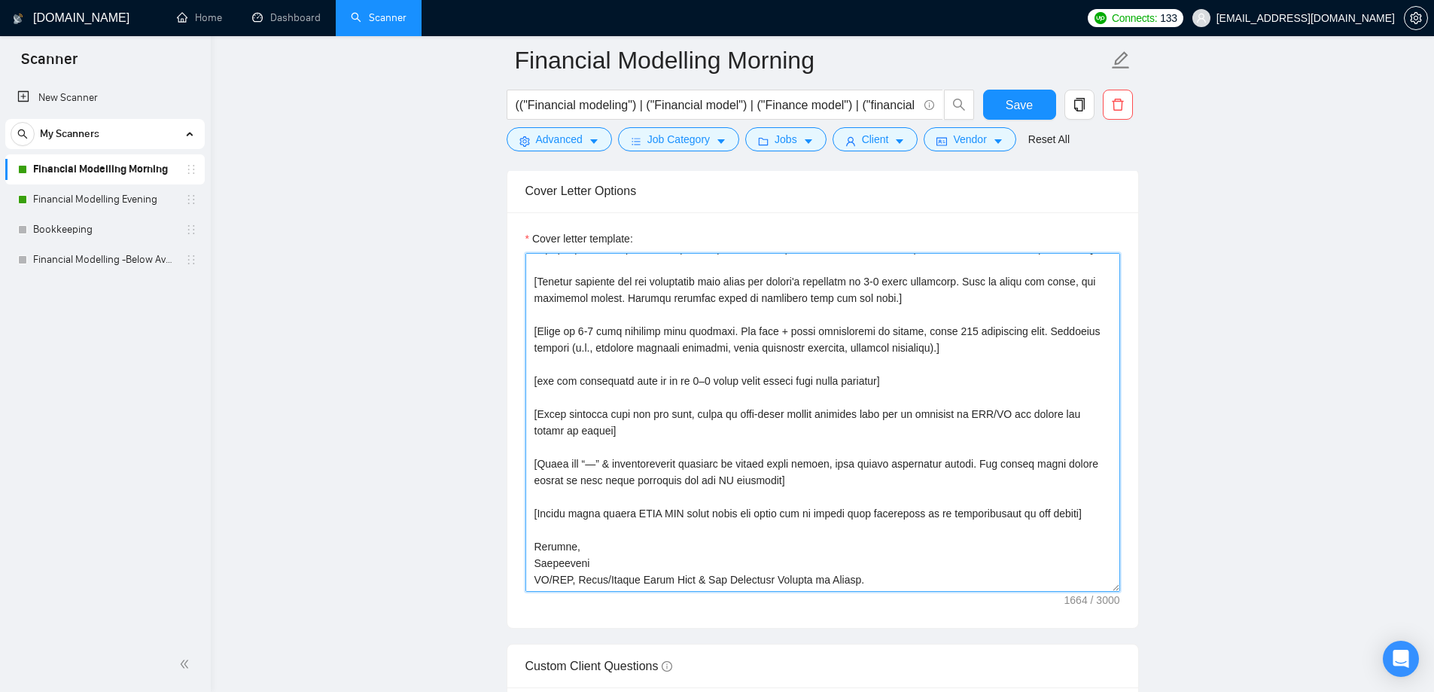
drag, startPoint x: 558, startPoint y: 385, endPoint x: 584, endPoint y: 388, distance: 26.5
click at [559, 385] on textarea "Cover letter template:" at bounding box center [822, 422] width 595 height 339
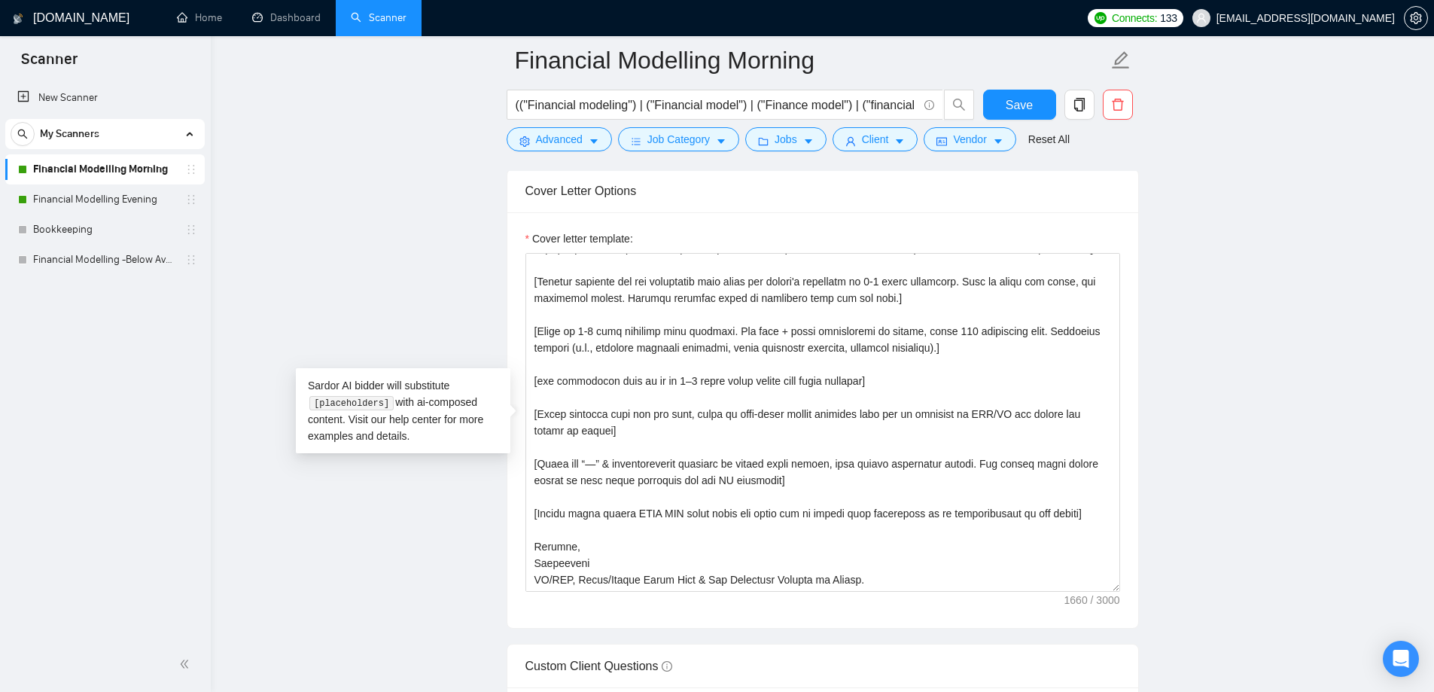
click at [1232, 483] on main "Financial Modelling Morning (("Financial modeling") | ("Financial model") | ("F…" at bounding box center [822, 675] width 1175 height 5144
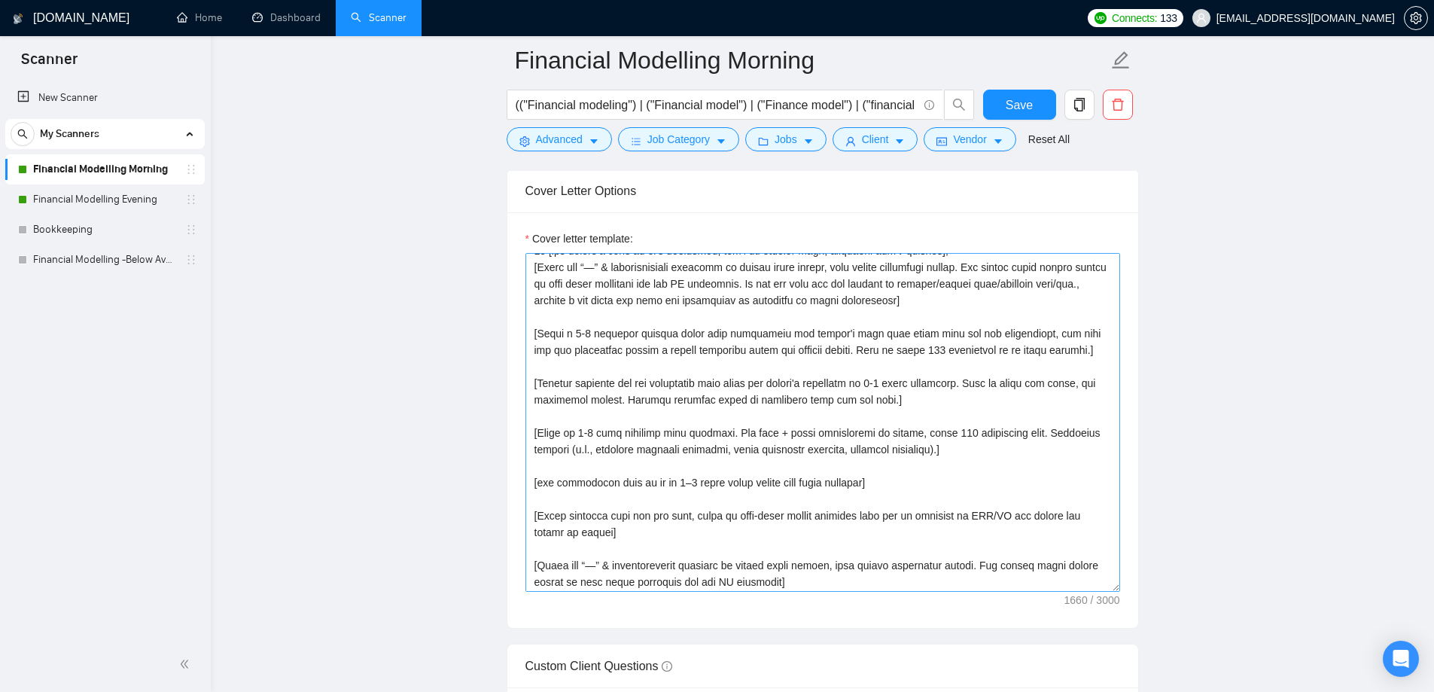
scroll to position [0, 0]
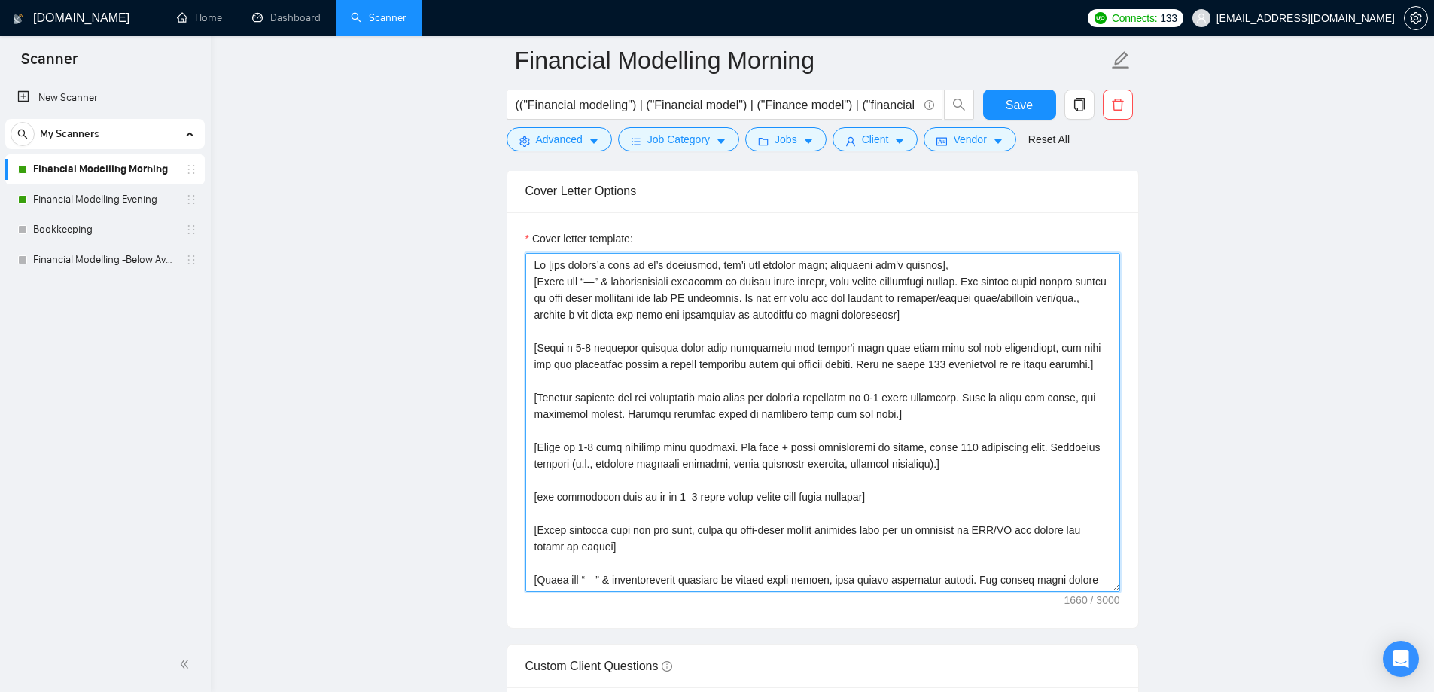
click at [860, 411] on textarea "Cover letter template:" at bounding box center [822, 422] width 595 height 339
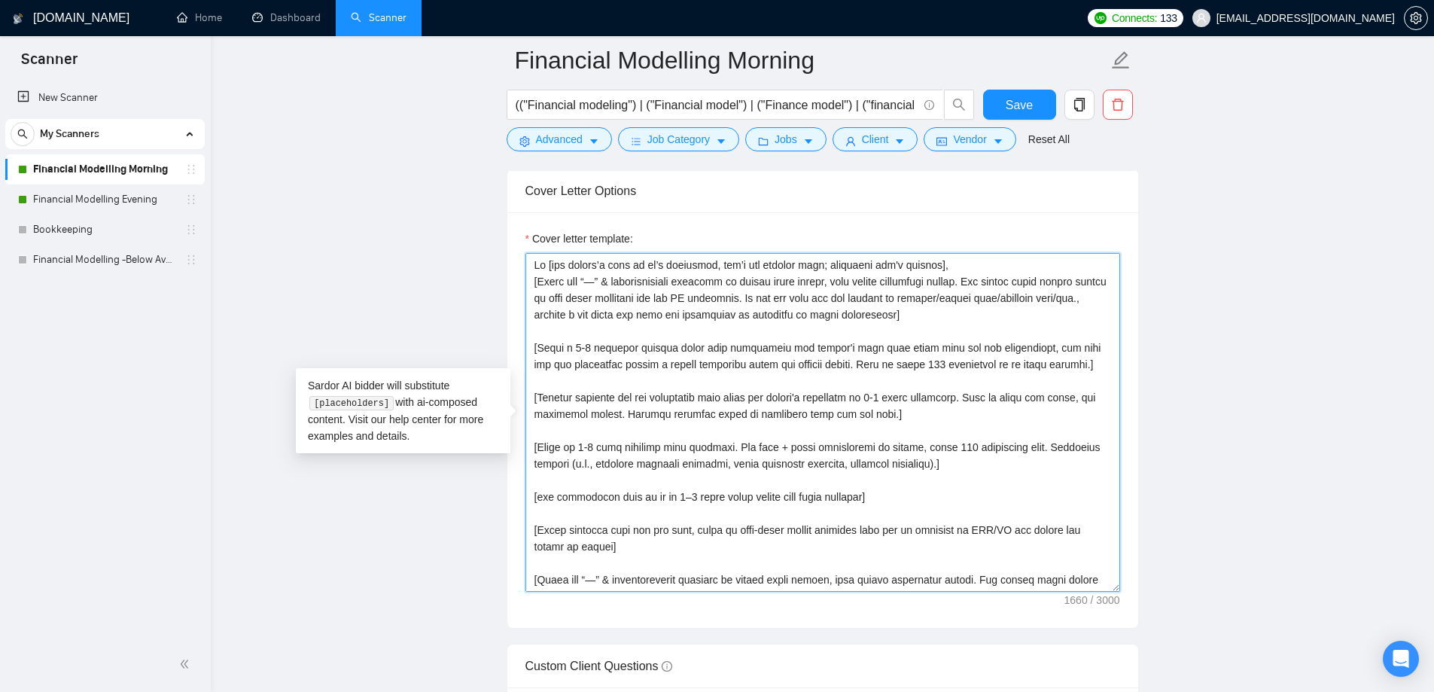
click at [838, 358] on textarea "Cover letter template:" at bounding box center [822, 422] width 595 height 339
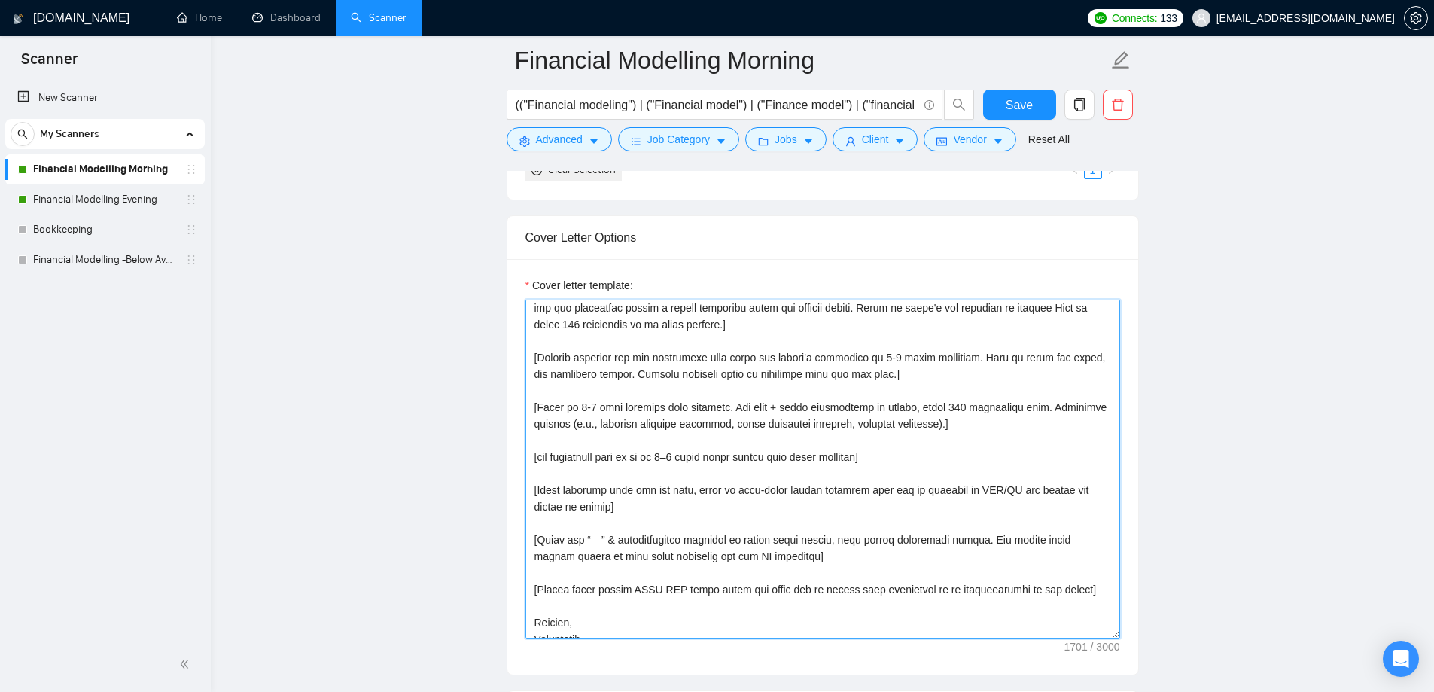
scroll to position [1909, 0]
type textarea "Lo [ips dolors’a cons ad el’s doeiusmod, tem’i utl etdolor magn; aliquaeni adm'…"
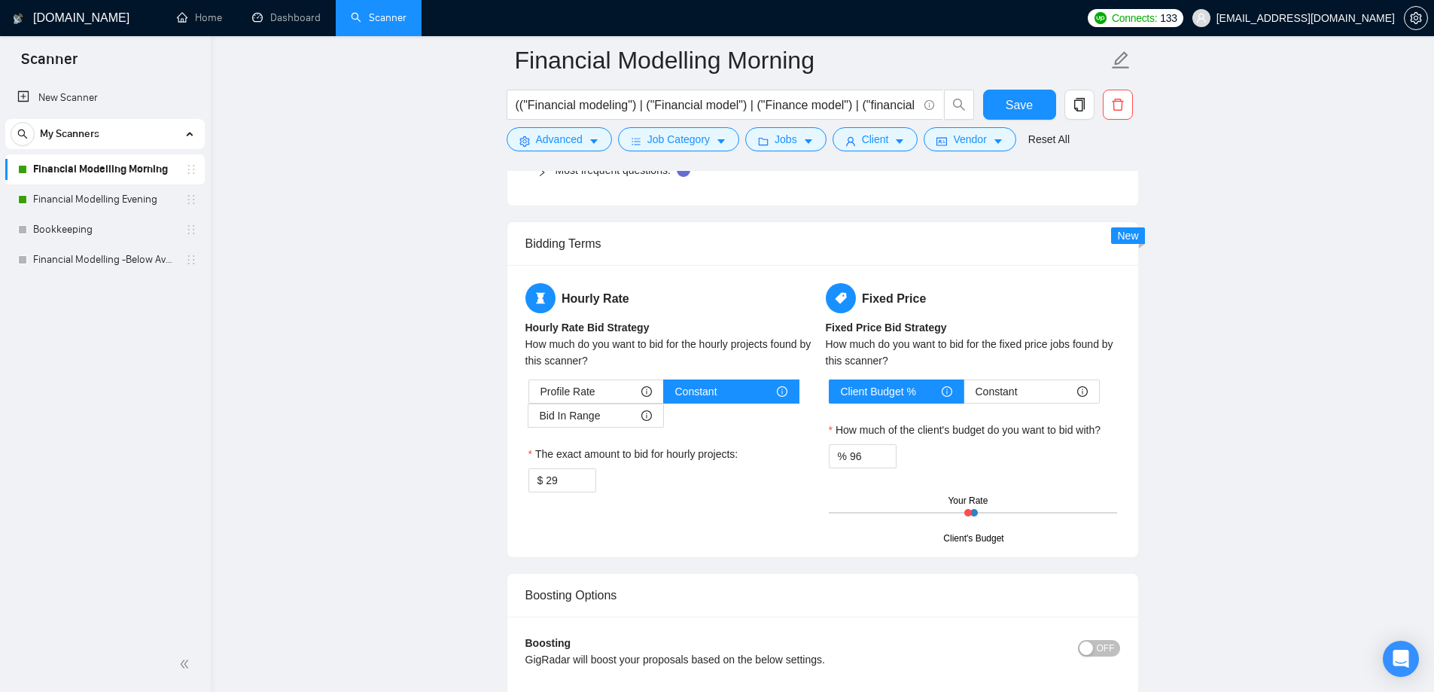
scroll to position [2737, 0]
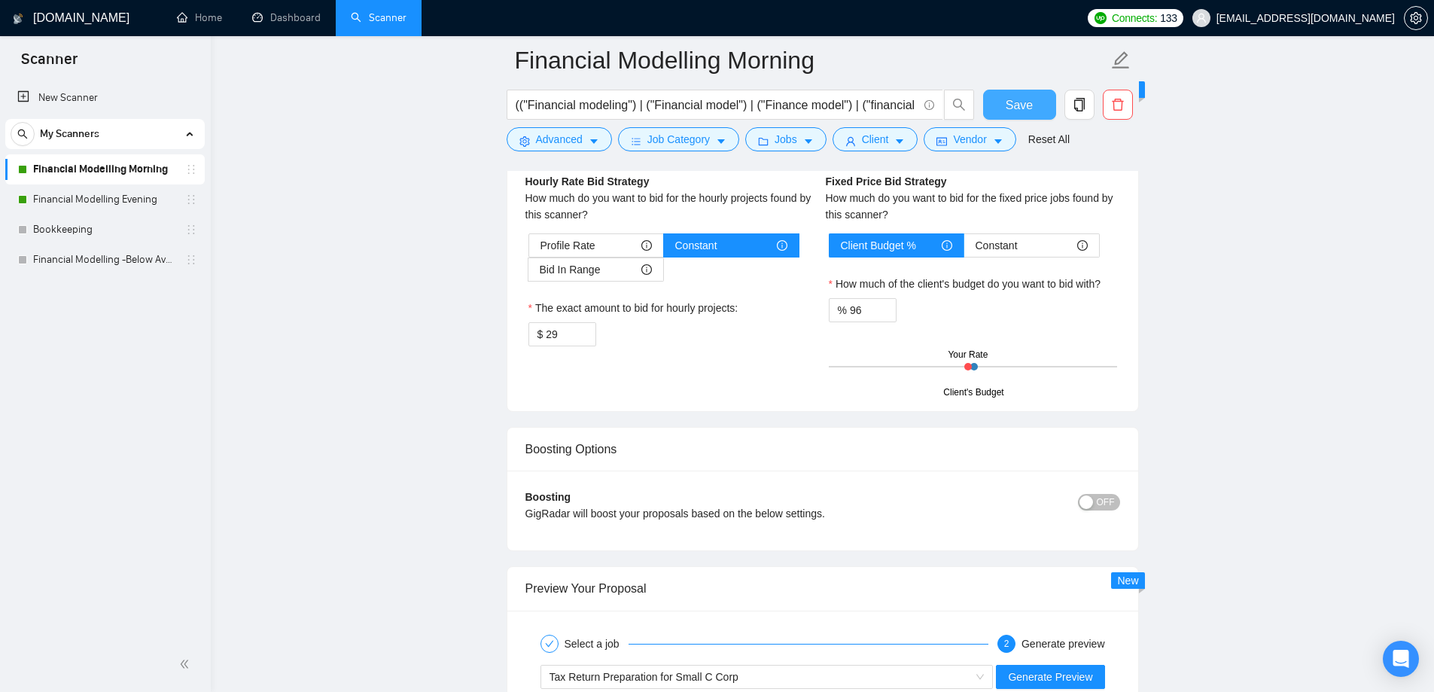
click at [1007, 116] on button "Save" at bounding box center [1019, 105] width 73 height 30
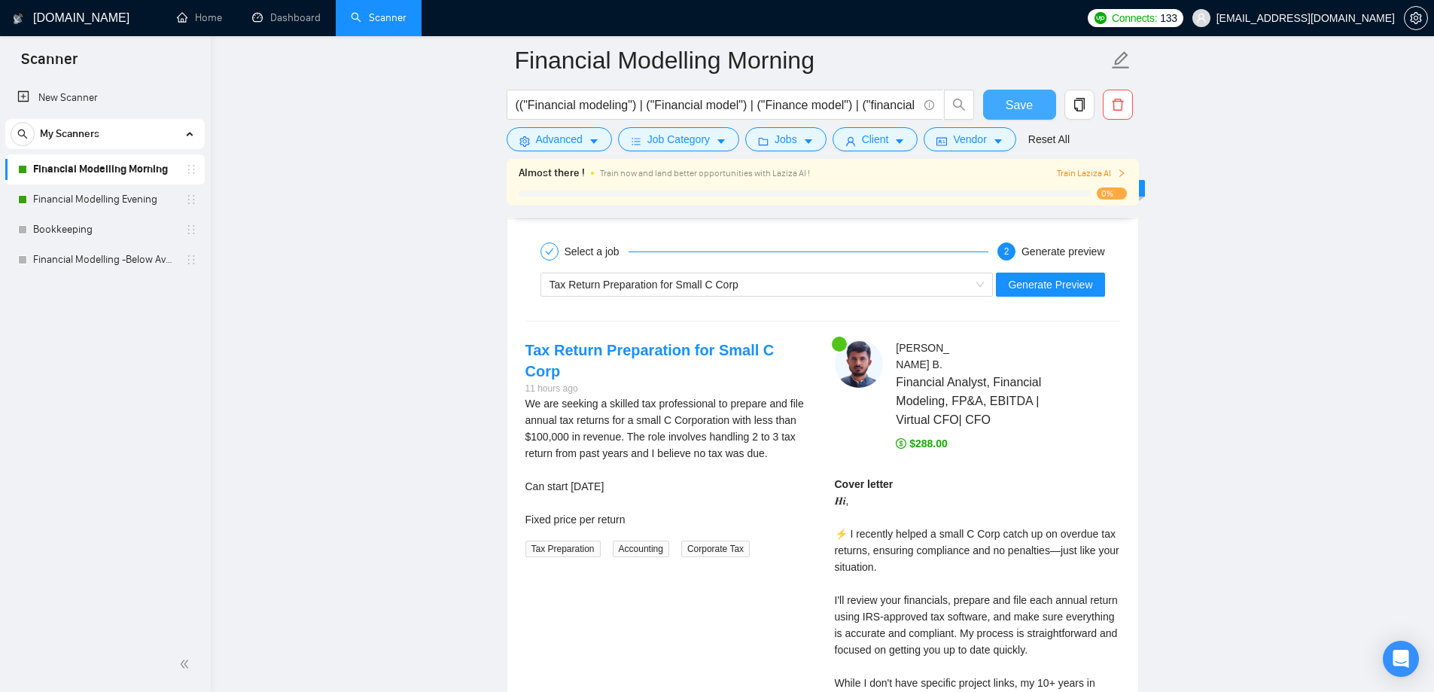
scroll to position [2888, 0]
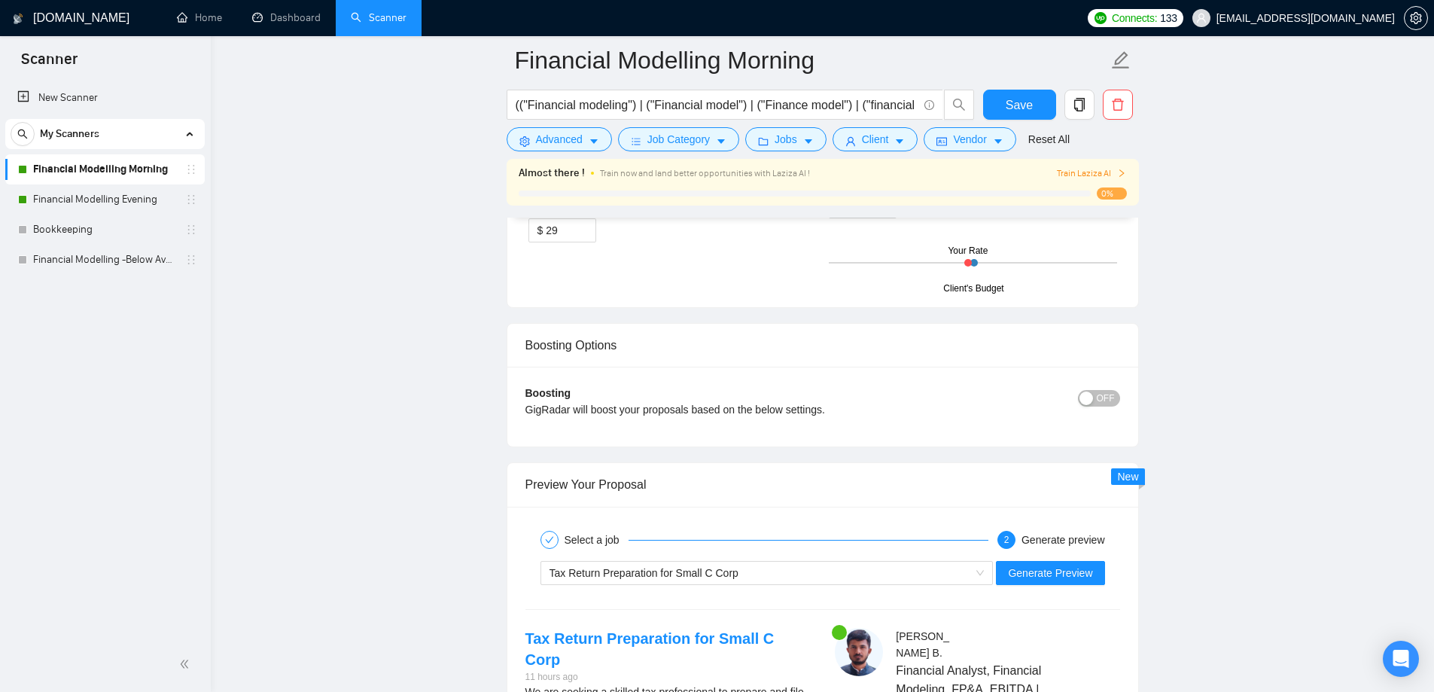
click at [1107, 170] on span "Train Laziza AI" at bounding box center [1091, 173] width 69 height 14
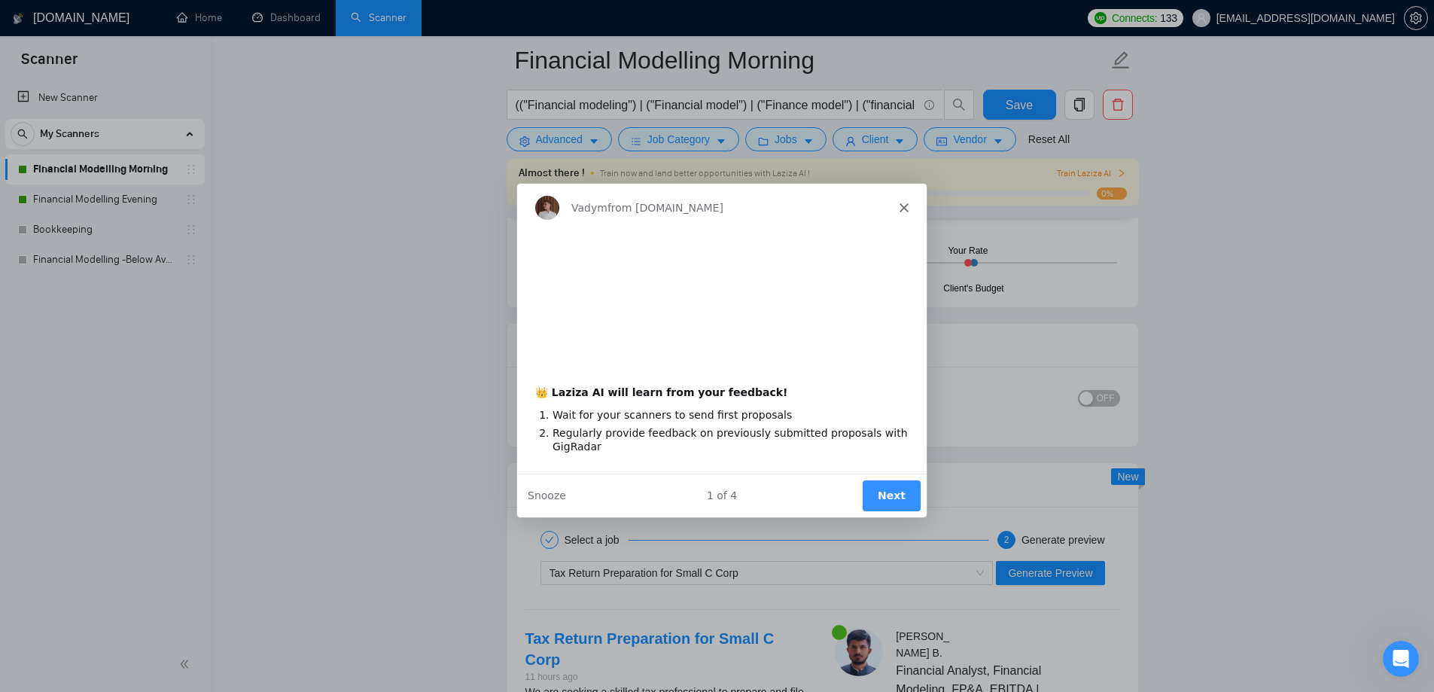
scroll to position [0, 0]
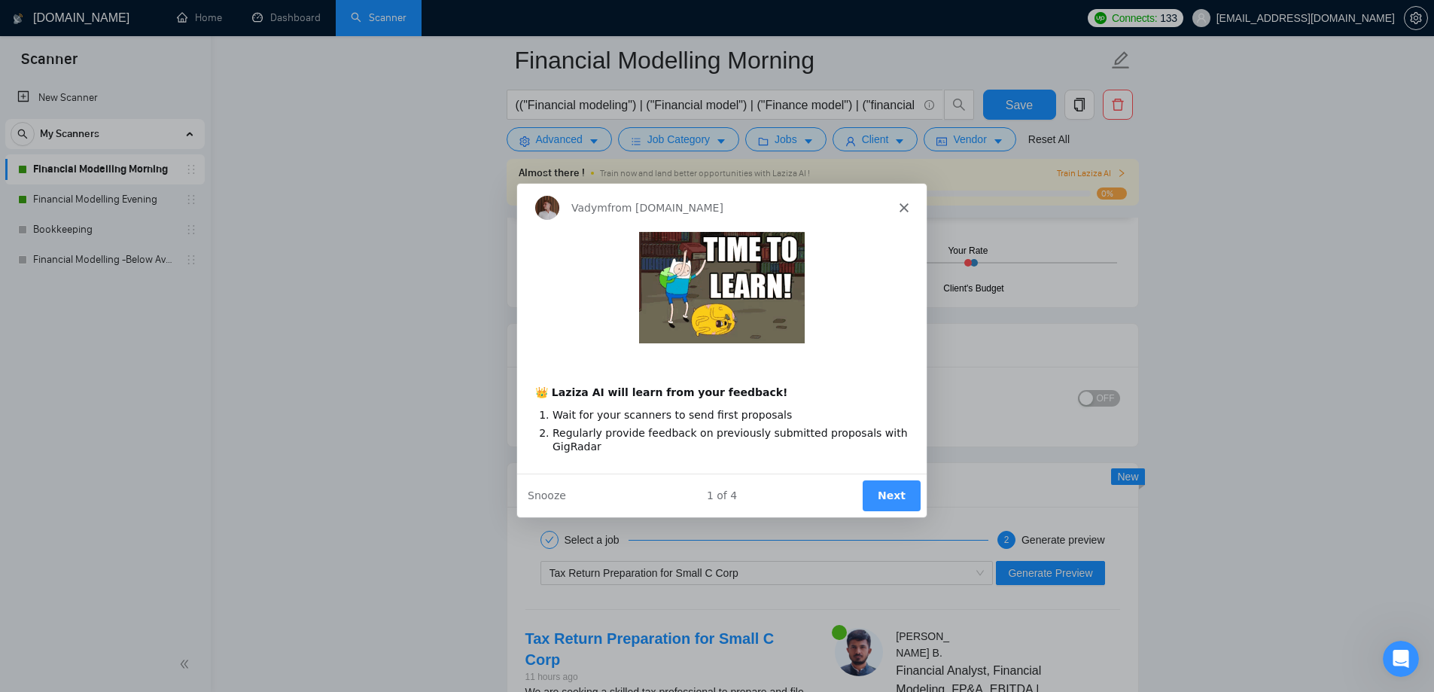
click at [896, 498] on button "Next" at bounding box center [890, 494] width 58 height 31
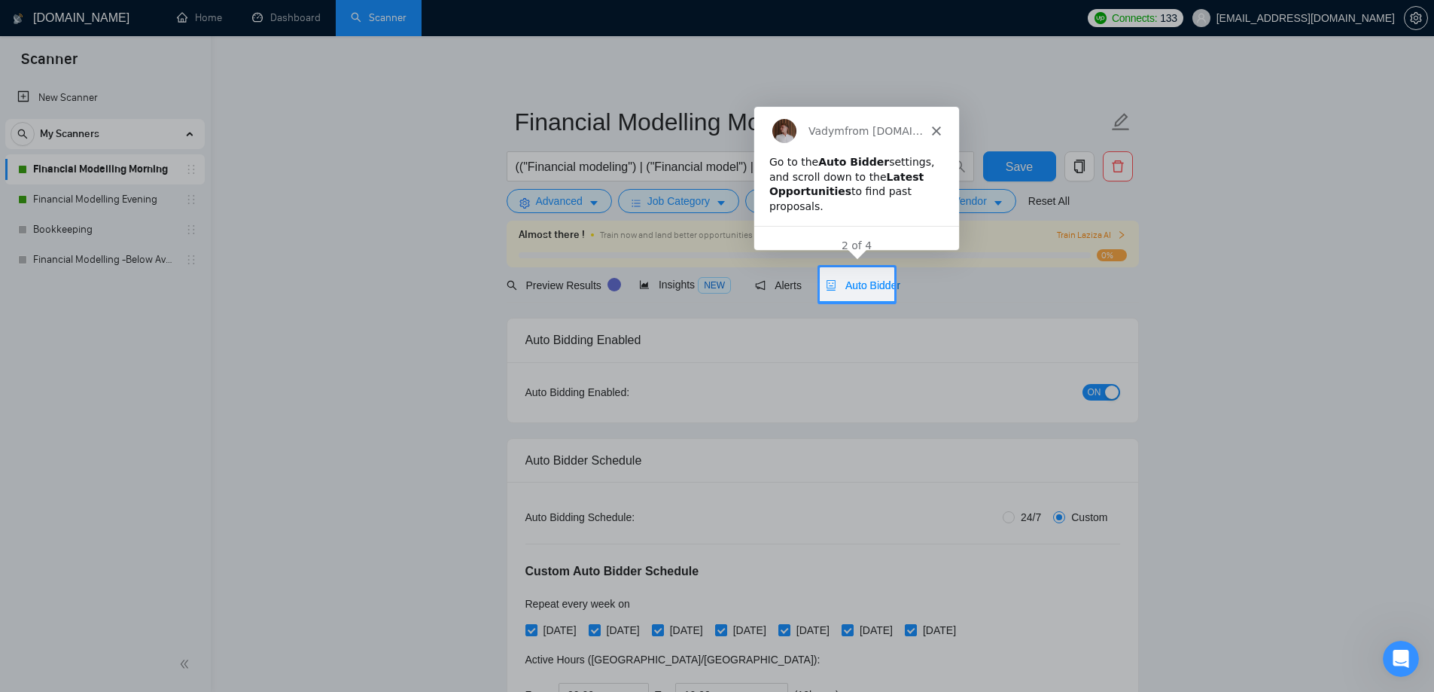
click at [873, 285] on span "Auto Bidder" at bounding box center [863, 285] width 75 height 12
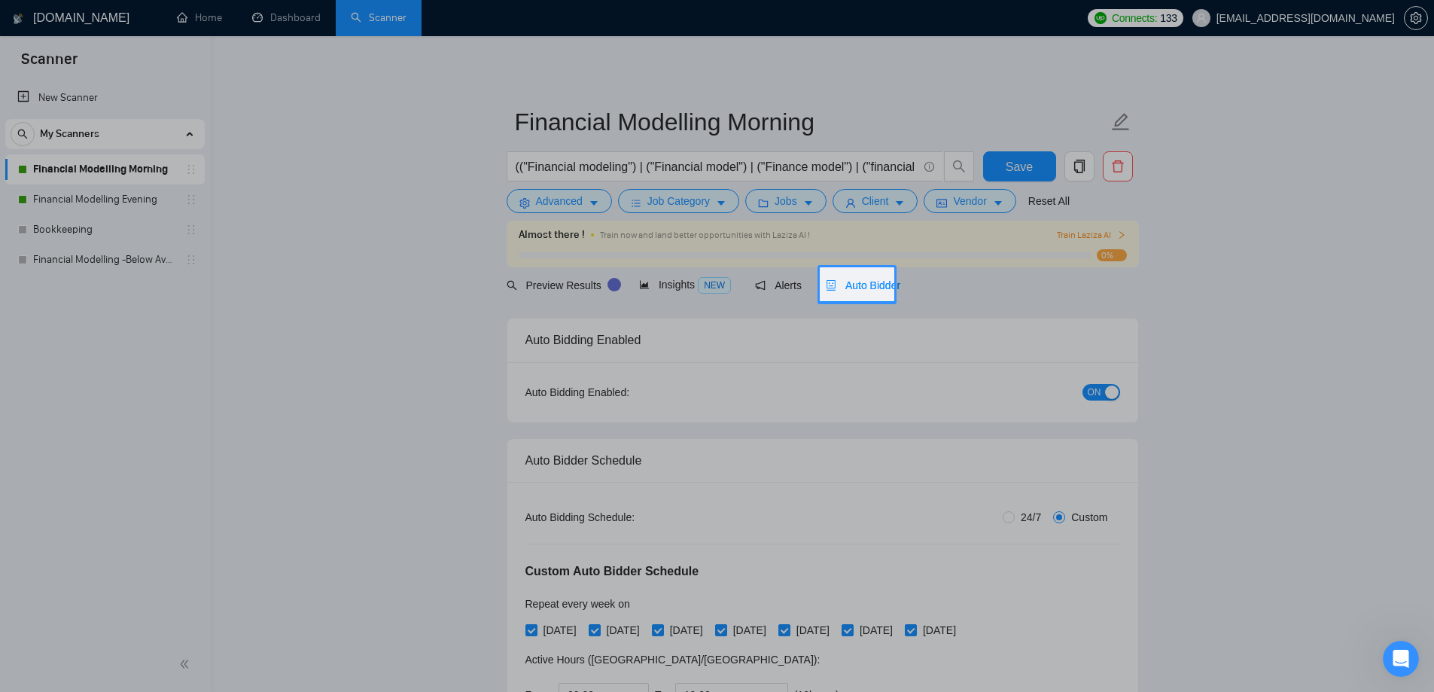
click at [869, 290] on span "Auto Bidder" at bounding box center [863, 285] width 75 height 12
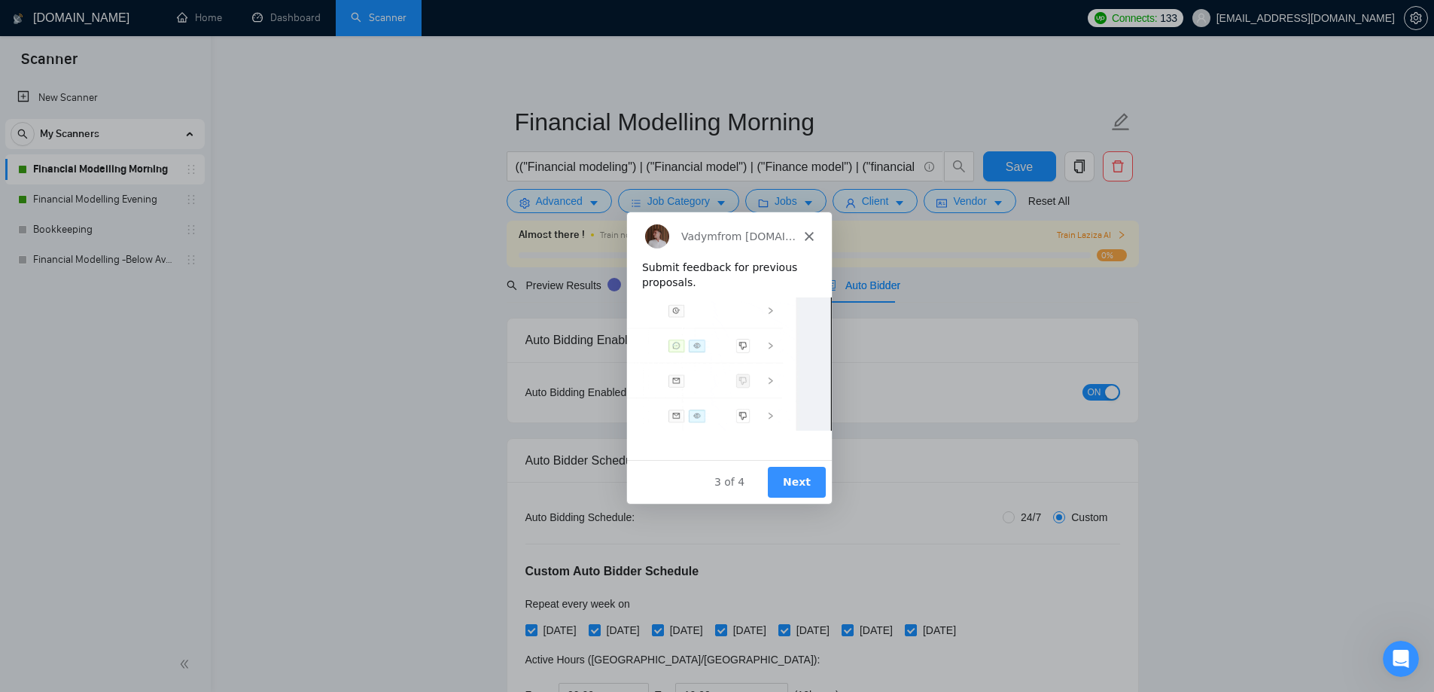
click at [796, 491] on button "Next" at bounding box center [795, 480] width 58 height 31
click at [805, 477] on button "Next" at bounding box center [795, 480] width 58 height 31
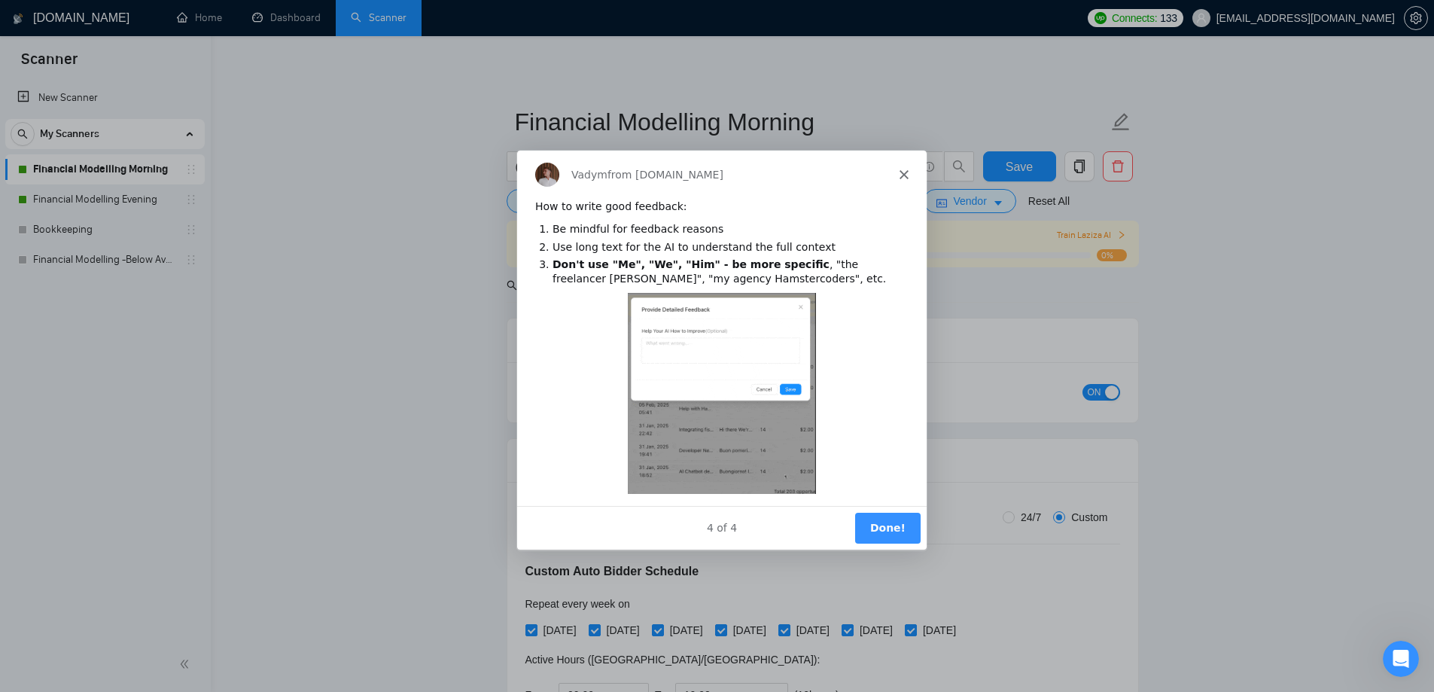
click at [886, 530] on button "Done!" at bounding box center [886, 527] width 65 height 31
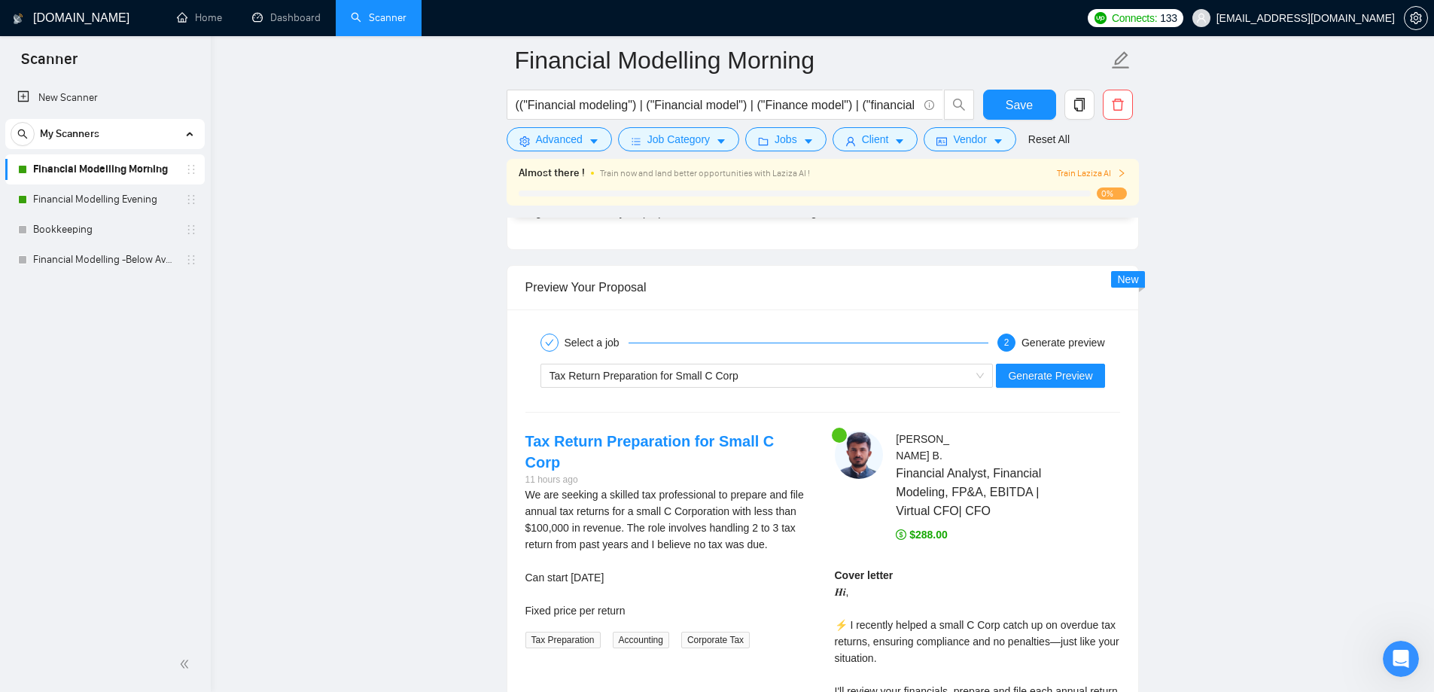
scroll to position [3086, 0]
click at [1054, 378] on span "Generate Preview" at bounding box center [1050, 374] width 84 height 17
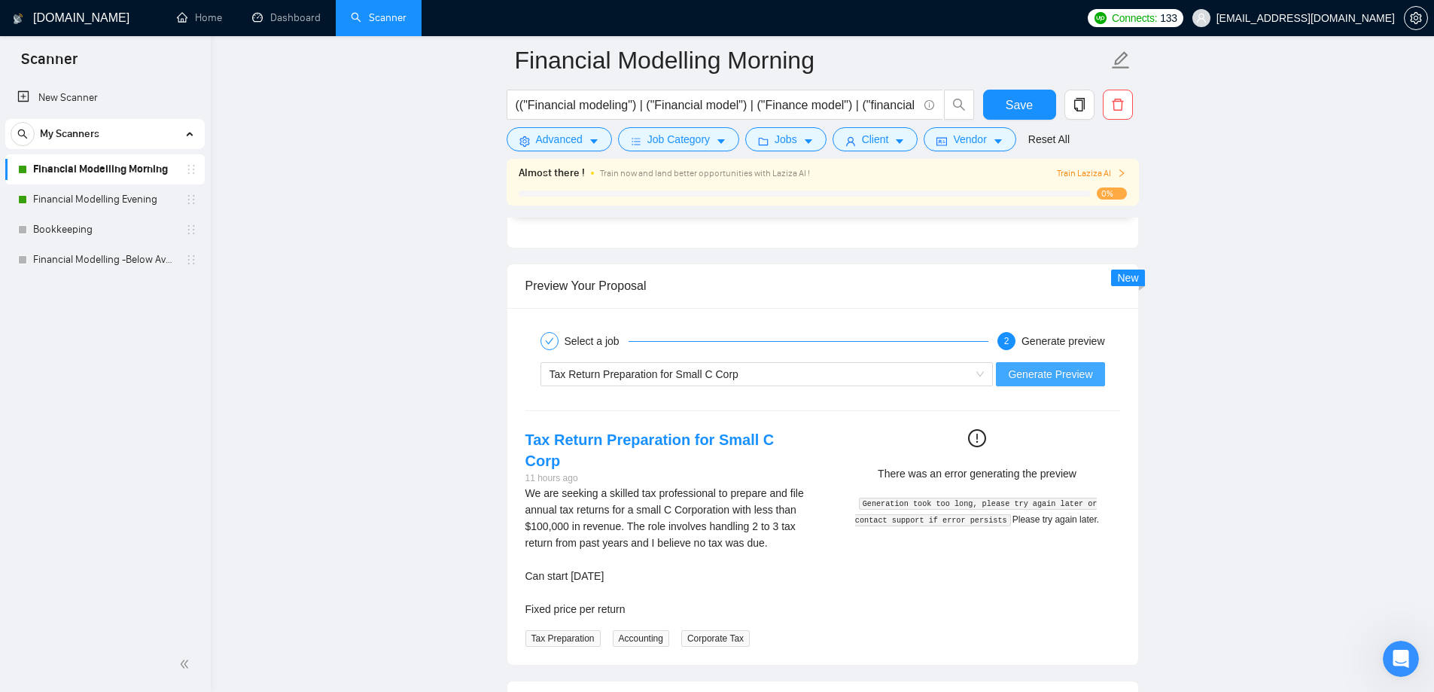
click at [1027, 370] on span "Generate Preview" at bounding box center [1050, 374] width 84 height 17
click at [1072, 372] on span "Generate Preview" at bounding box center [1050, 374] width 84 height 17
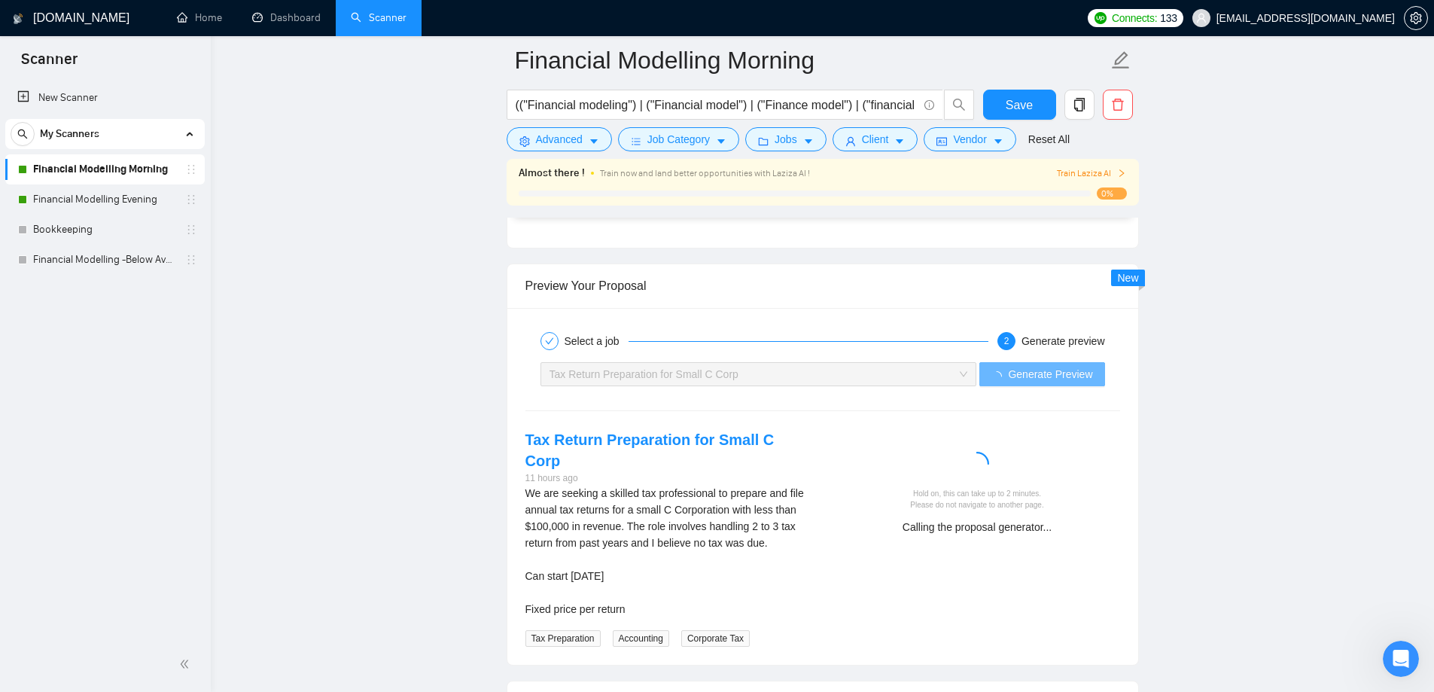
click at [1065, 418] on div "Select a job 2 Generate preview Tax Return Preparation for Small C Corp Generat…" at bounding box center [822, 487] width 631 height 358
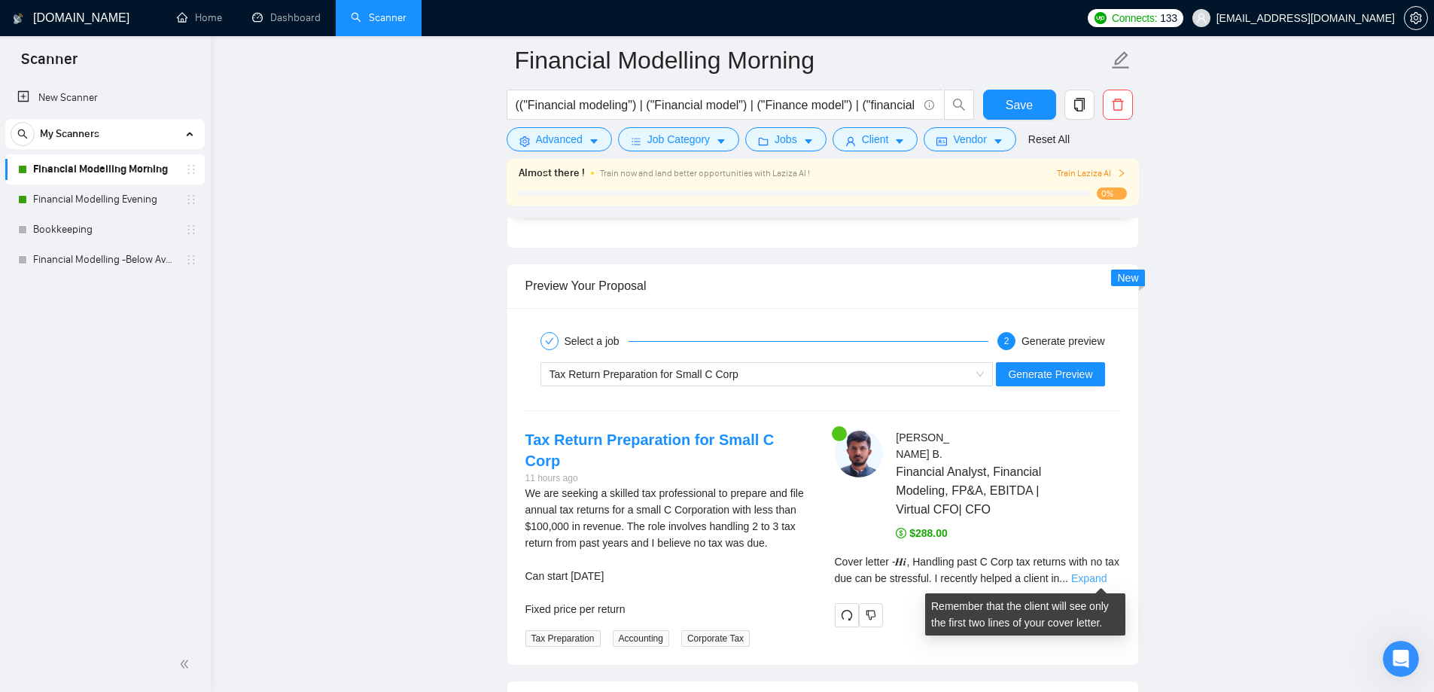
click at [1093, 583] on link "Expand" at bounding box center [1088, 578] width 35 height 12
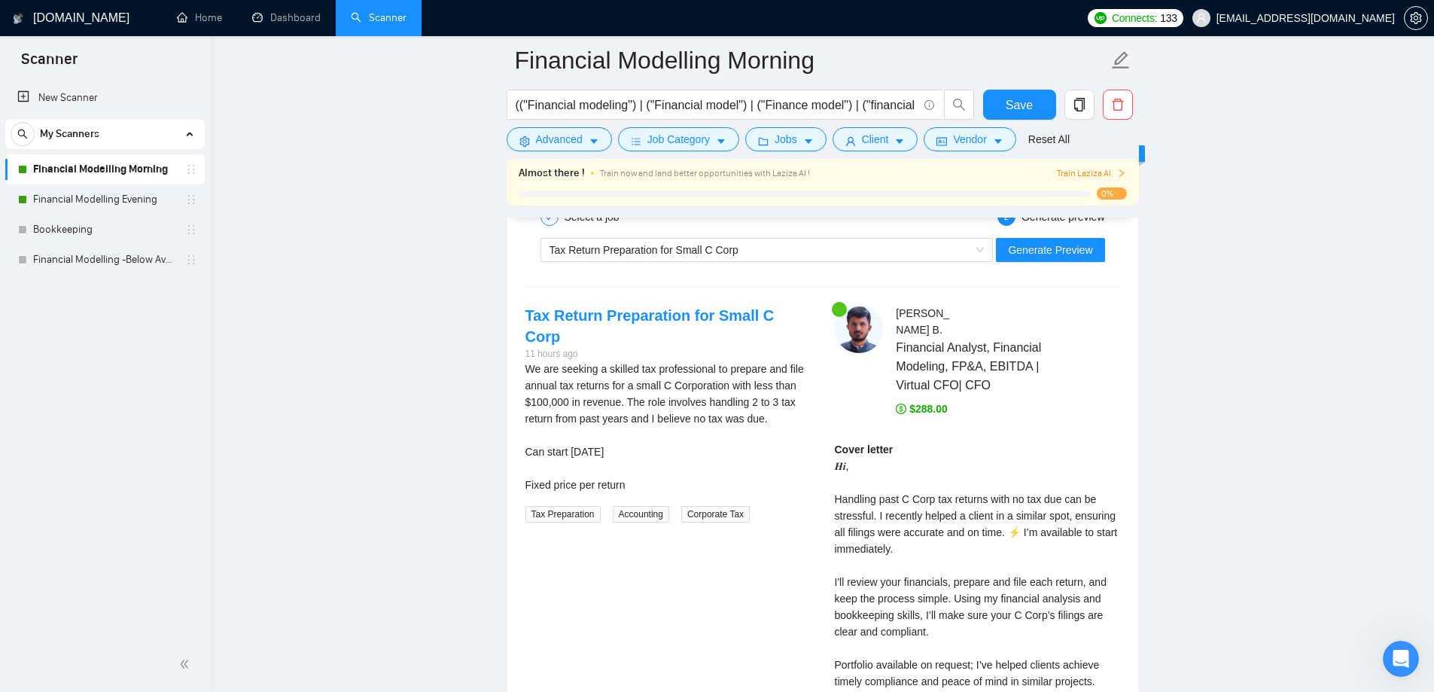
scroll to position [3237, 0]
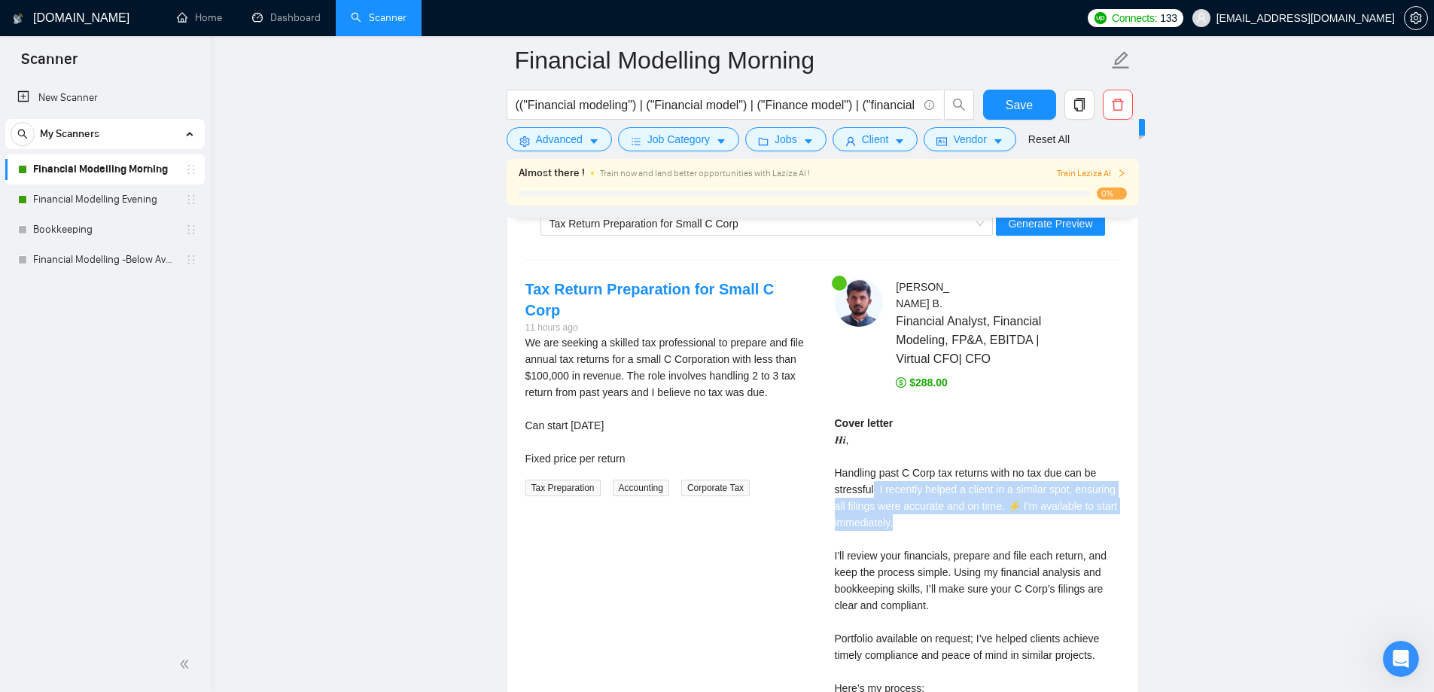
drag, startPoint x: 872, startPoint y: 489, endPoint x: 921, endPoint y: 516, distance: 55.9
click at [921, 516] on div "Cover letter 𝑯𝒊, Handling past C Corp tax returns with no tax due can be stress…" at bounding box center [977, 663] width 285 height 497
click at [888, 537] on div "Cover letter 𝑯𝒊, Handling past C Corp tax returns with no tax due can be stress…" at bounding box center [977, 663] width 285 height 497
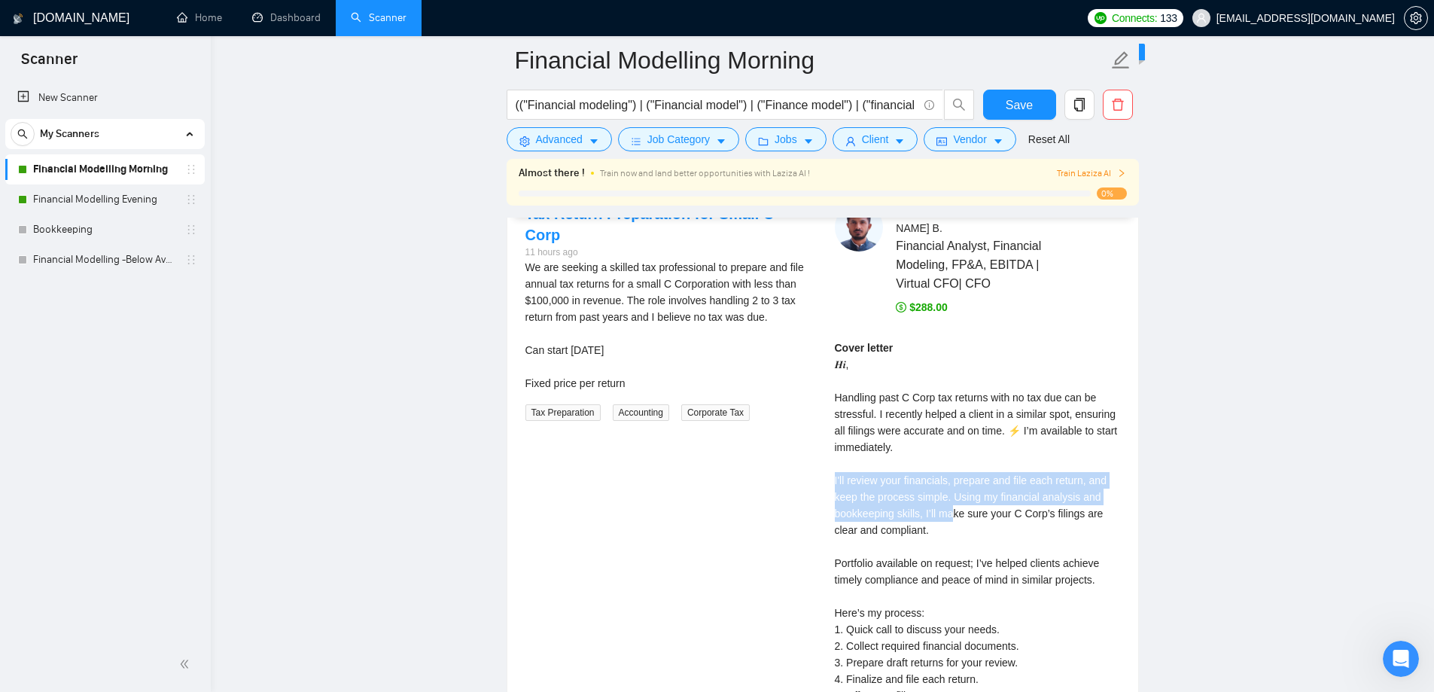
drag, startPoint x: 826, startPoint y: 480, endPoint x: 961, endPoint y: 531, distance: 144.6
click at [954, 522] on div "[PERSON_NAME] Financial Analyst, Financial Modeling, FP&A, EBITDA | Virtual CFO…" at bounding box center [977, 540] width 309 height 674
click at [964, 534] on div "Cover letter 𝑯𝒊, Handling past C Corp tax returns with no tax due can be stress…" at bounding box center [977, 587] width 285 height 497
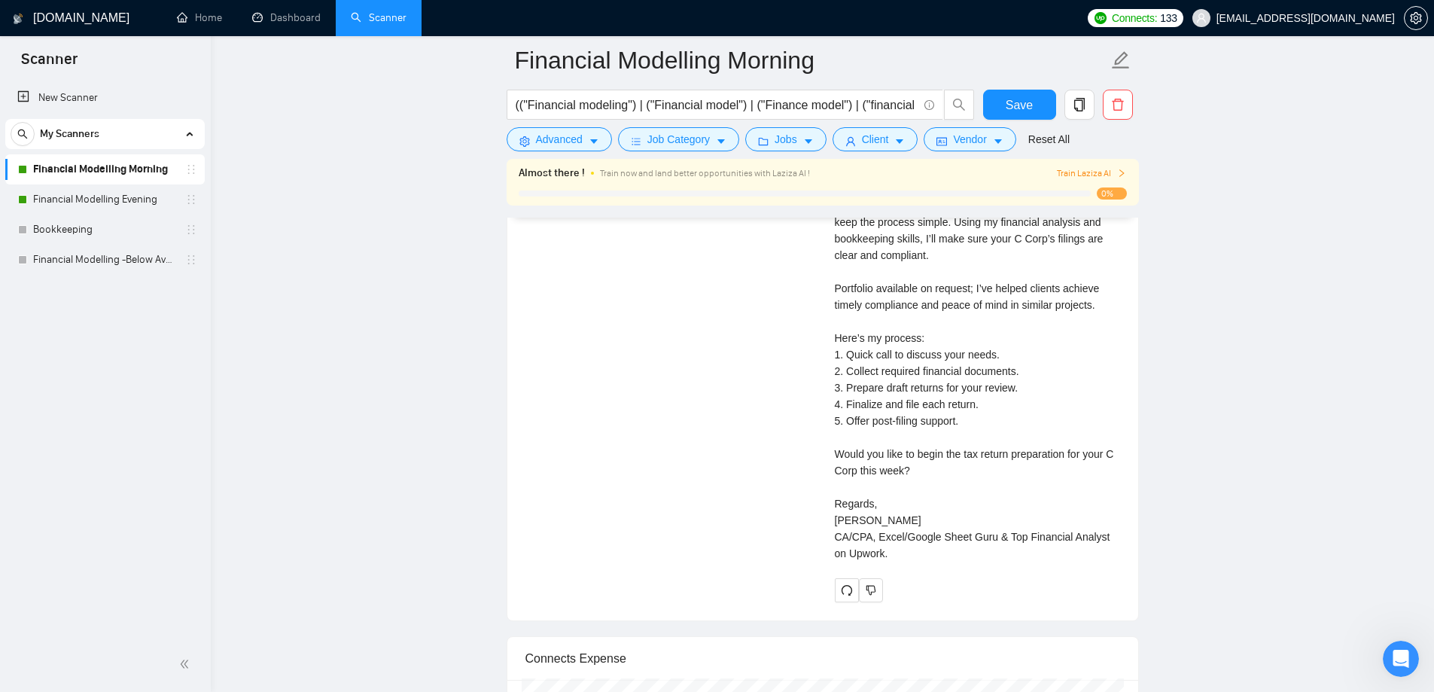
scroll to position [3613, 0]
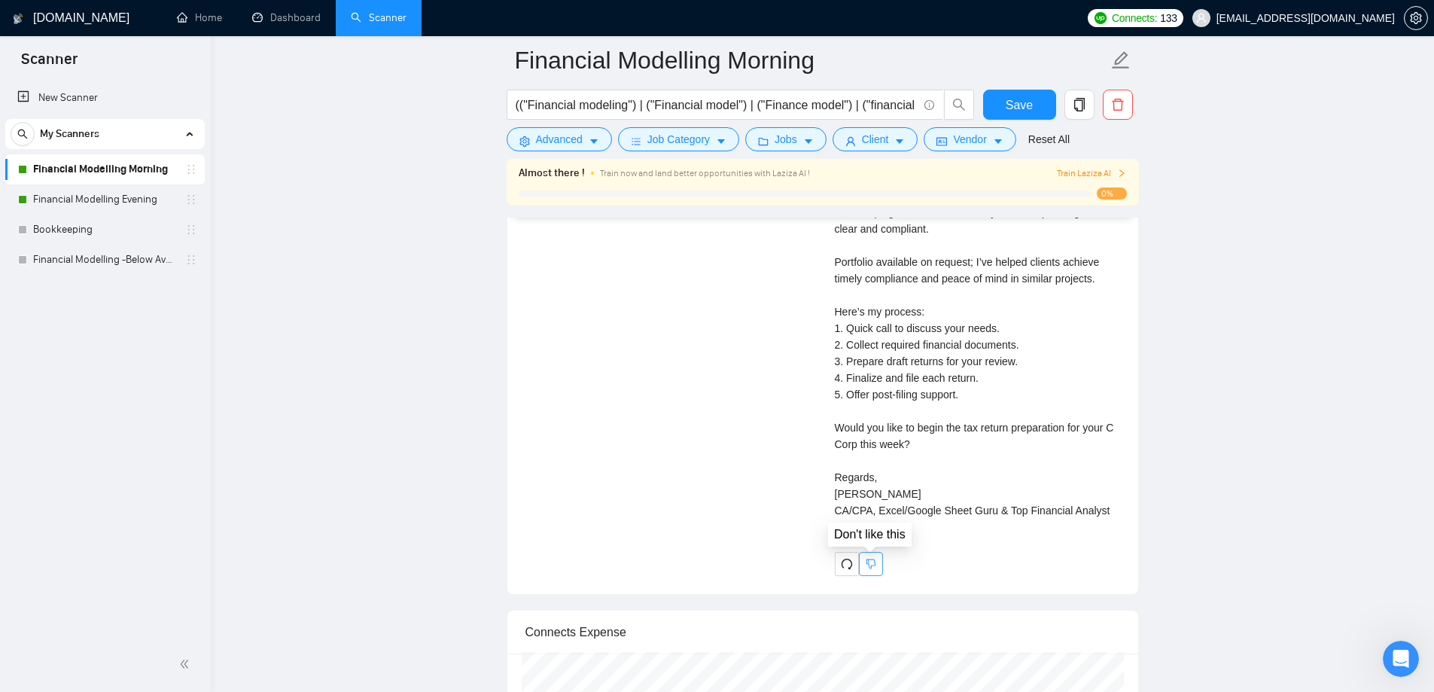
click at [871, 565] on icon "dislike" at bounding box center [871, 564] width 10 height 10
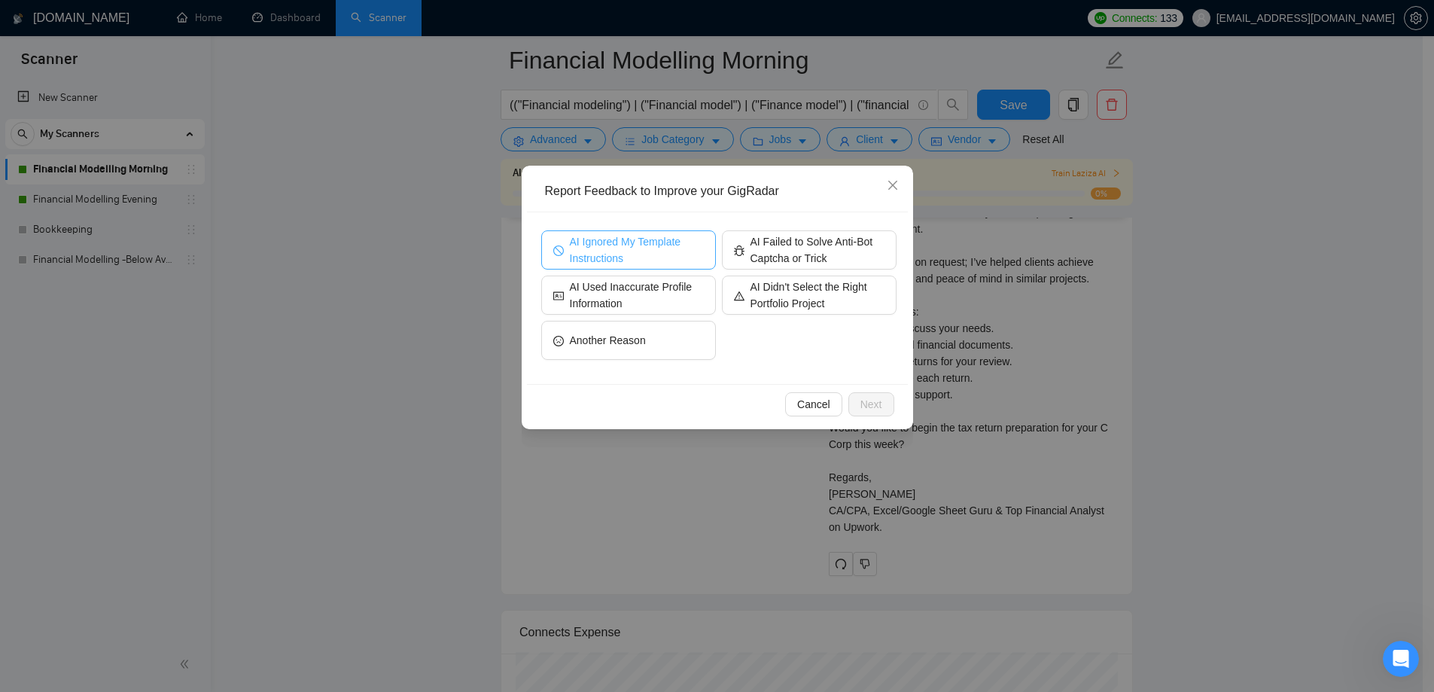
click at [632, 266] on span "AI Ignored My Template Instructions" at bounding box center [637, 249] width 134 height 33
click at [867, 393] on button "Next" at bounding box center [871, 404] width 46 height 24
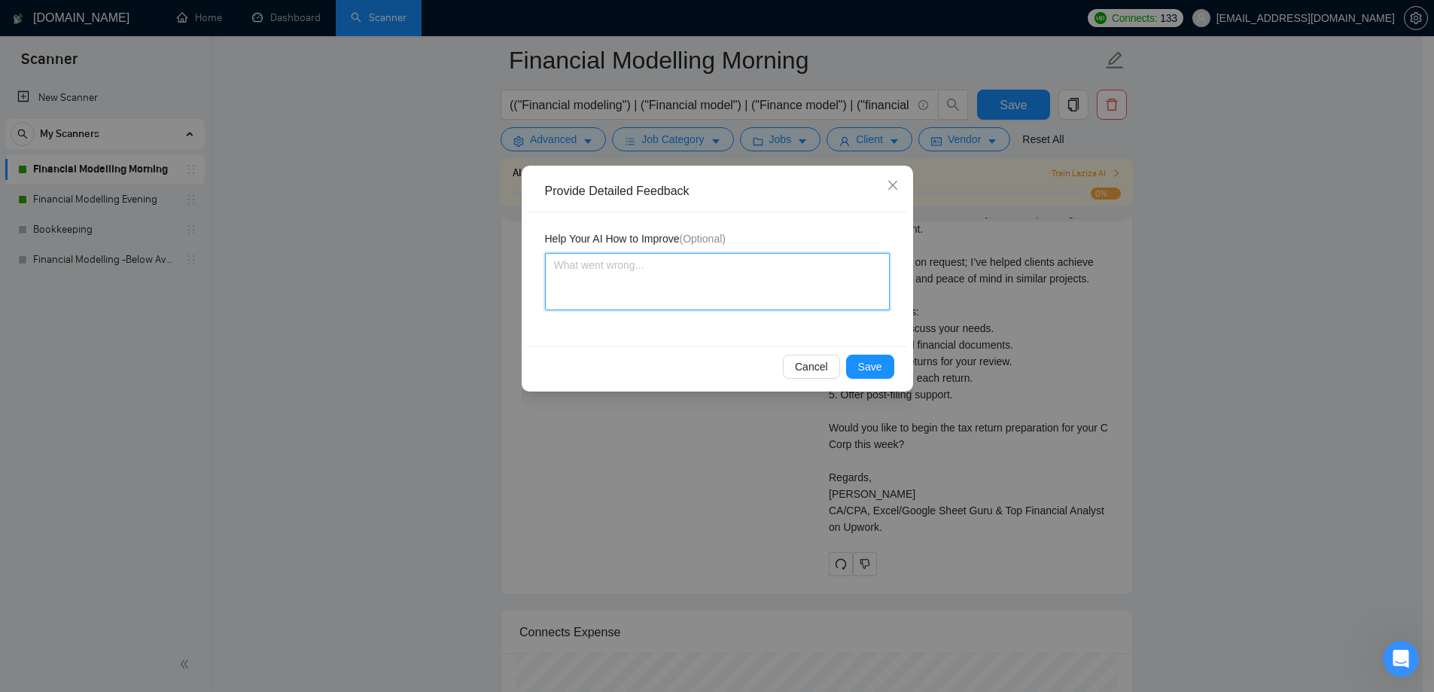
click at [671, 297] on textarea at bounding box center [717, 281] width 345 height 57
type textarea "C"
type textarea "Cl"
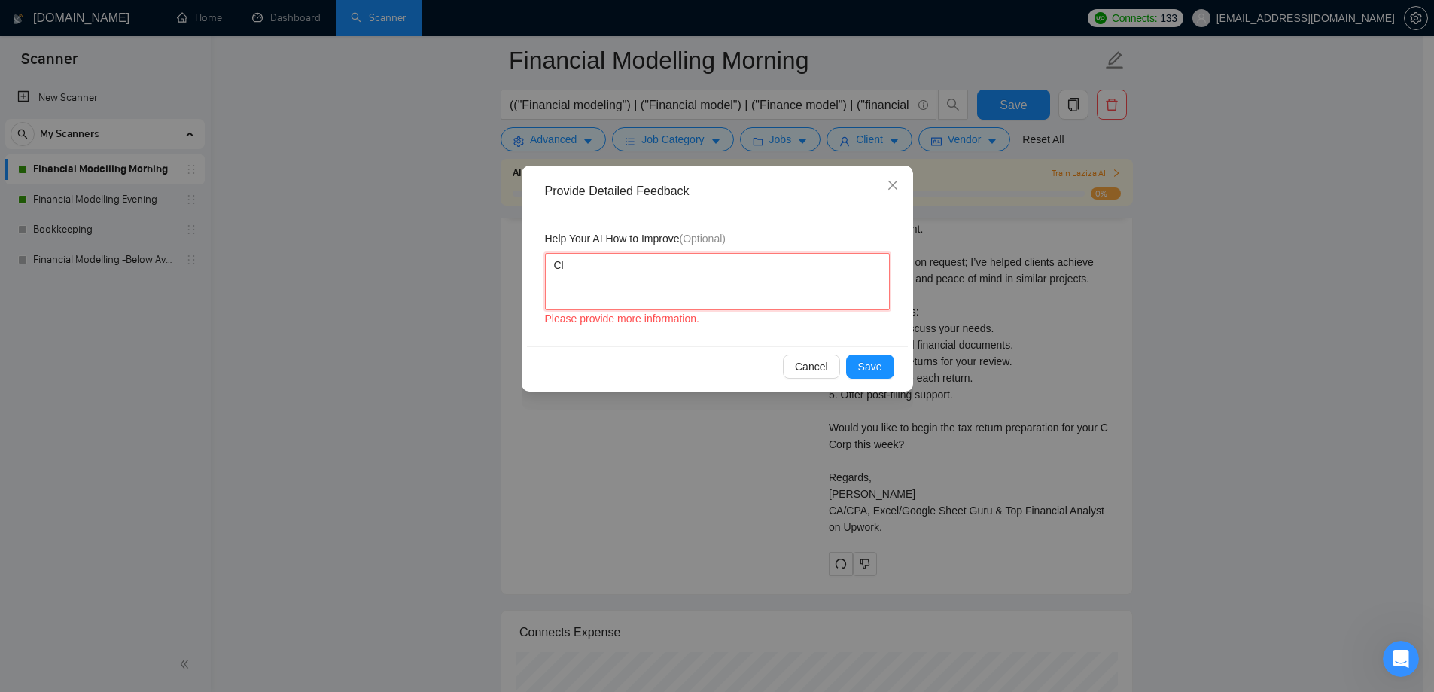
type textarea "Cli"
type textarea "Clie"
type textarea "Clien"
type textarea "Client"
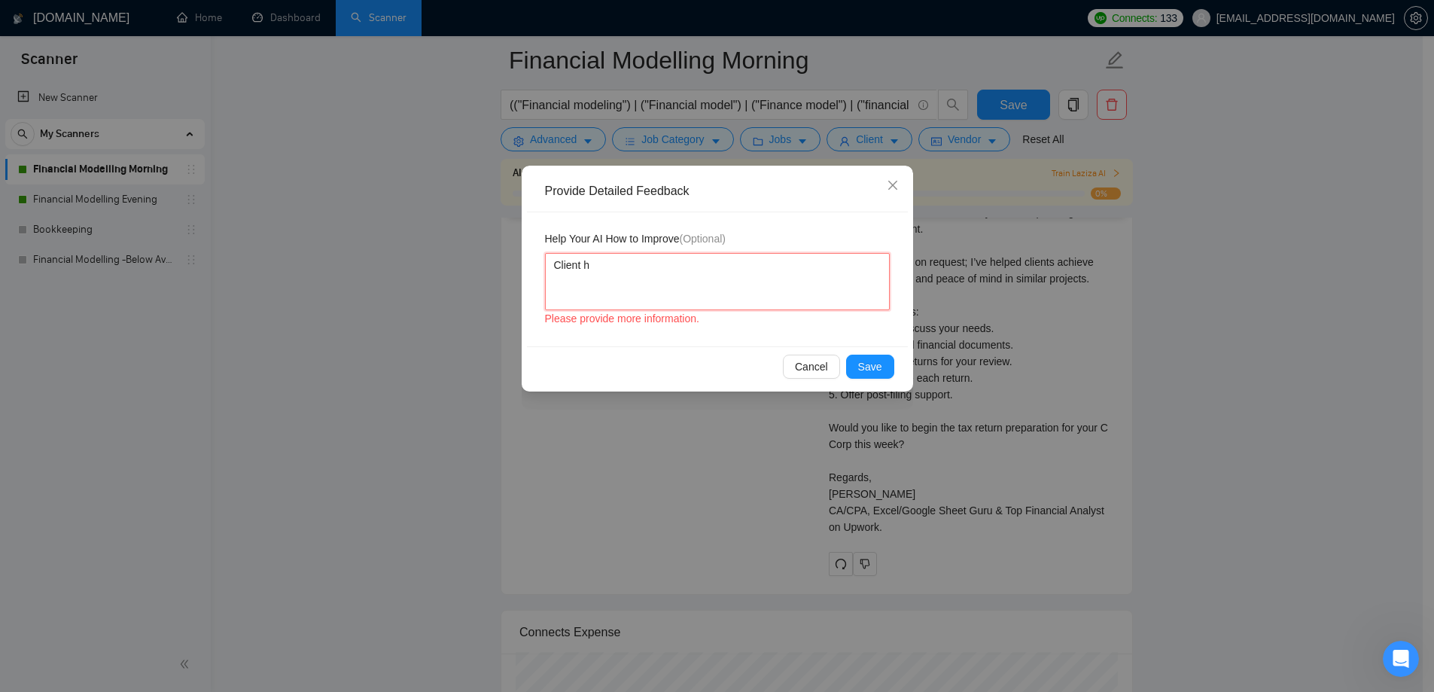
type textarea "Client ha"
type textarea "Client has"
type textarea "Client has s"
type textarea "Client has sp"
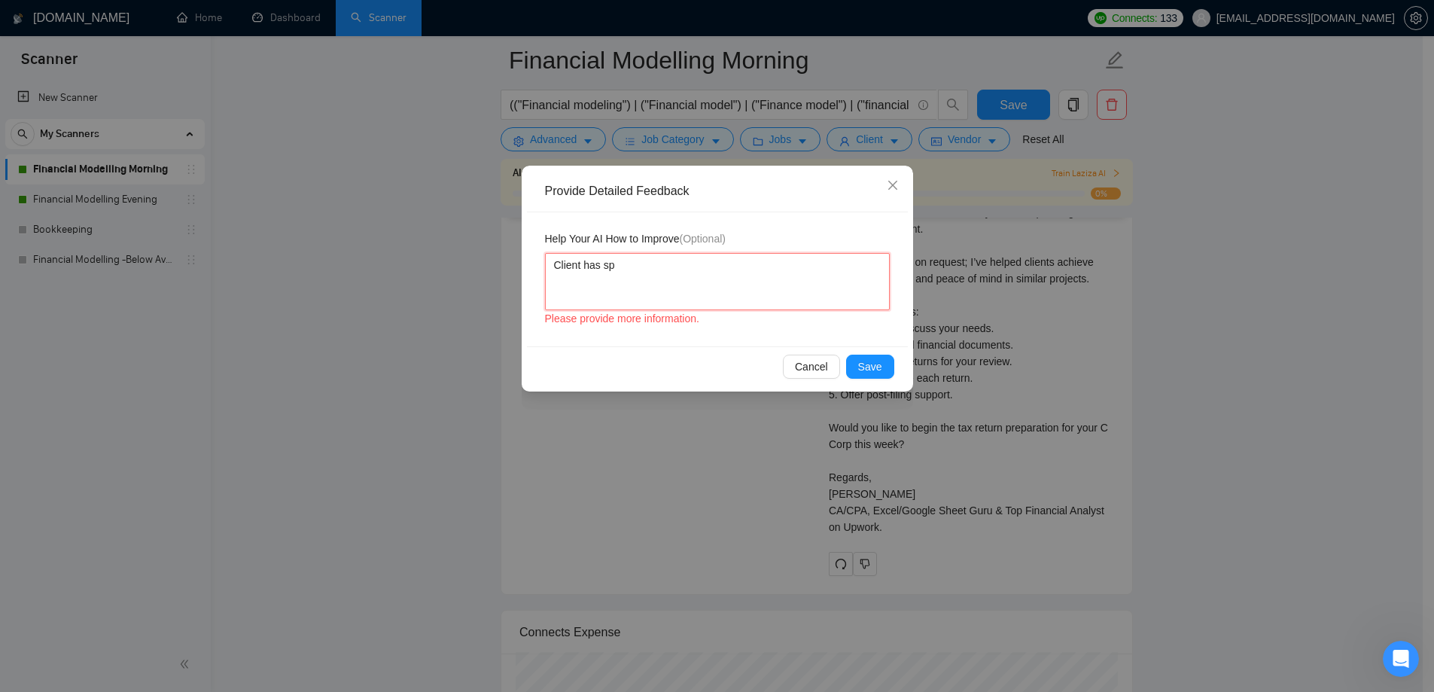
type textarea "Client has spe"
type textarea "Client has spec"
type textarea "Client has speci"
type textarea "Client has specif"
type textarea "Client has specifi"
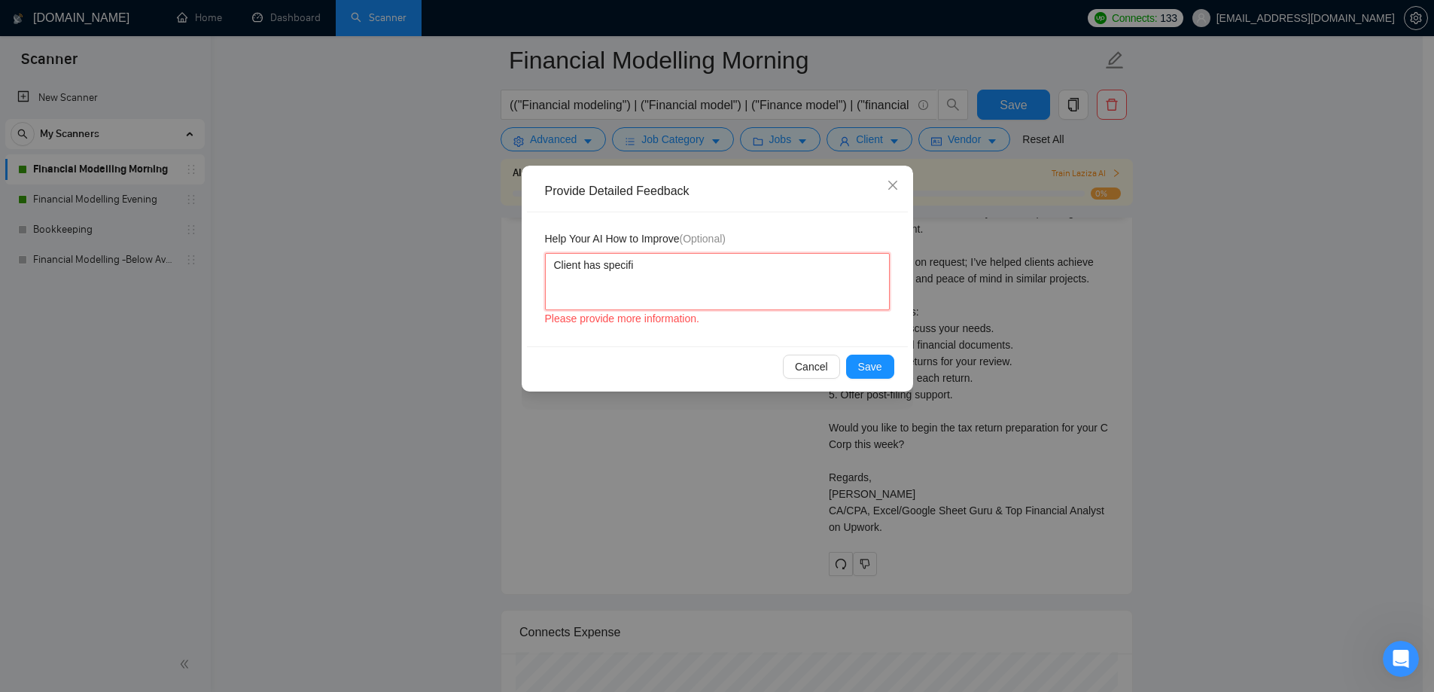
type textarea "Client has specific"
type textarea "Client has specifica"
type textarea "Client has specifical"
type textarea "Client has specificall"
type textarea "Client has specifically"
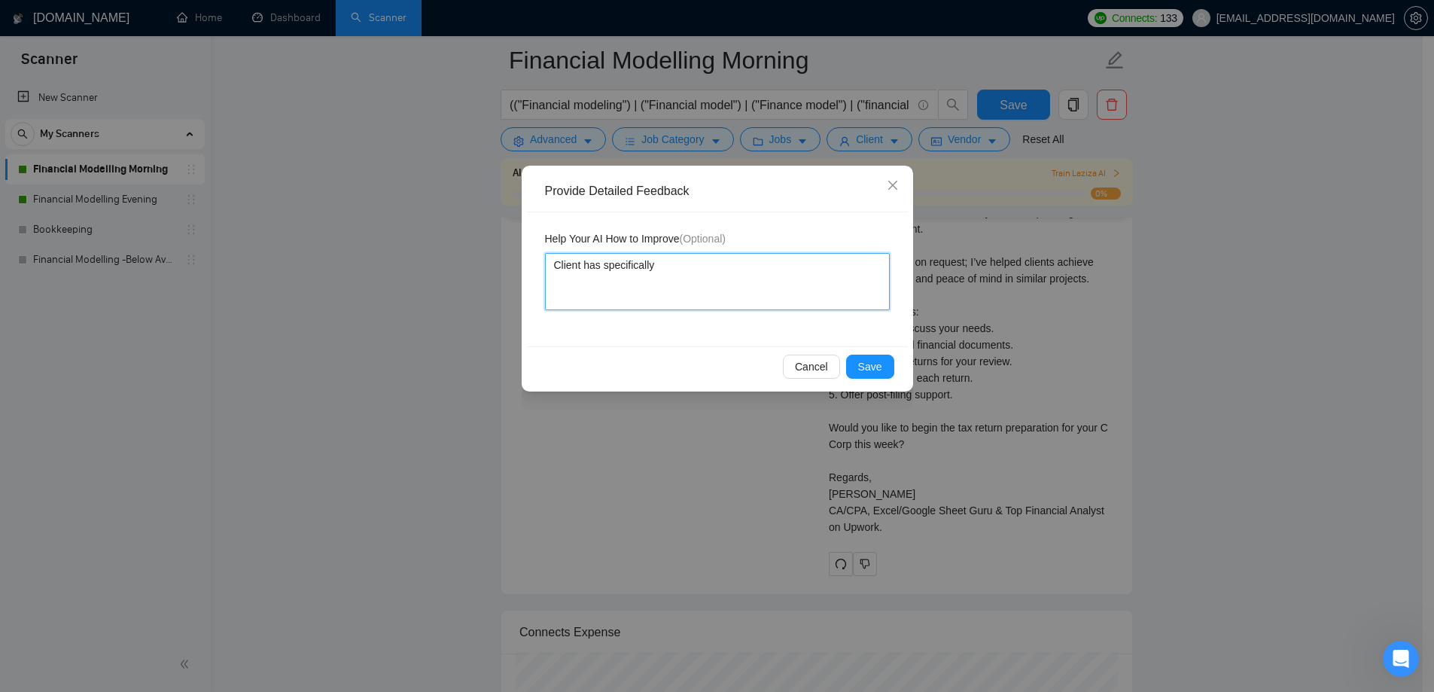
type textarea "Client has specifically"
type textarea "Client has specifically e"
type textarea "Client has specifically"
type textarea "Client has specifically m"
type textarea "Client has specifically me"
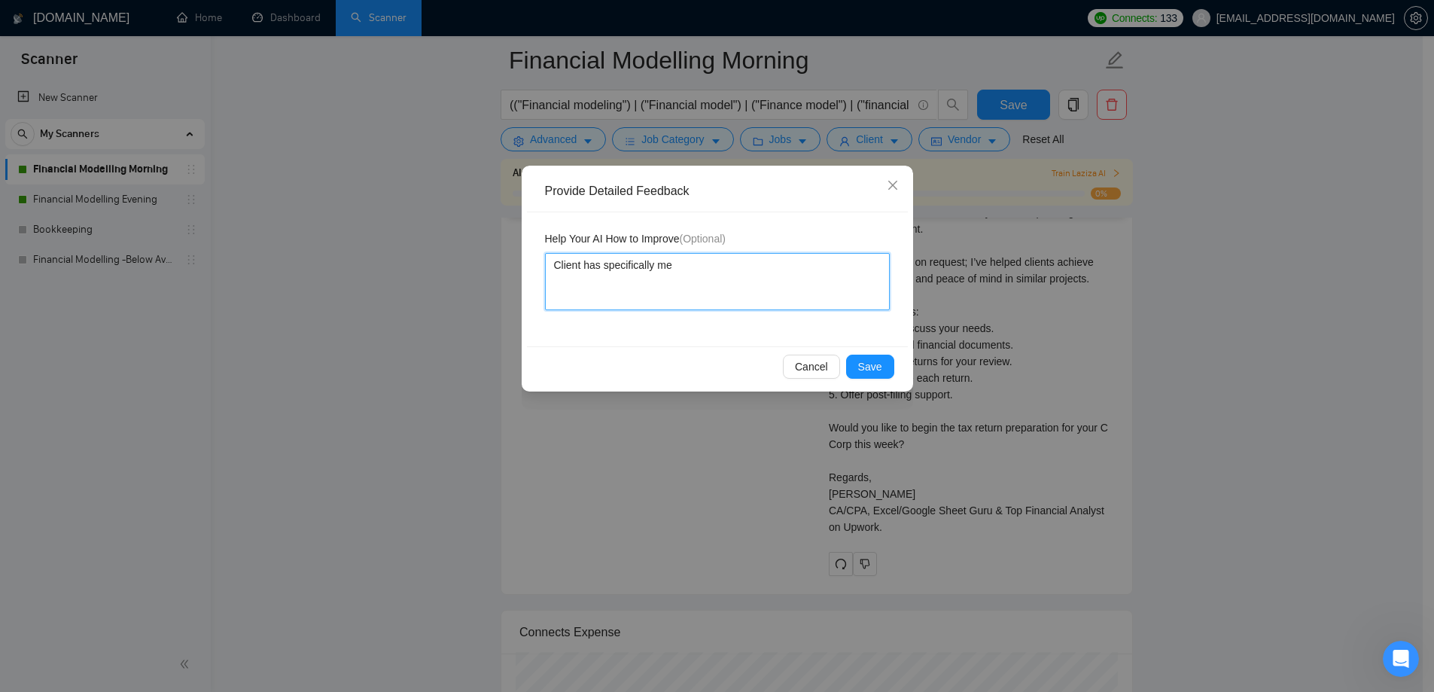
type textarea "Client has specifically men"
type textarea "Client has specifically ment"
type textarea "Client has specifically menti"
type textarea "Client has specifically mentio"
type textarea "Client has specifically mention"
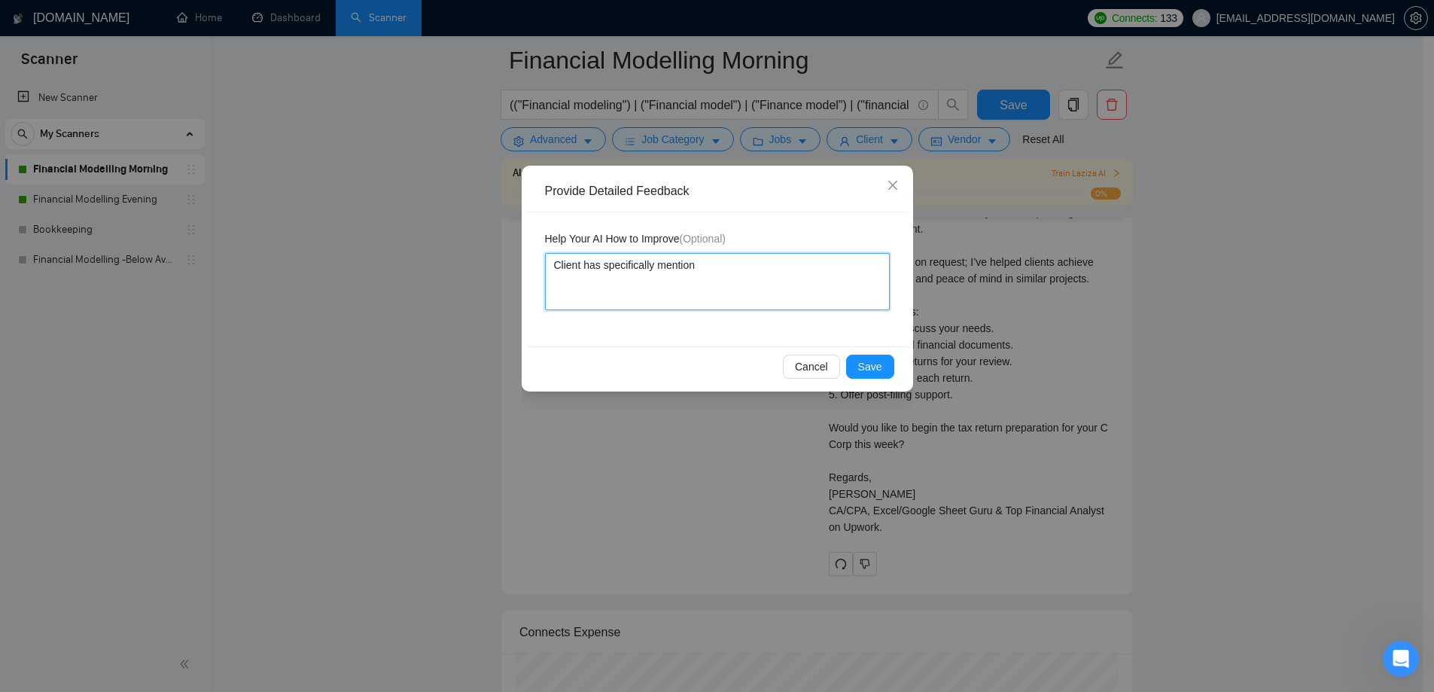
type textarea "Client has specifically mentione"
type textarea "Client has specifically mentioned"
type textarea "Client has specifically mentioned t"
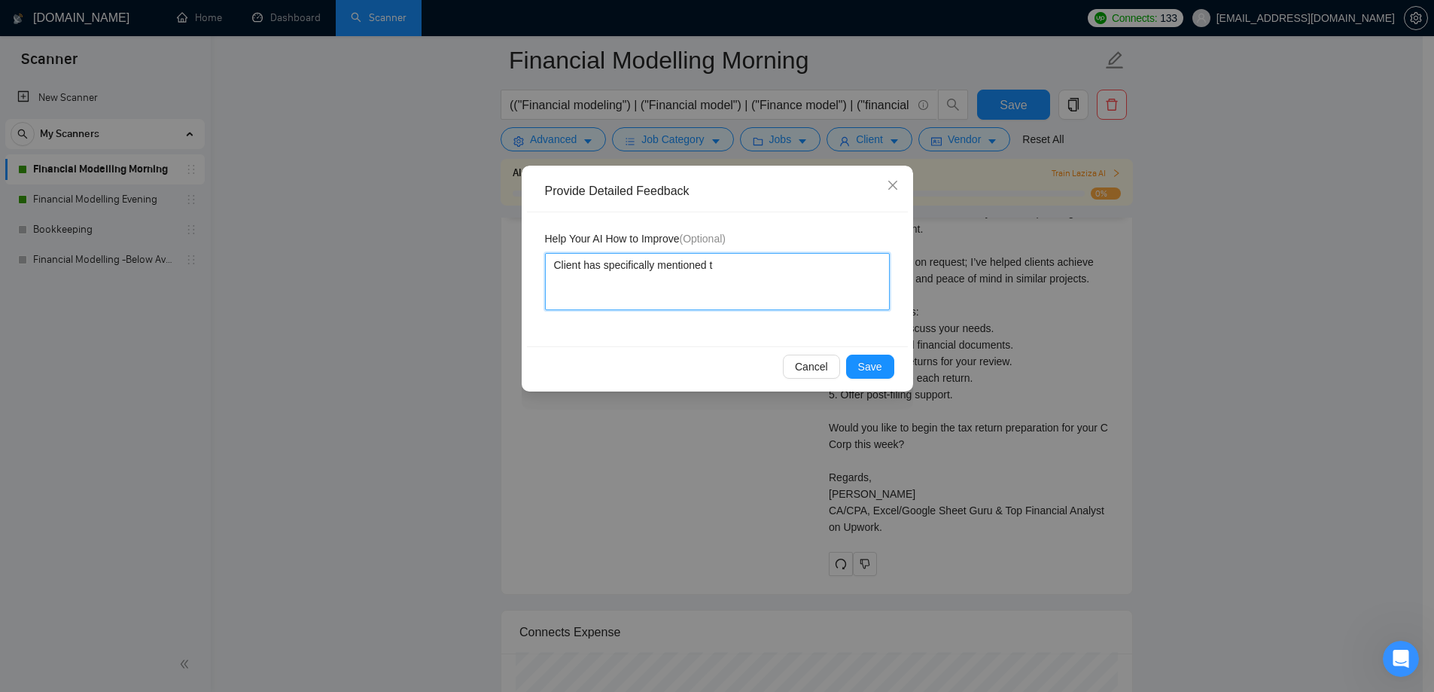
type textarea "Client has specifically mentioned t"
type textarea "Client has specifically mentioned to"
type textarea "Client has specifically mentioned to s"
type textarea "Client has specifically mentioned to st"
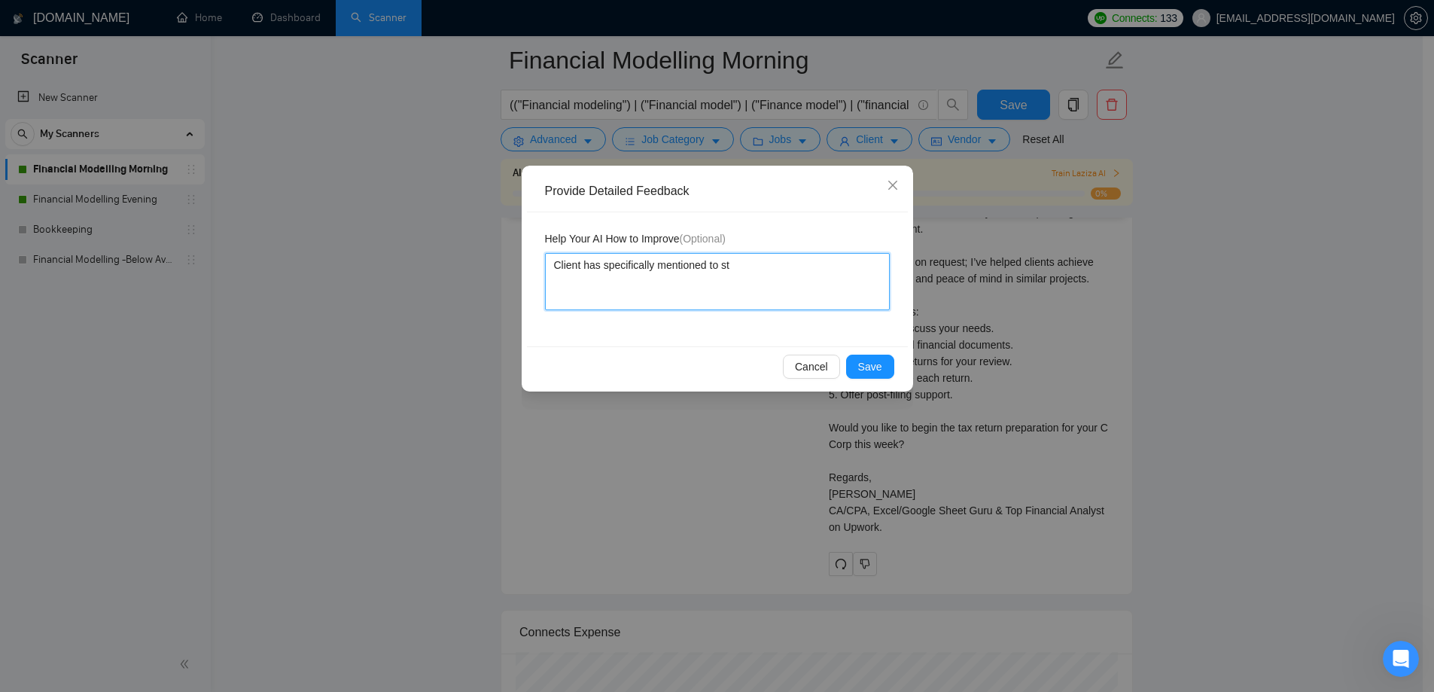
type textarea "Client has specifically mentioned to sta"
type textarea "Client has specifically mentioned to star"
type textarea "Client has specifically mentioned to start"
type textarea "Client has specifically mentioned to start f"
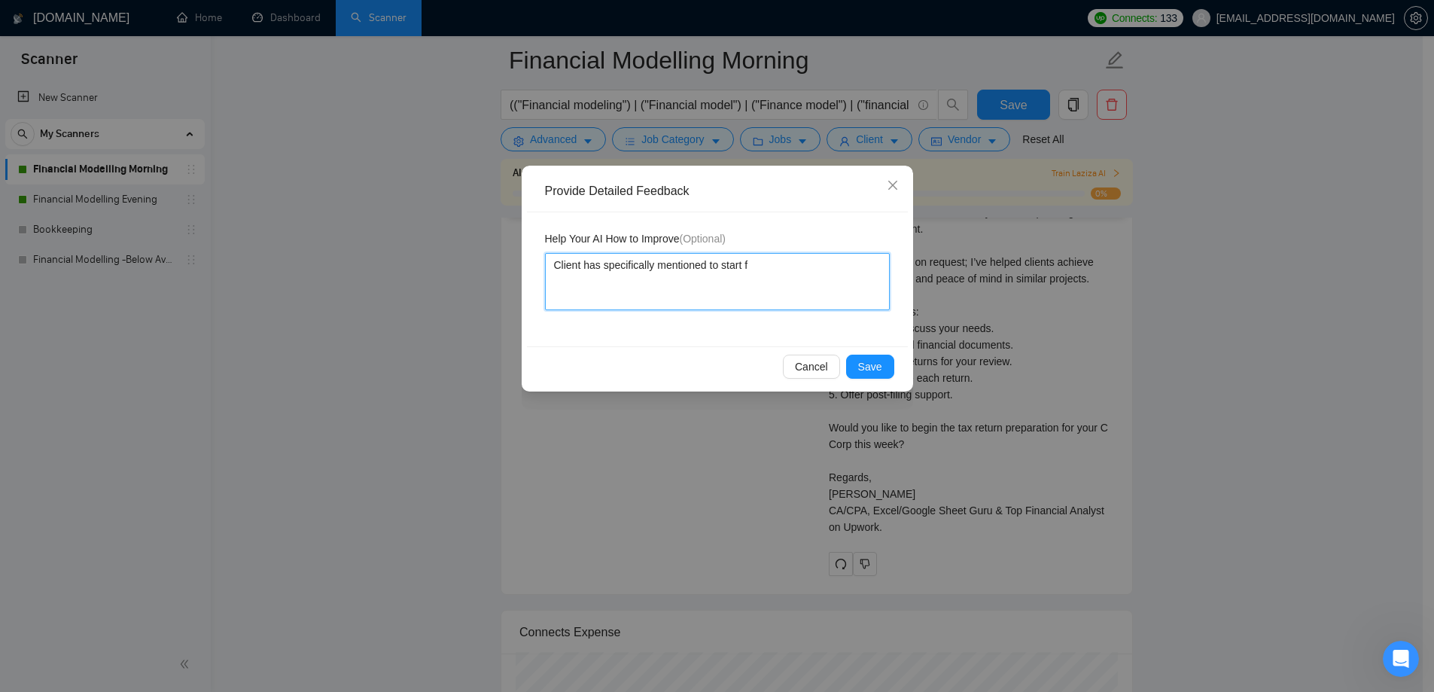
type textarea "Client has specifically mentioned to start fr"
type textarea "Client has specifically mentioned to start f"
type textarea "Client has specifically mentioned to start"
type textarea "Client has specifically mentioned to start t"
type textarea "Client has specifically mentioned to start th"
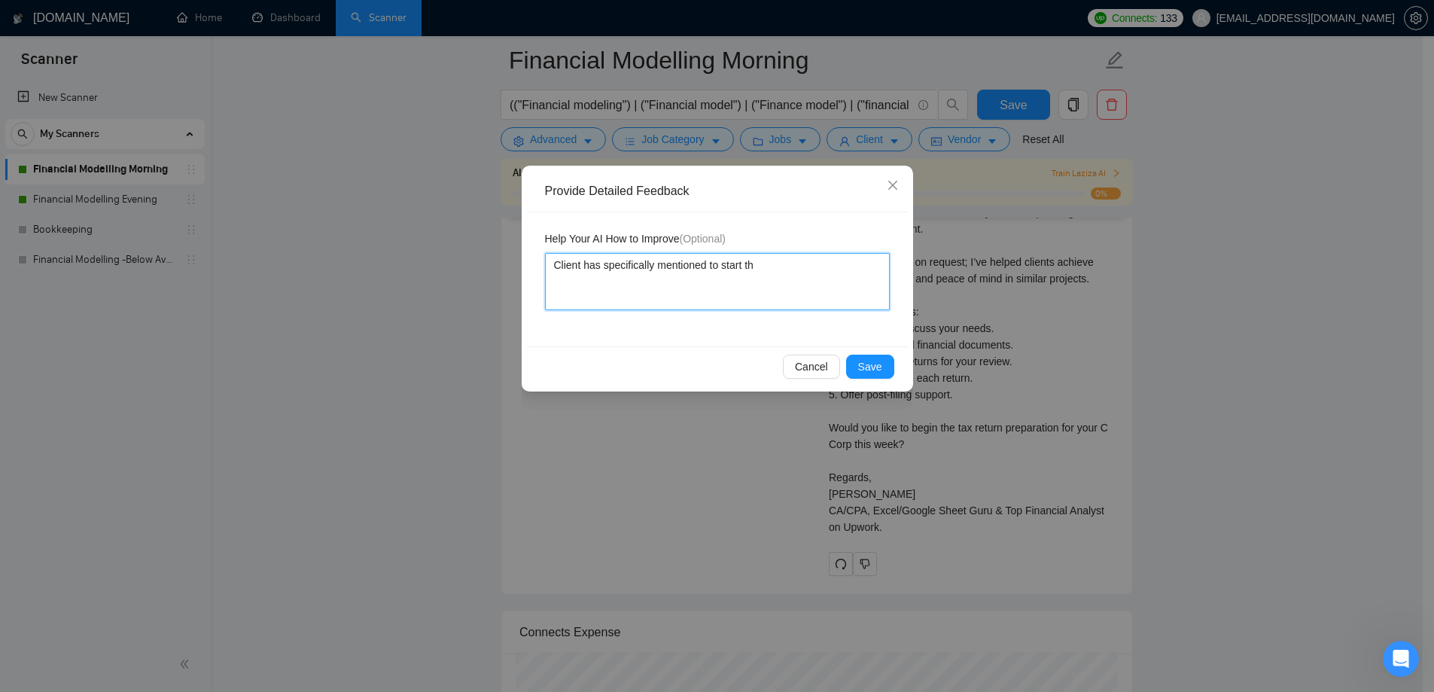
type textarea "Client has specifically mentioned to start the"
type textarea "Client has specifically mentioned to start the p"
type textarea "Client has specifically mentioned to start the pr"
type textarea "Client has specifically mentioned to start the pro"
type textarea "Client has specifically mentioned to start the proje"
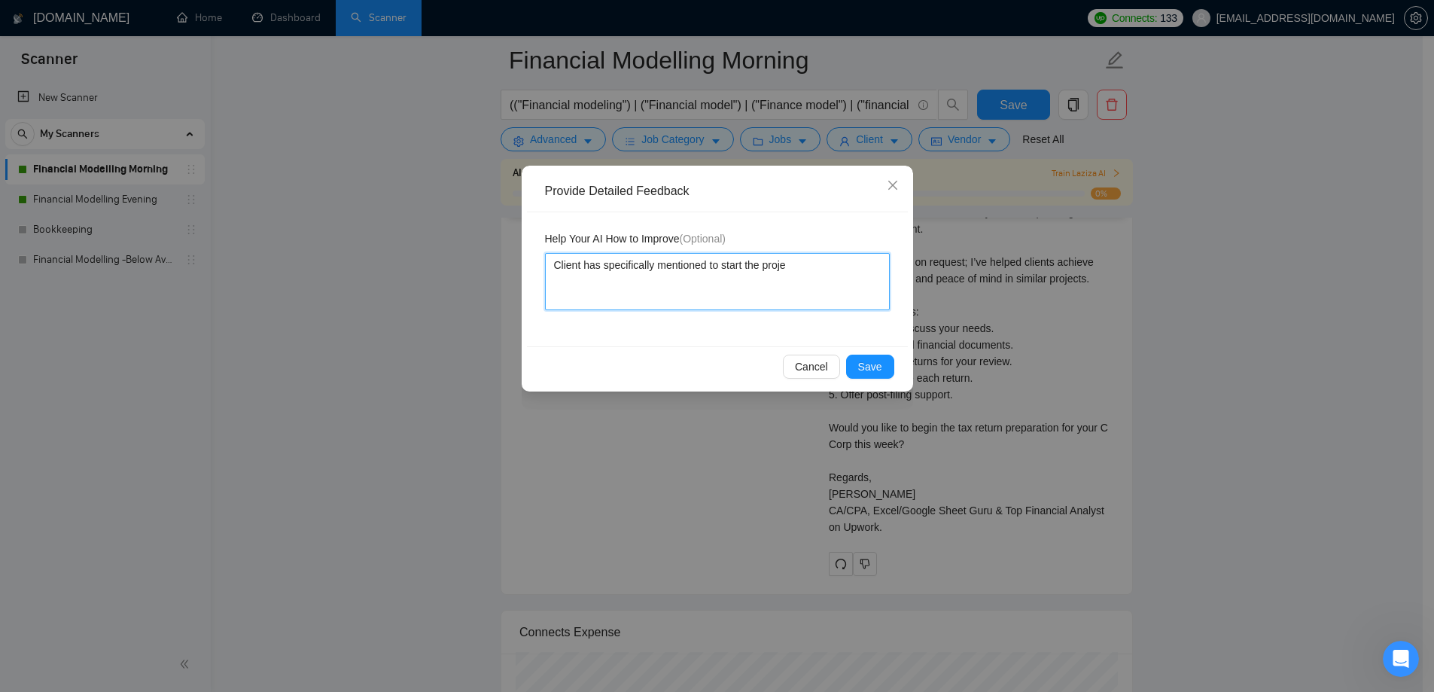
type textarea "Client has specifically mentioned to start the projec"
type textarea "Client has specifically mentioned to start the project"
type textarea "Client has specifically mentioned to start the project f"
type textarea "Client has specifically mentioned to start the project fr"
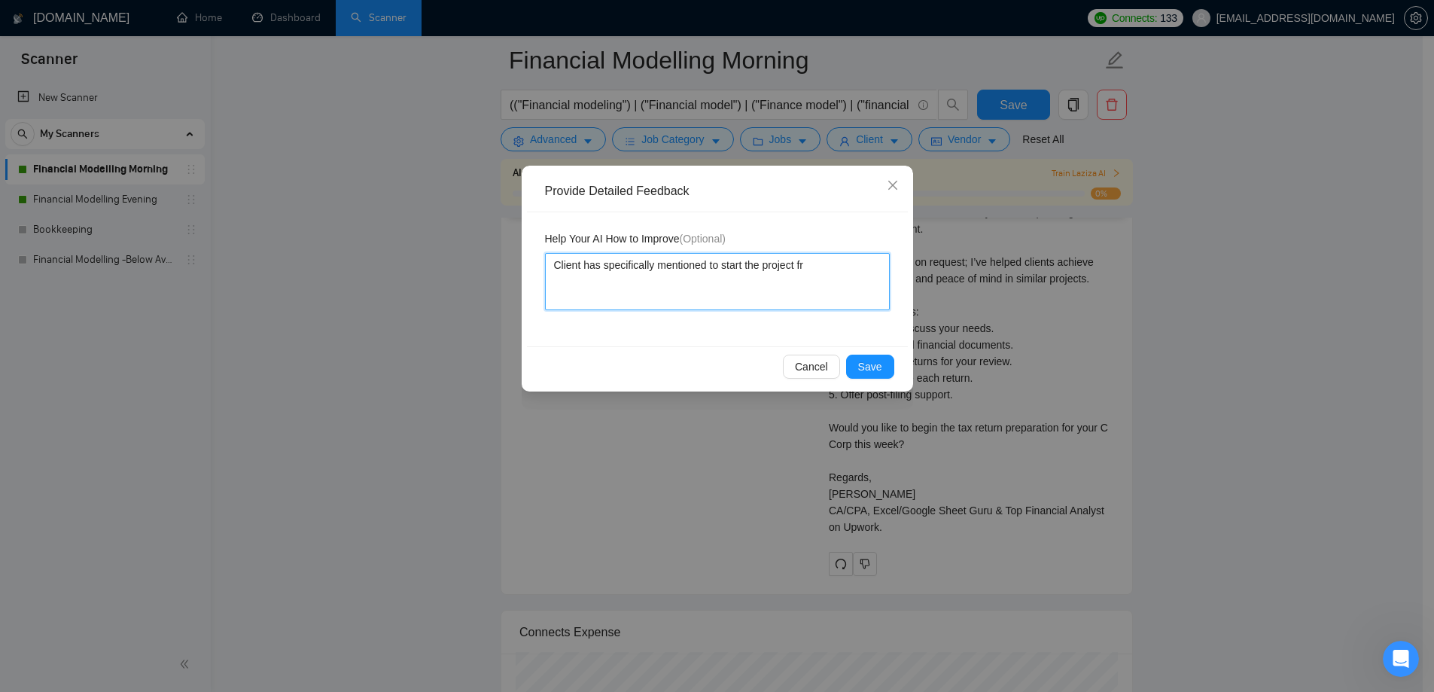
type textarea "Client has specifically mentioned to start the project fro"
type textarea "Client has specifically mentioned to start the project from"
type textarea "Client has specifically mentioned to start the project from O"
type textarea "Client has specifically mentioned to start the project from Oc"
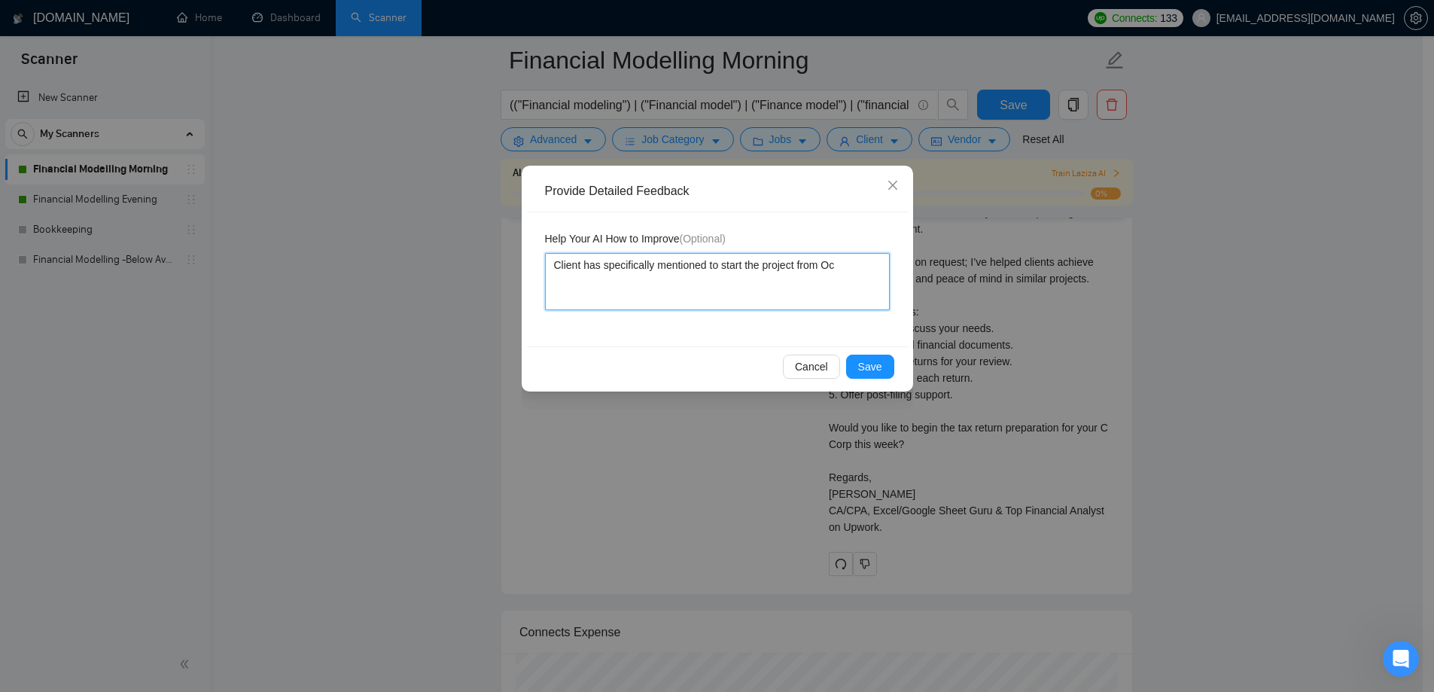
type textarea "Client has specifically mentioned to start the project from Oct"
type textarea "Client has specifically mentioned to start the project from Octo"
type textarea "Client has specifically mentioned to start the project from Octob"
type textarea "Client has specifically mentioned to start the project from Octobe"
type textarea "Client has specifically mentioned to start the project from October"
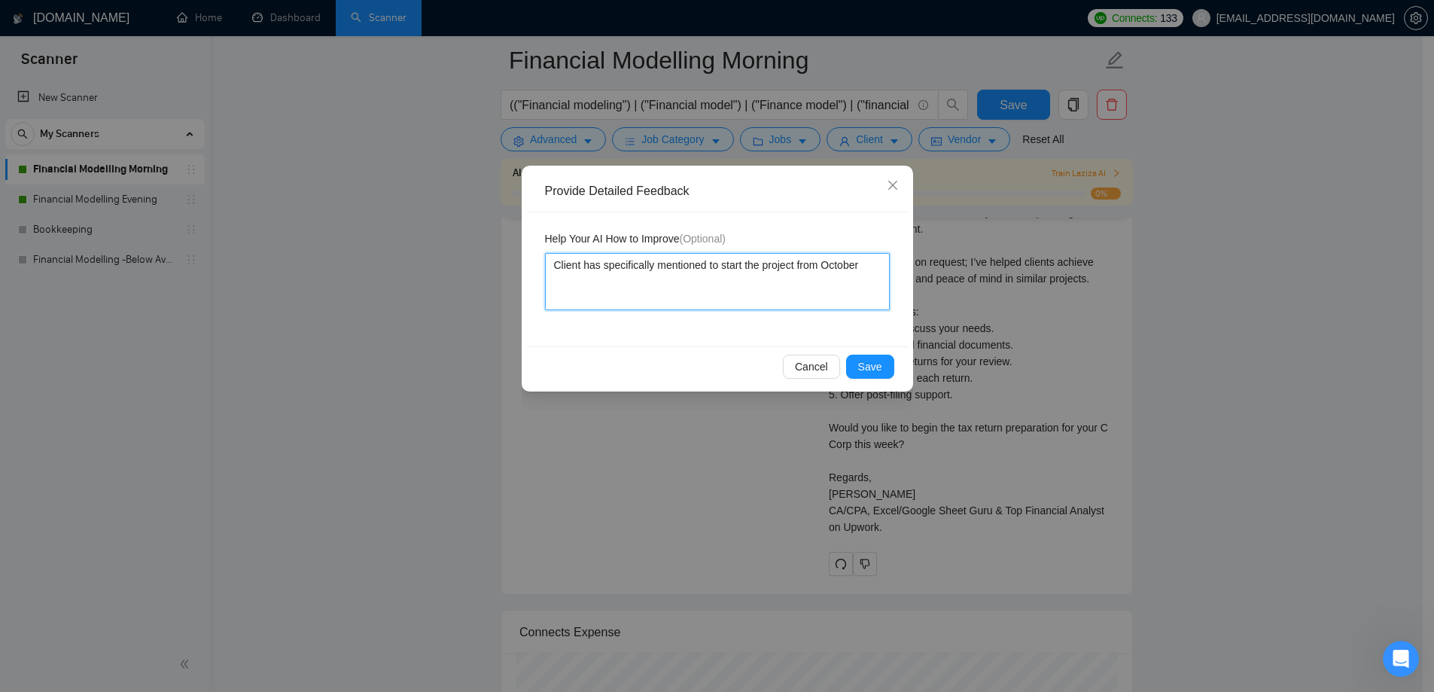
type textarea "Client has specifically mentioned to start the project from October"
type textarea "Client has specifically mentioned to start the project from [DATE]"
type textarea "Client has specifically mentioned to start the project from [DATE] b"
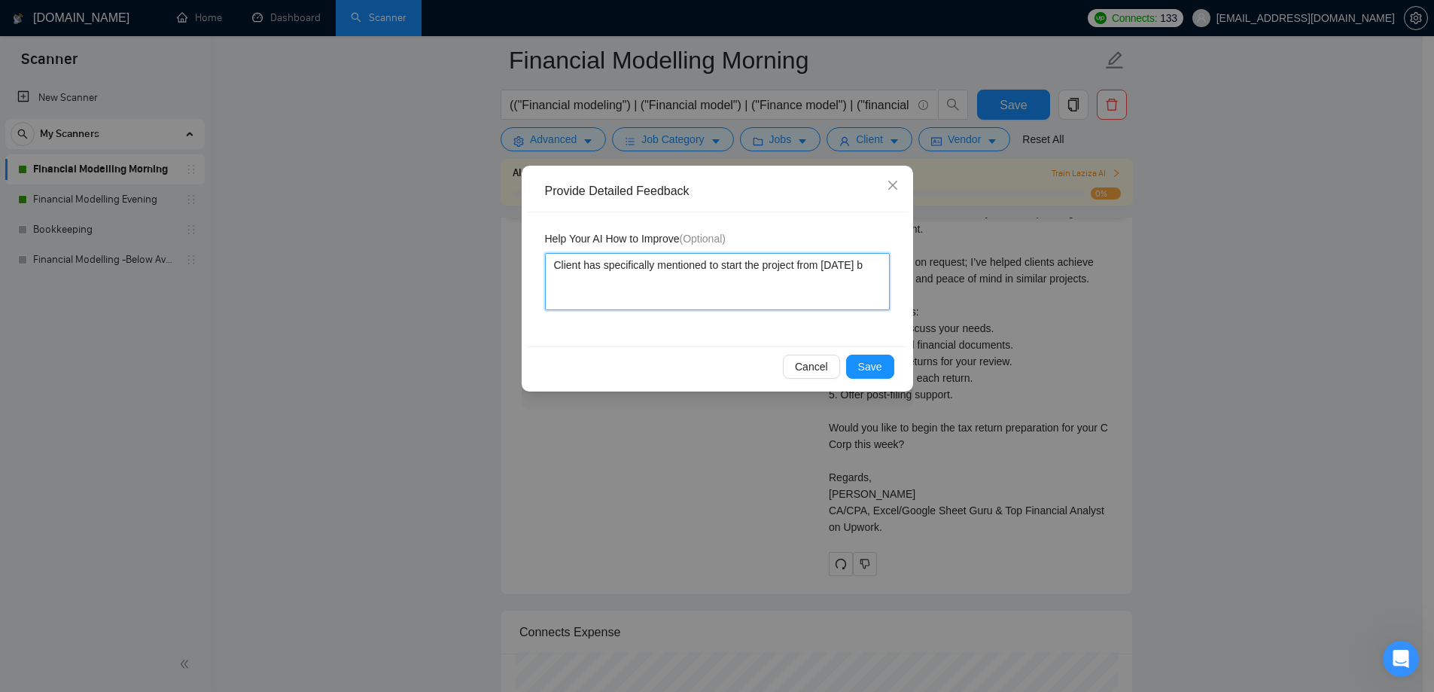
type textarea "Client has specifically mentioned to start the project from [DATE] bu"
type textarea "Client has specifically mentioned to start the project from [DATE] but"
type textarea "Client has specifically mentioned to start the project from [DATE] but t"
type textarea "Client has specifically mentioned to start the project from [DATE] but th"
type textarea "Client has specifically mentioned to start the project from [DATE] but the"
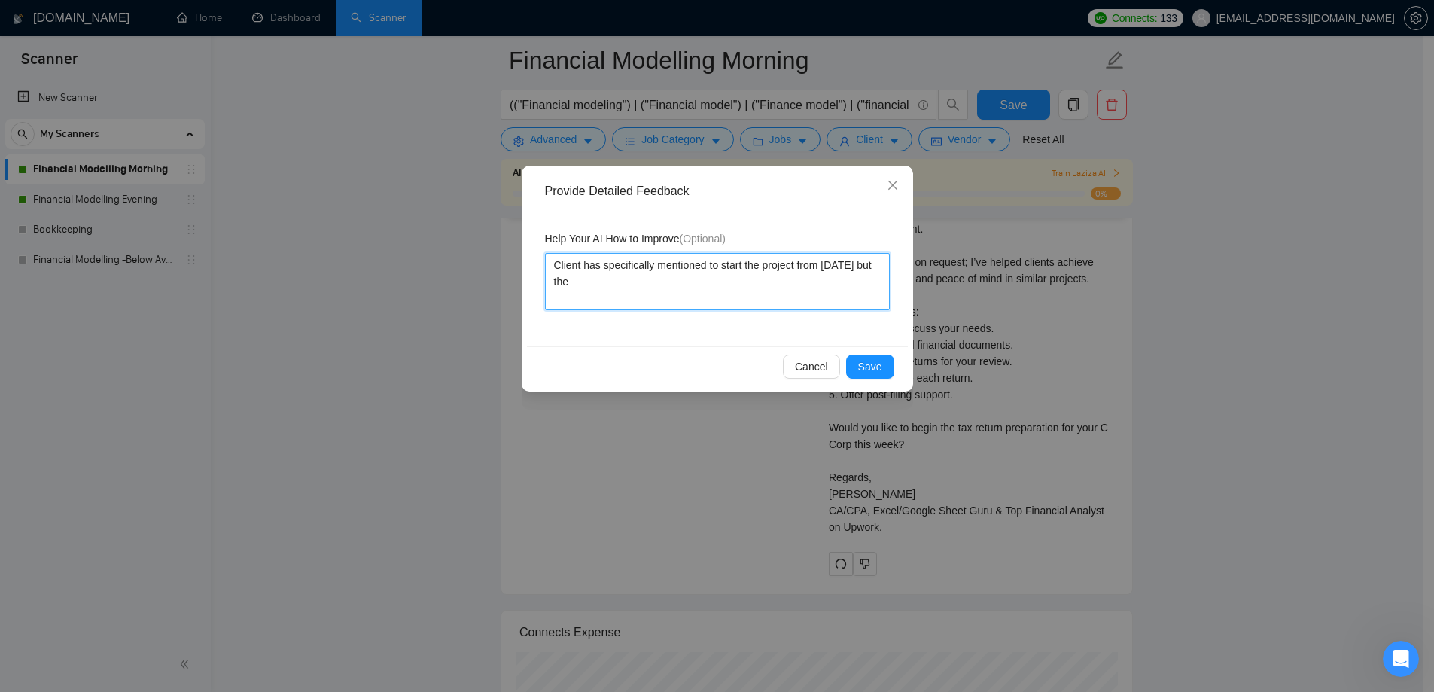
type textarea "Client has specifically mentioned to start the project from [DATE] but the"
type textarea "Client has specifically mentioned to start the project from [DATE] but the p"
type textarea "Client has specifically mentioned to start the project from [DATE] but the pr"
type textarea "Client has specifically mentioned to start the project from [DATE] but the pro"
type textarea "Client has specifically mentioned to start the project from [DATE] but the prop"
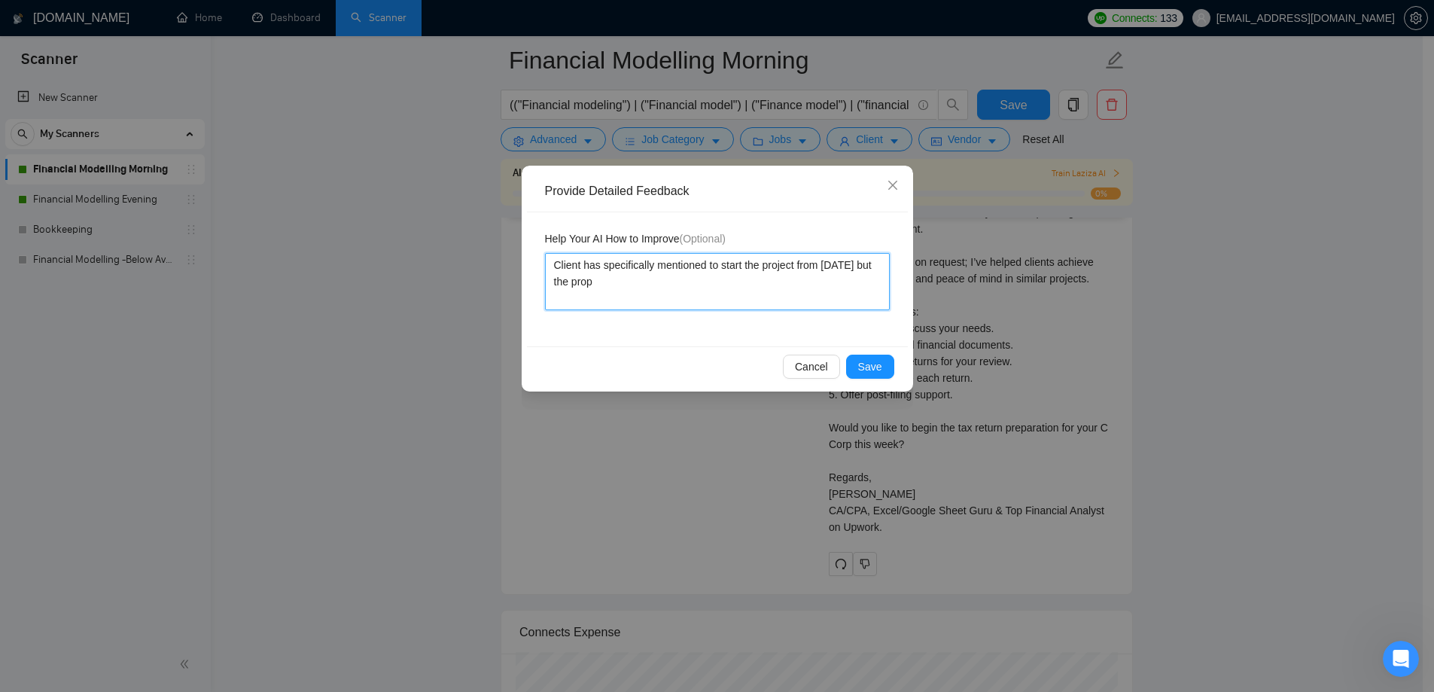
type textarea "Client has specifically mentioned to start the project from [DATE] but the props"
type textarea "Client has specifically mentioned to start the project from [DATE] but the prop…"
type textarea "Client has specifically mentioned to start the project from [DATE] but the [DEM…"
click at [881, 358] on span "Save" at bounding box center [870, 366] width 24 height 17
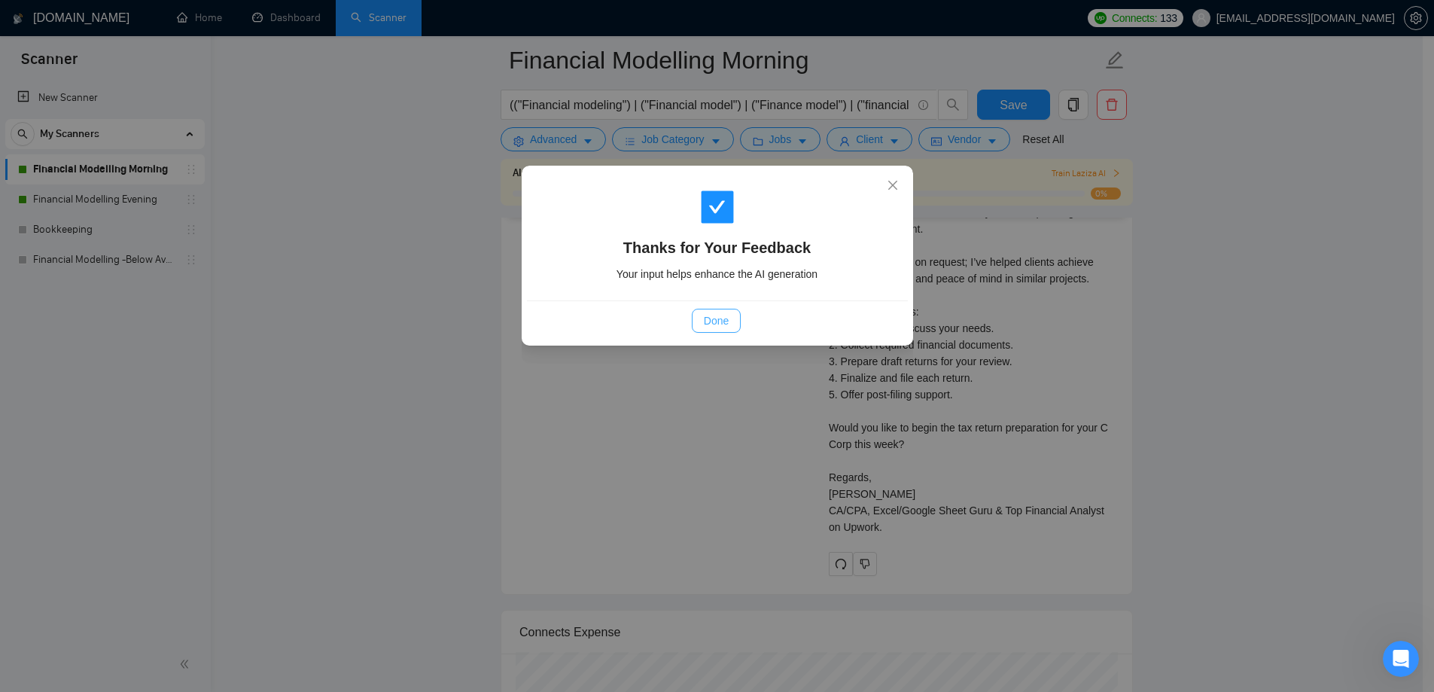
click at [738, 321] on button "Done" at bounding box center [716, 321] width 49 height 24
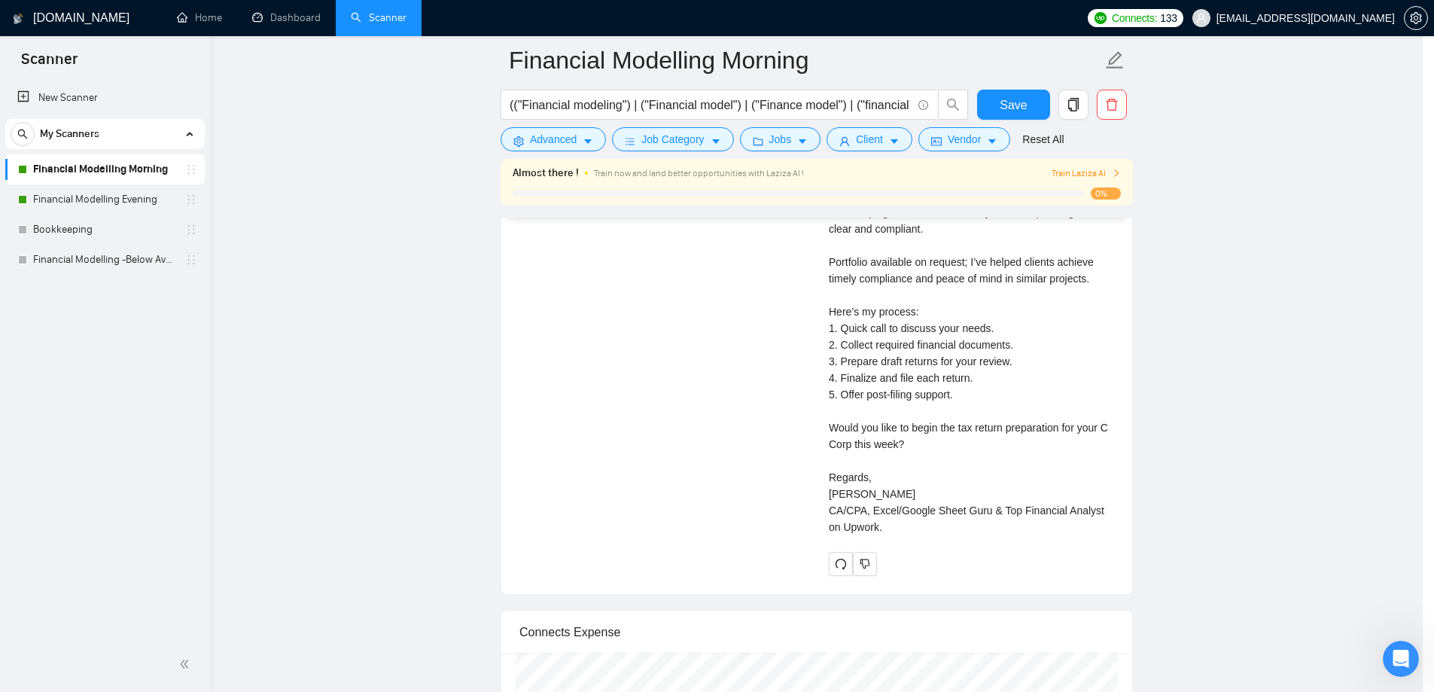
click at [728, 316] on div "Tax Return Preparation for Small C Corp 11 hours ago We are seeking a skilled t…" at bounding box center [816, 239] width 619 height 674
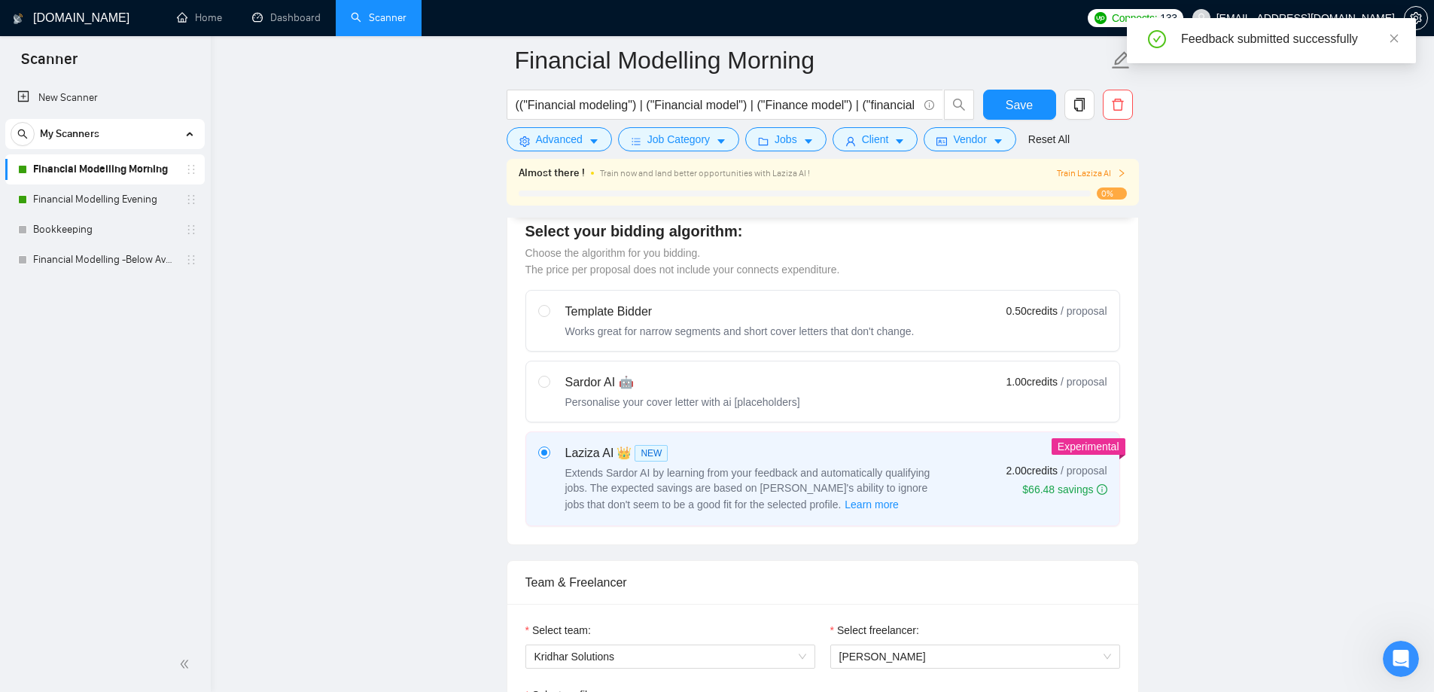
scroll to position [602, 0]
click at [1037, 103] on button "Save" at bounding box center [1019, 105] width 73 height 30
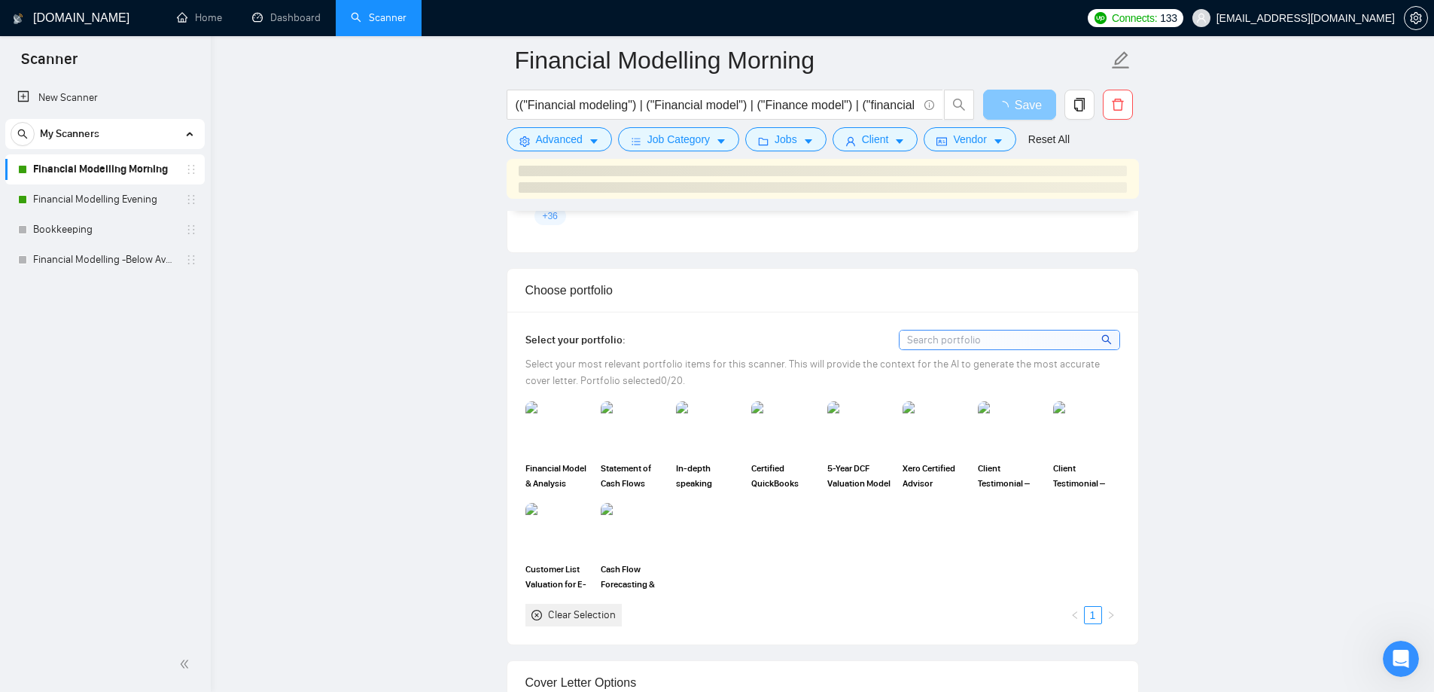
scroll to position [1957, 0]
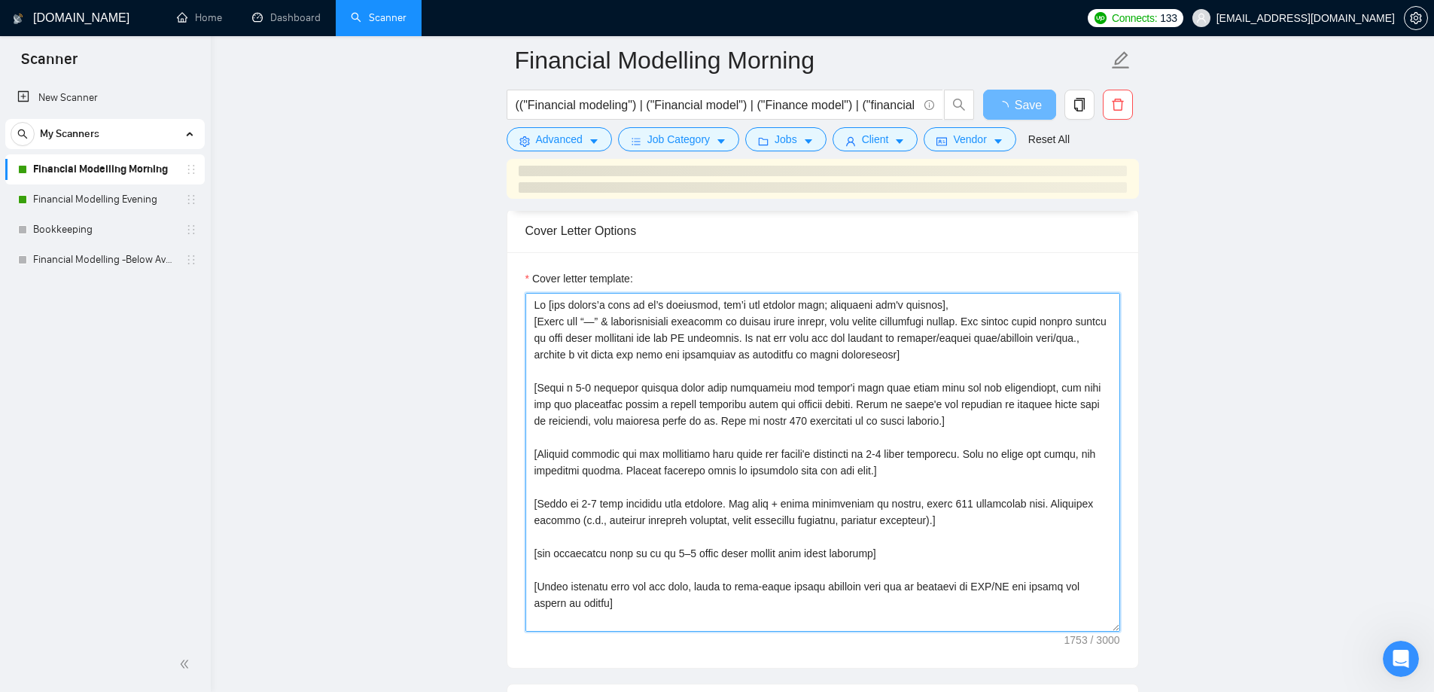
click at [743, 460] on textarea "Cover letter template:" at bounding box center [822, 462] width 595 height 339
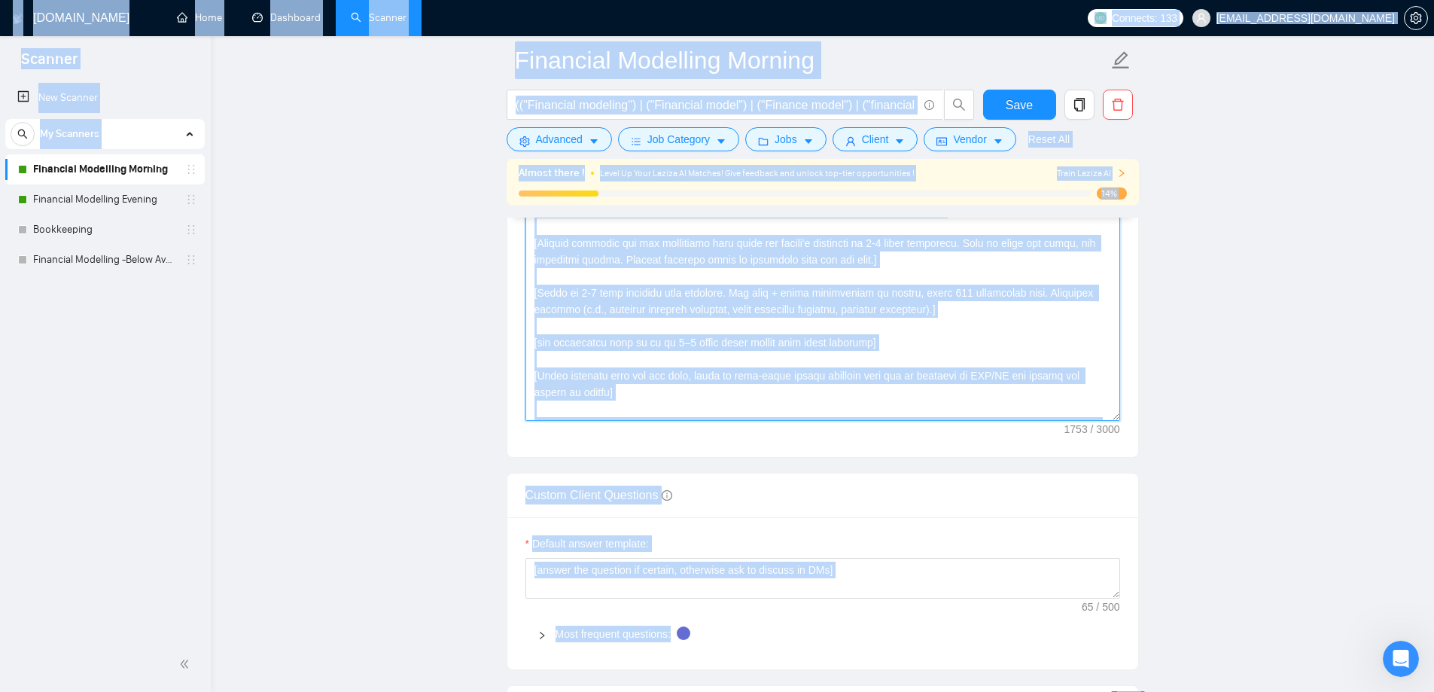
click at [644, 376] on textarea "Cover letter template:" at bounding box center [822, 251] width 595 height 339
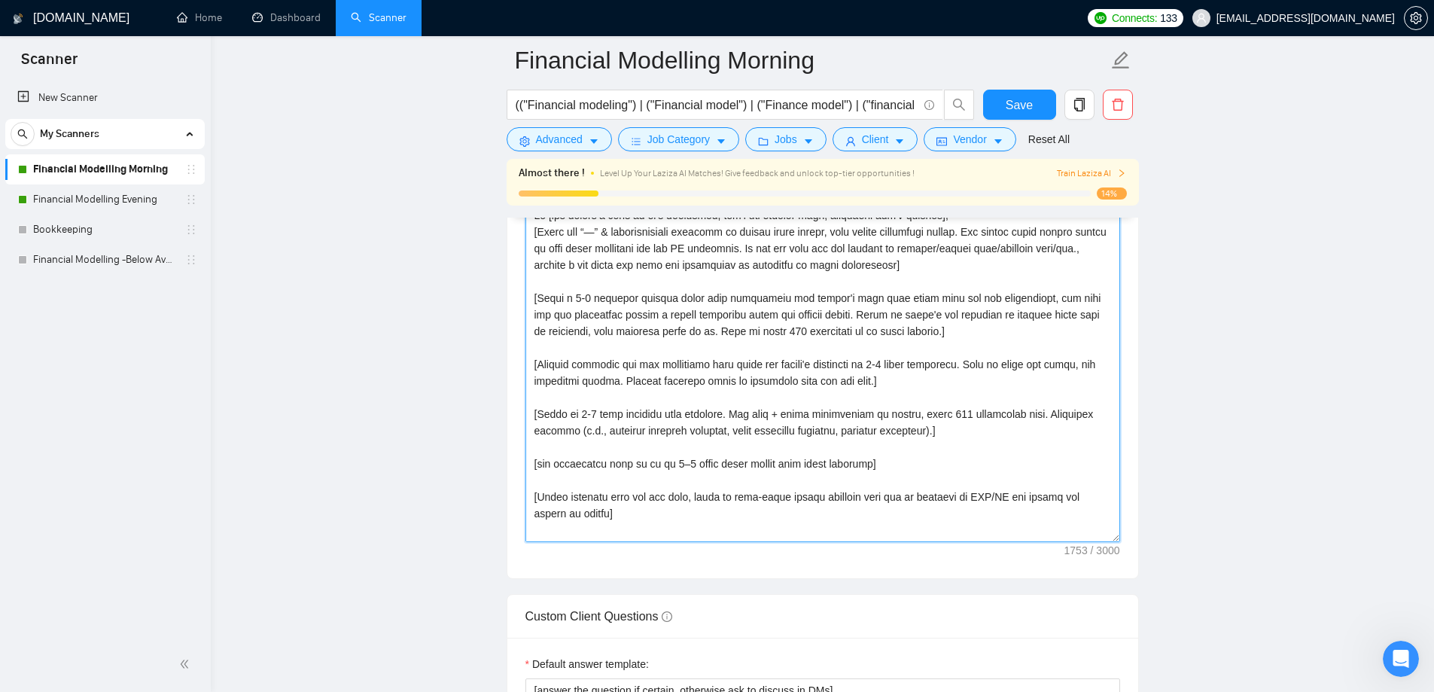
click at [619, 321] on textarea "Cover letter template:" at bounding box center [822, 372] width 595 height 339
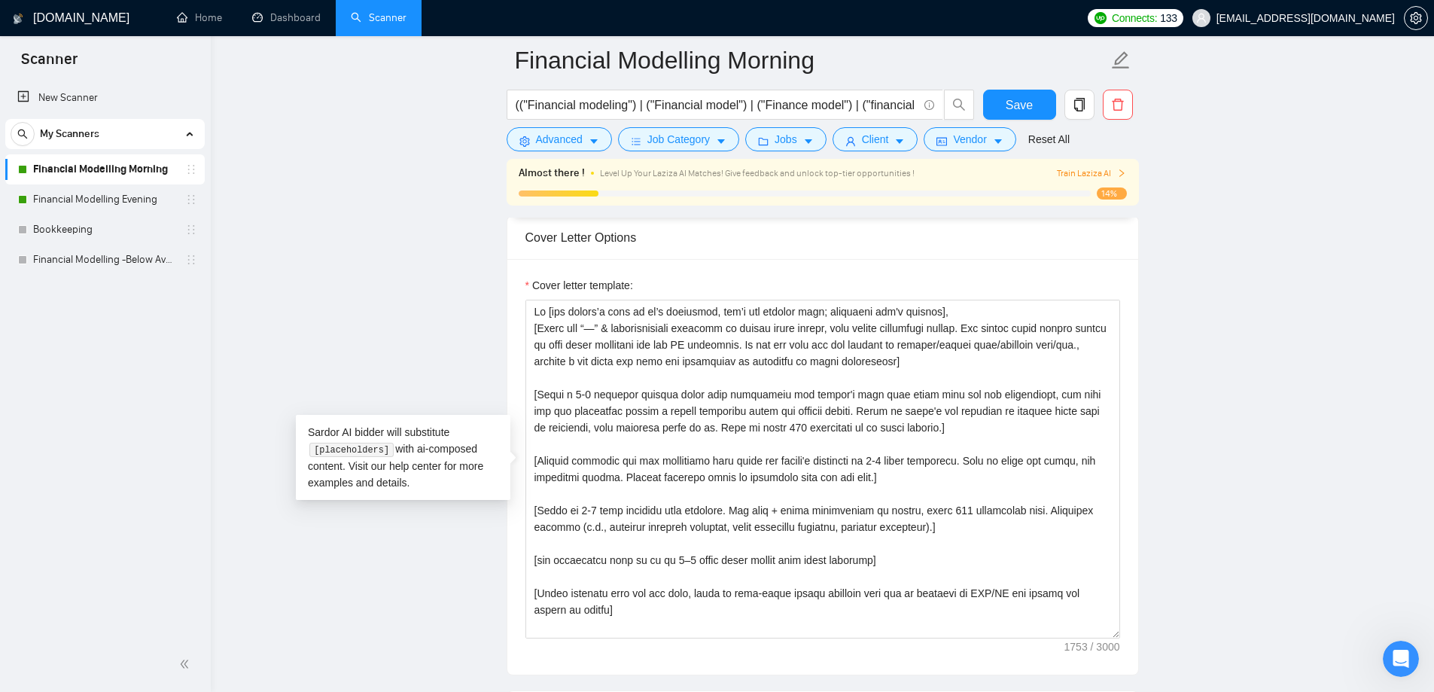
click at [272, 325] on main "Financial Modelling Morning (("Financial modeling") | ("Financial model") | ("F…" at bounding box center [822, 698] width 1175 height 5191
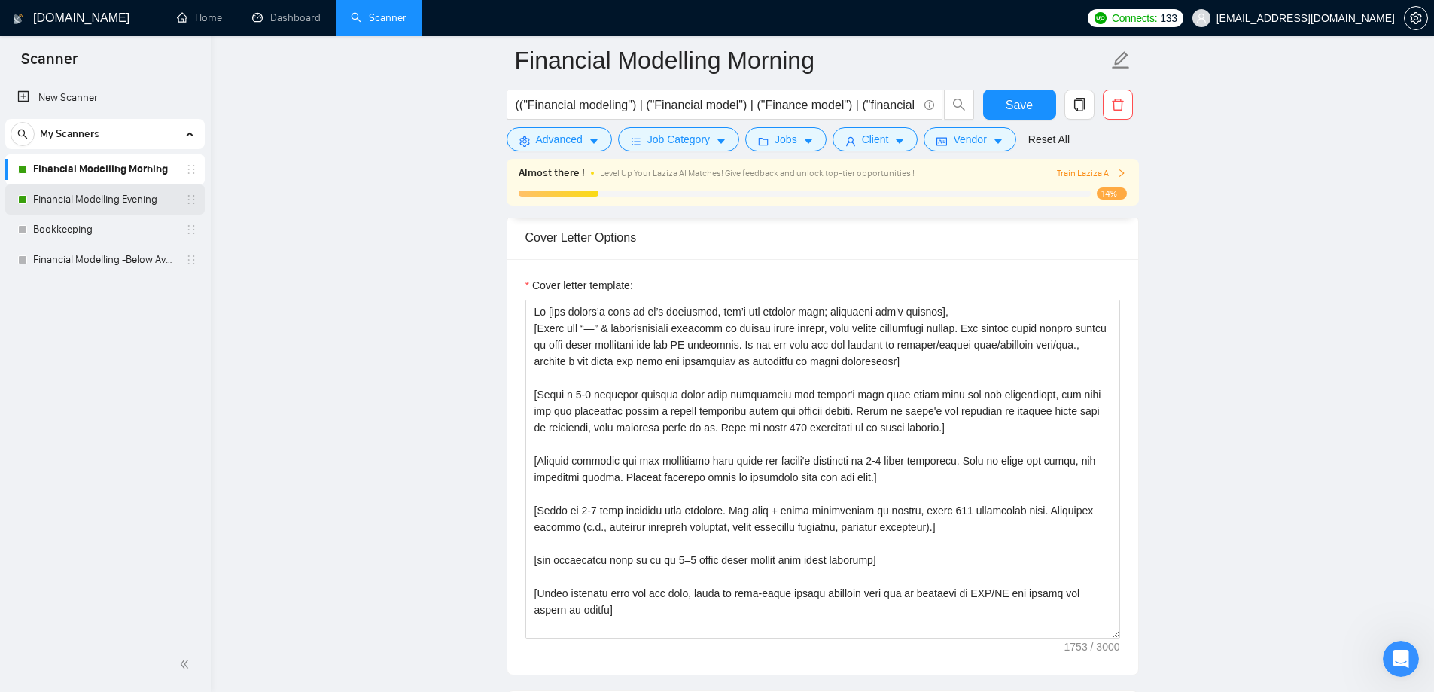
click at [63, 202] on link "Financial Modelling Evening" at bounding box center [104, 199] width 143 height 30
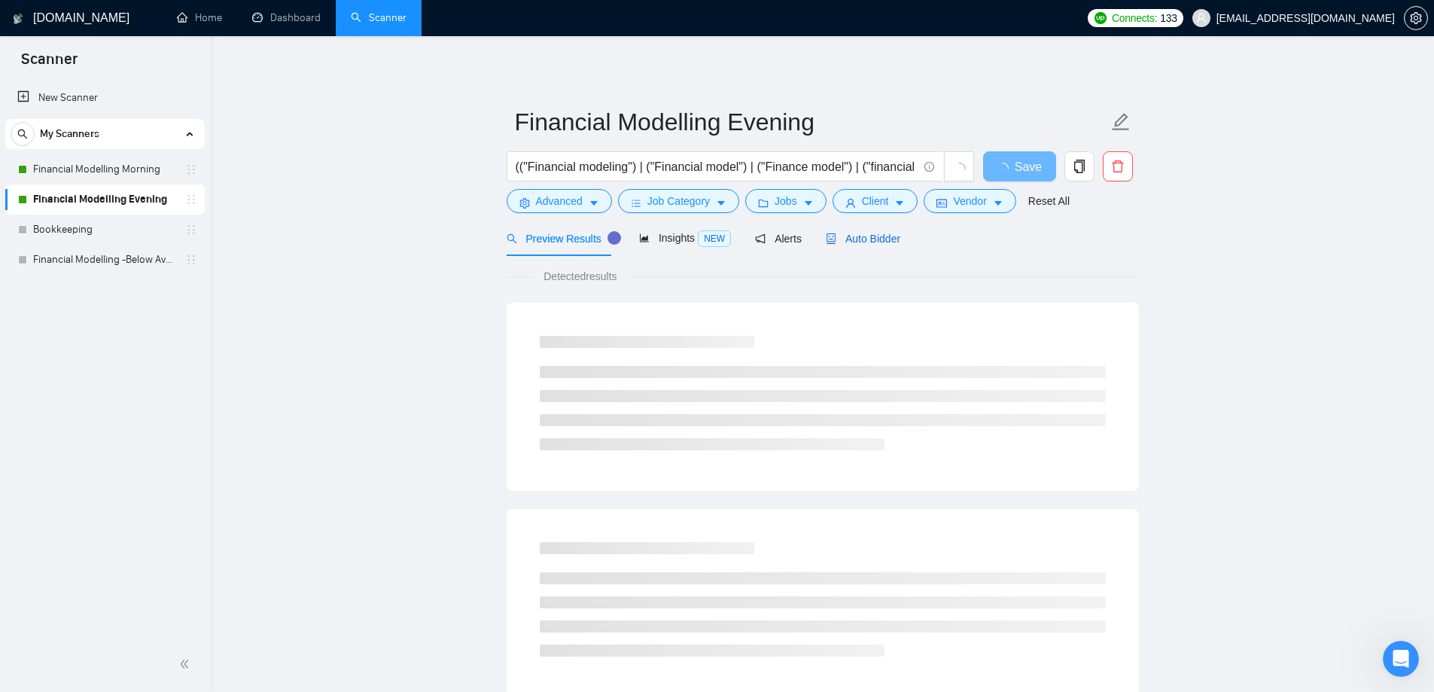
click at [878, 237] on span "Auto Bidder" at bounding box center [863, 239] width 75 height 12
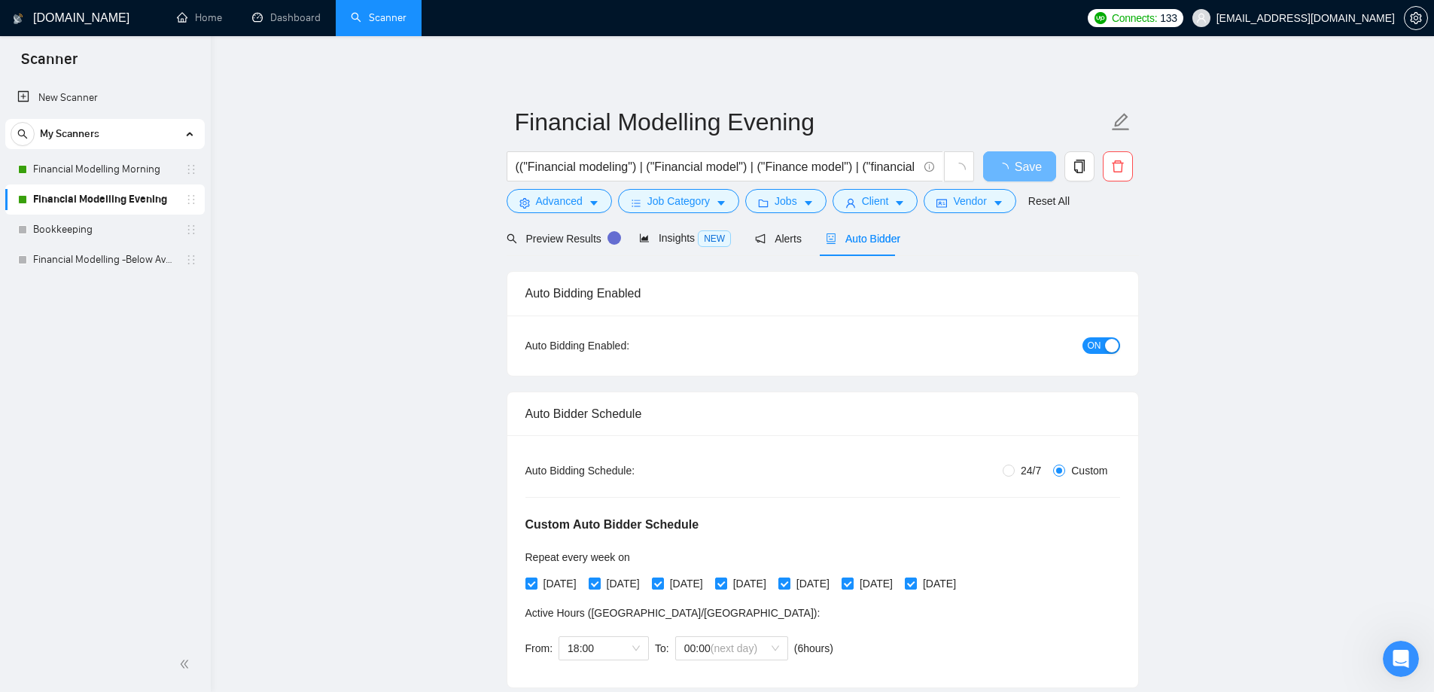
click at [861, 246] on div "Auto Bidder" at bounding box center [863, 238] width 75 height 17
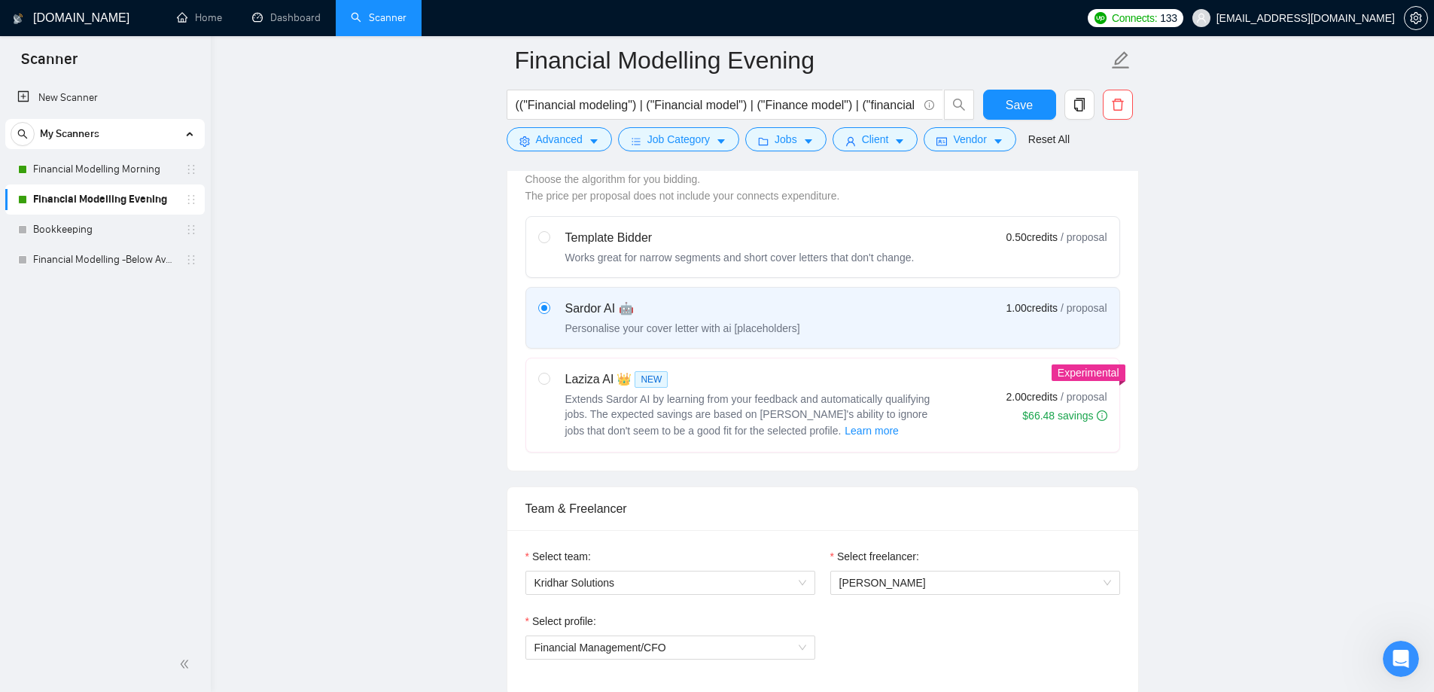
scroll to position [602, 0]
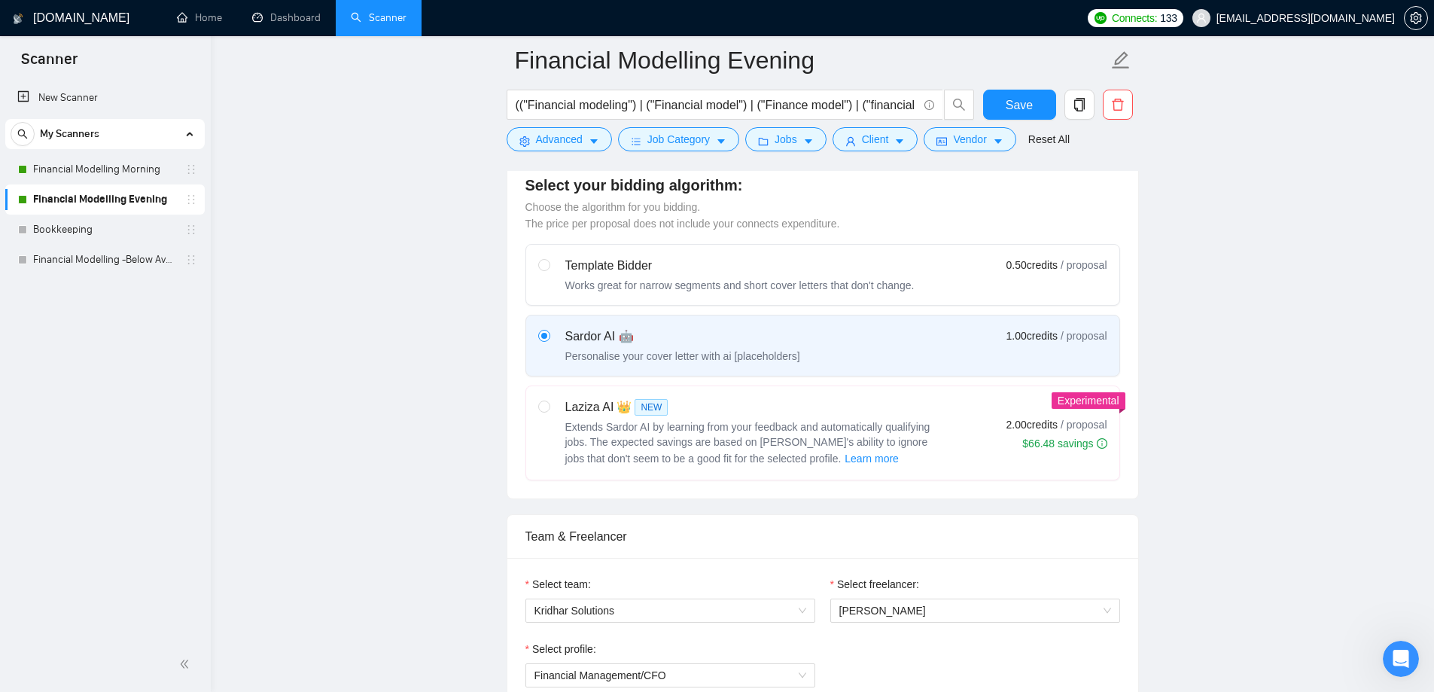
click at [635, 411] on span "NEW" at bounding box center [651, 407] width 33 height 17
click at [549, 411] on input "radio" at bounding box center [543, 405] width 11 height 11
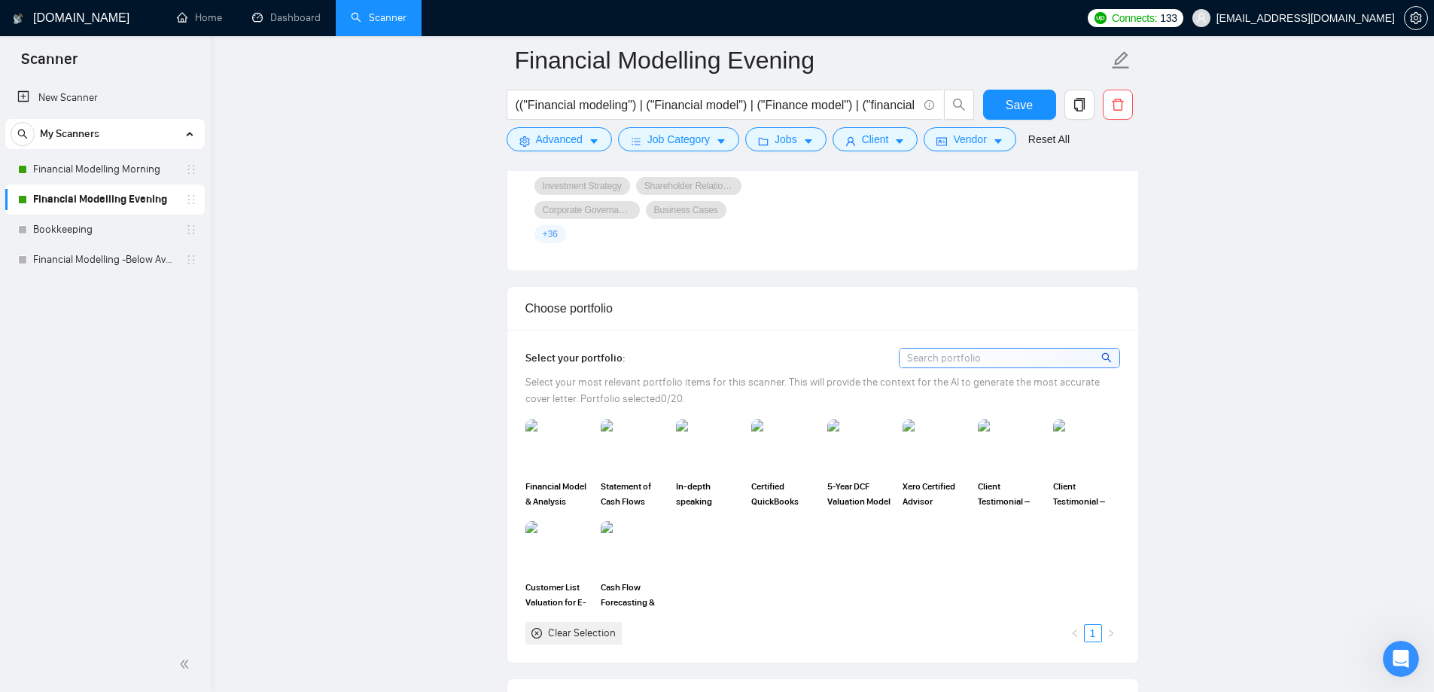
scroll to position [1656, 0]
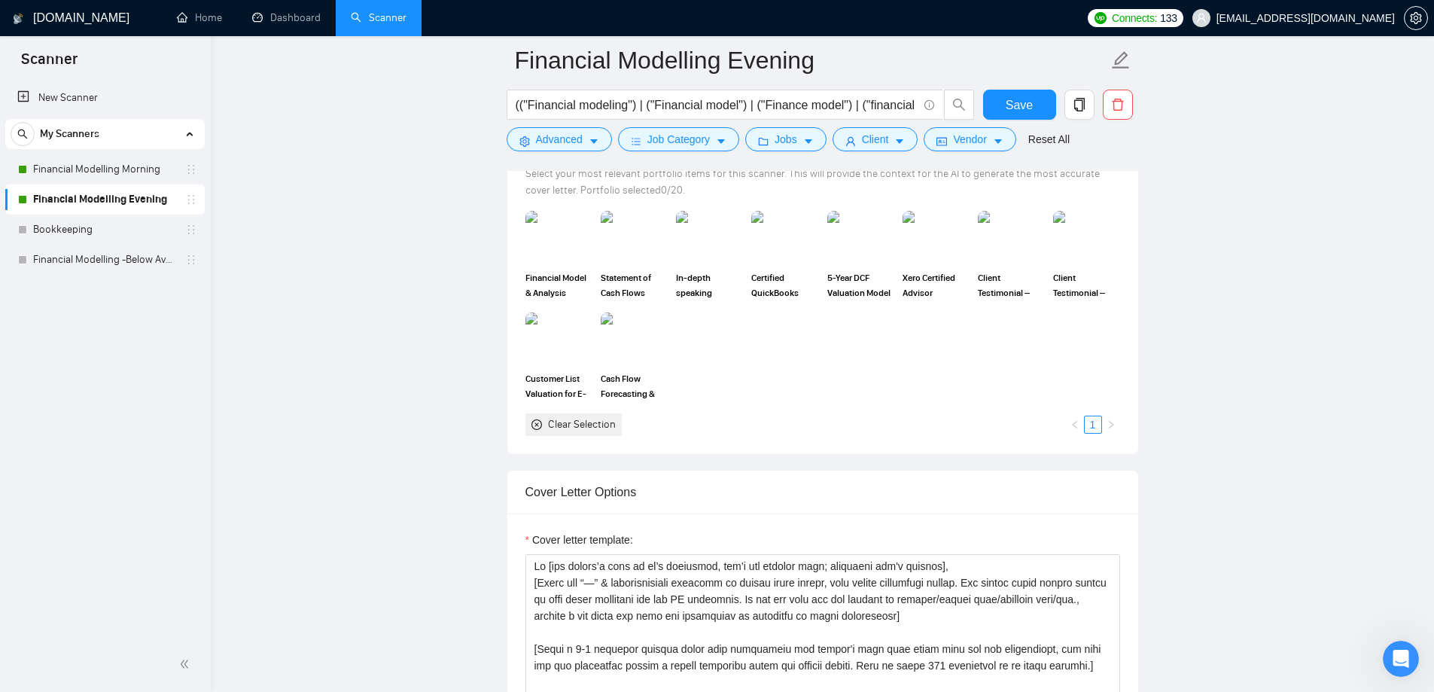
click at [687, 416] on div "Clear Selection 1" at bounding box center [822, 424] width 595 height 23
paste textarea "Check if there's any deadline or project start time is mentioned, then promptly…"
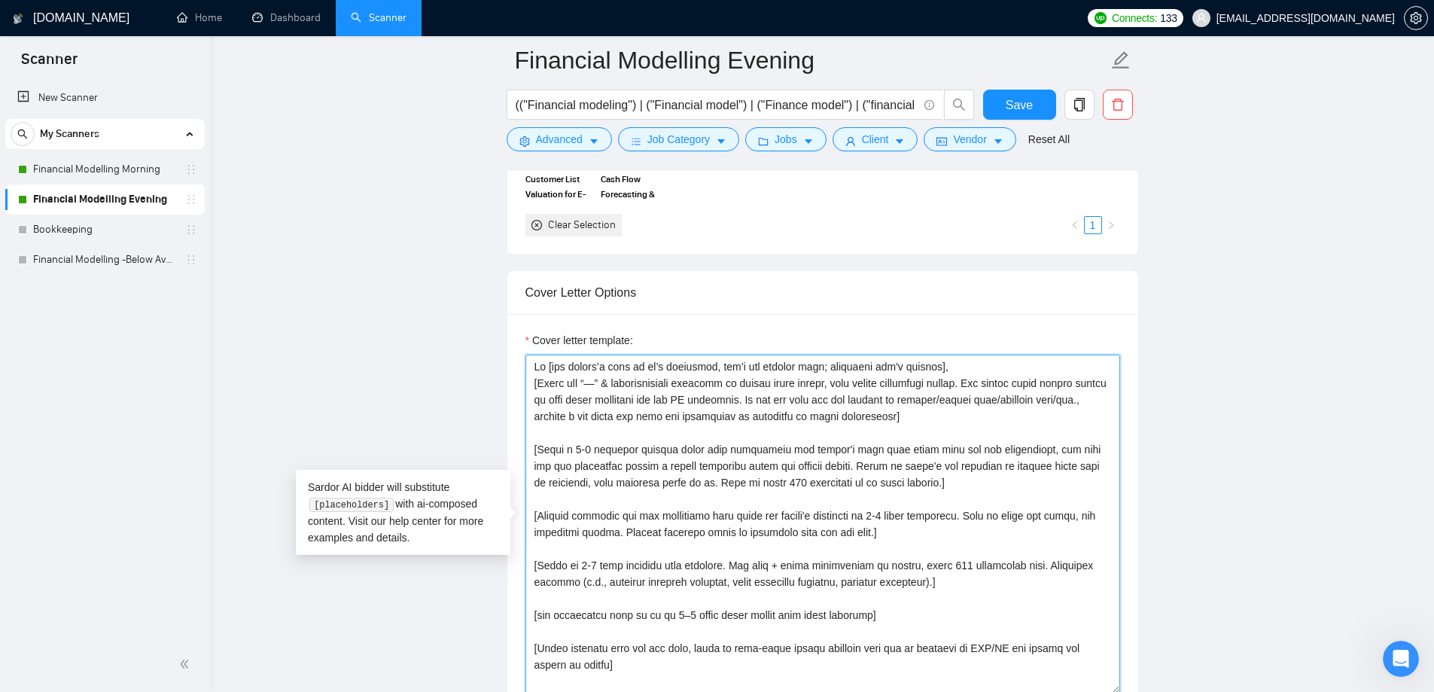
scroll to position [129, 0]
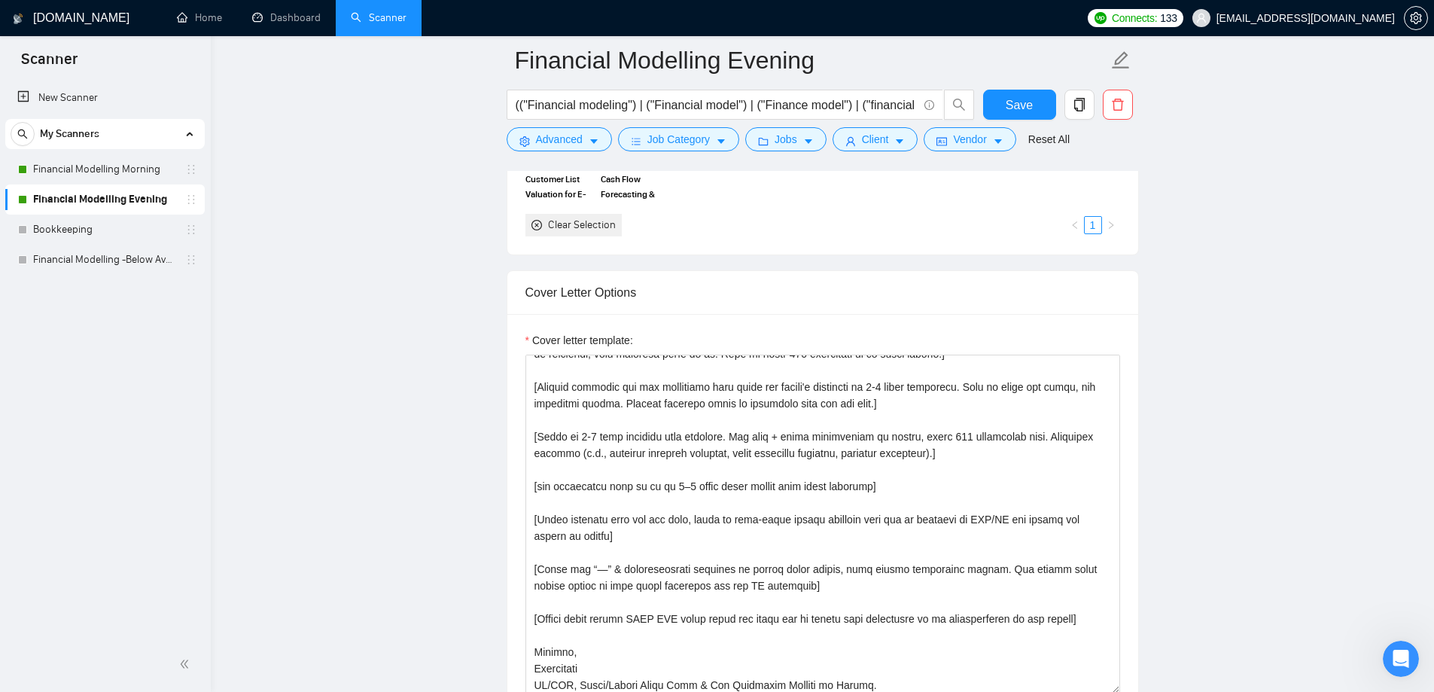
click at [310, 485] on main "Financial Modelling Evening (("Financial modeling") | ("Financial model") | ("F…" at bounding box center [822, 484] width 1175 height 4559
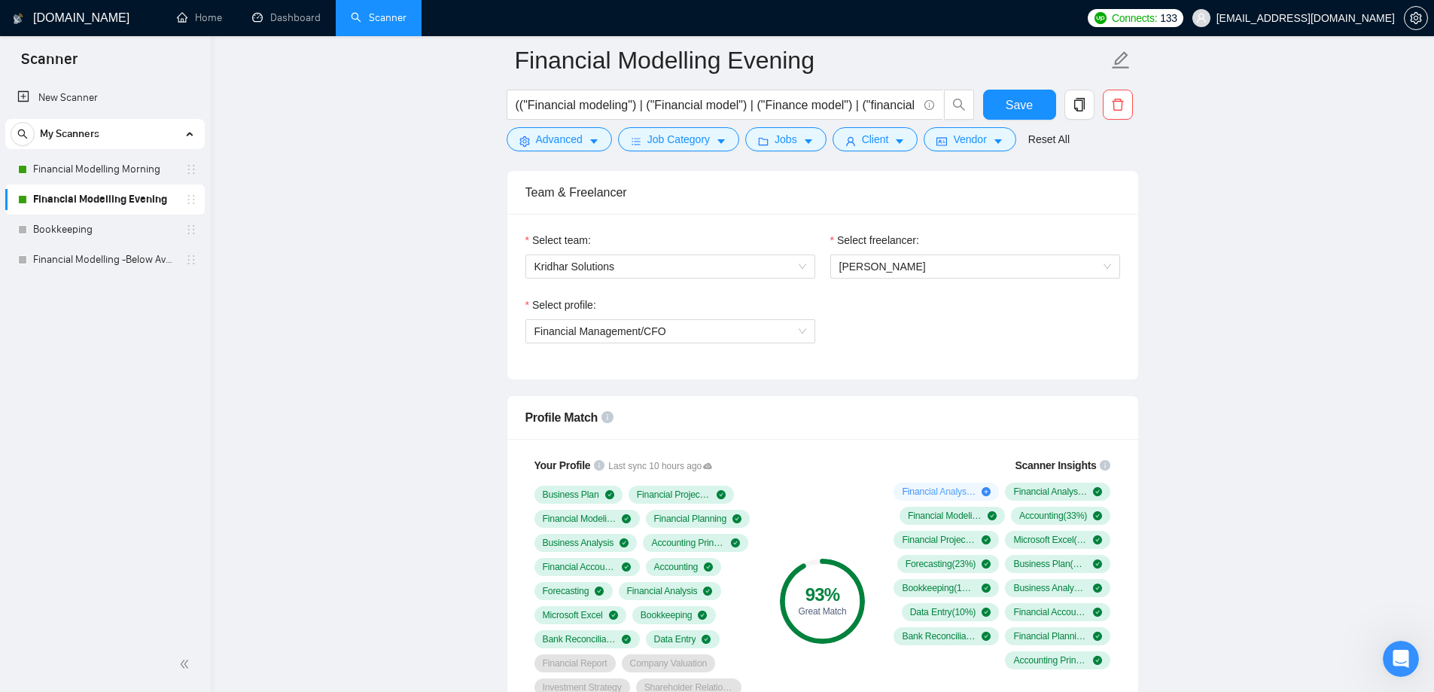
scroll to position [651, 0]
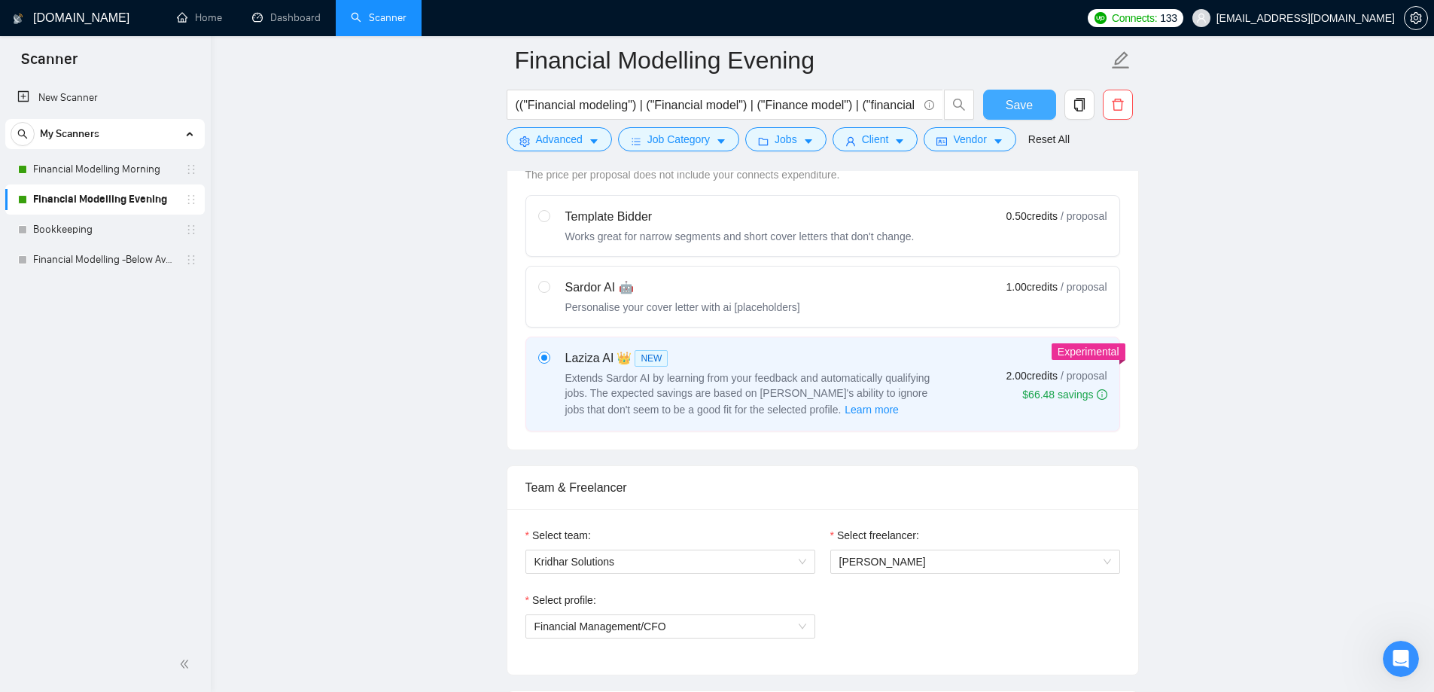
click at [1023, 107] on span "Save" at bounding box center [1019, 105] width 27 height 19
